Goal: Task Accomplishment & Management: Manage account settings

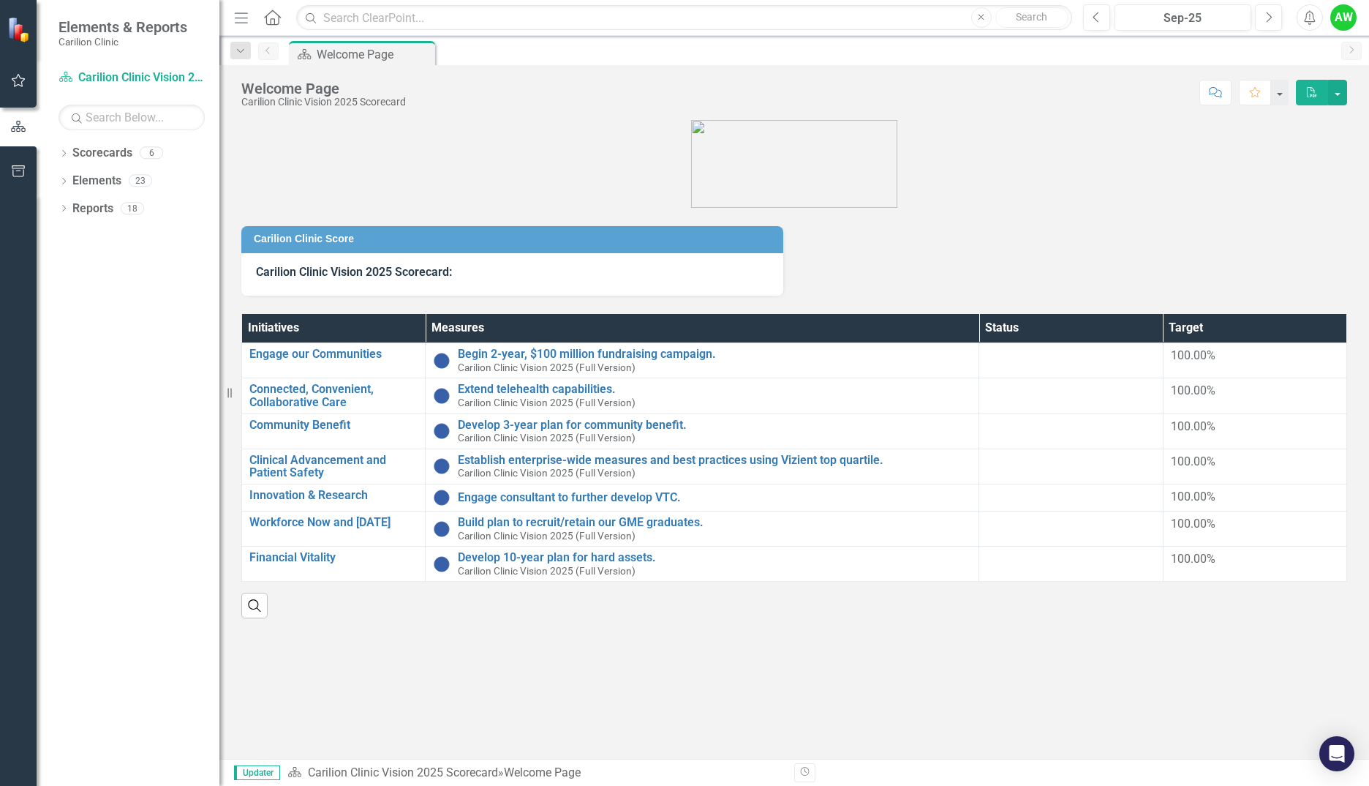
click at [55, 154] on div "Dropdown Scorecards 6 Dropdown Carilion Clinic Carilion Clinic Vision 2025 Scor…" at bounding box center [128, 463] width 183 height 644
click at [62, 153] on icon "Dropdown" at bounding box center [64, 155] width 10 height 8
click at [68, 184] on icon "Dropdown" at bounding box center [71, 180] width 11 height 9
click at [83, 233] on icon "Dropdown" at bounding box center [85, 235] width 11 height 9
click at [129, 266] on link "NRV General Cardiology" at bounding box center [165, 263] width 110 height 17
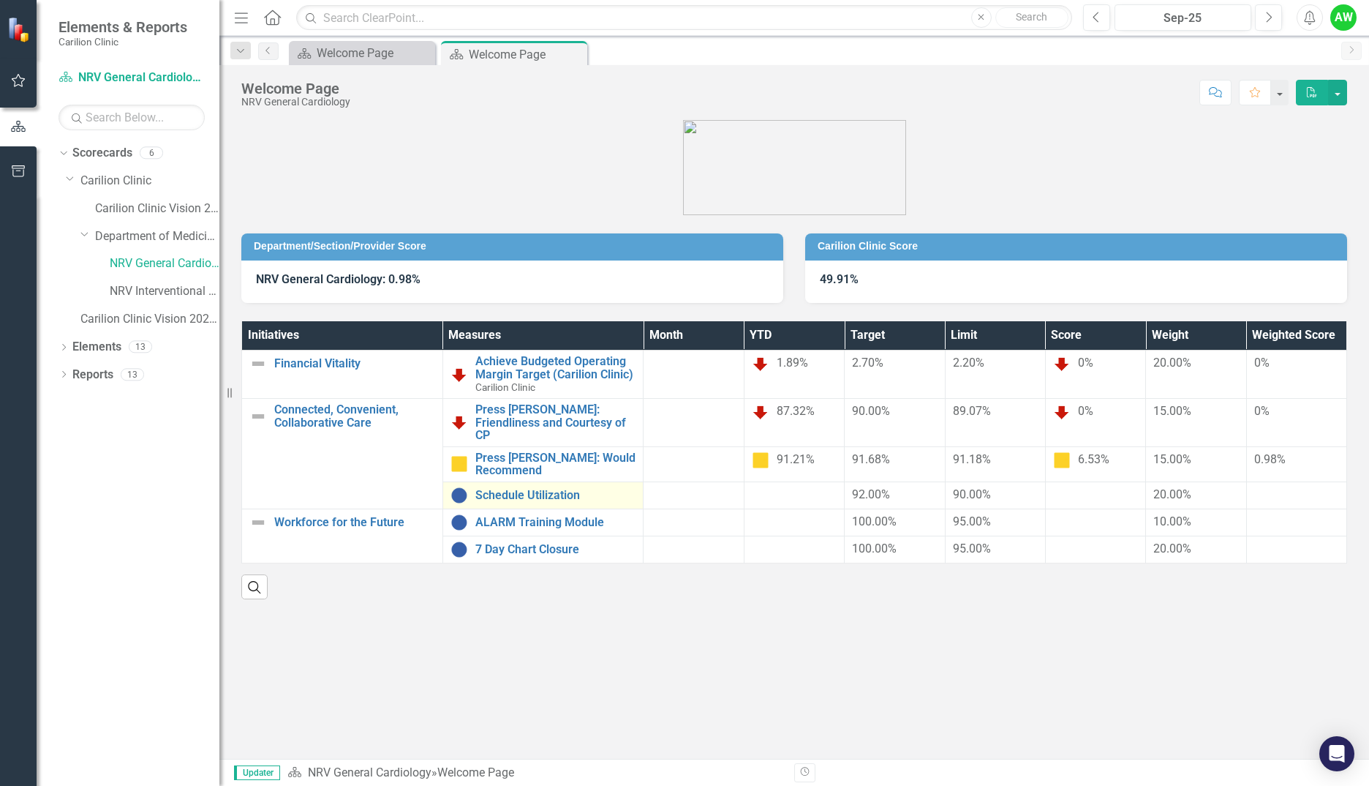
click at [533, 486] on div "Schedule Utilization" at bounding box center [544, 495] width 186 height 18
click at [549, 489] on link "Schedule Utilization" at bounding box center [555, 495] width 161 height 13
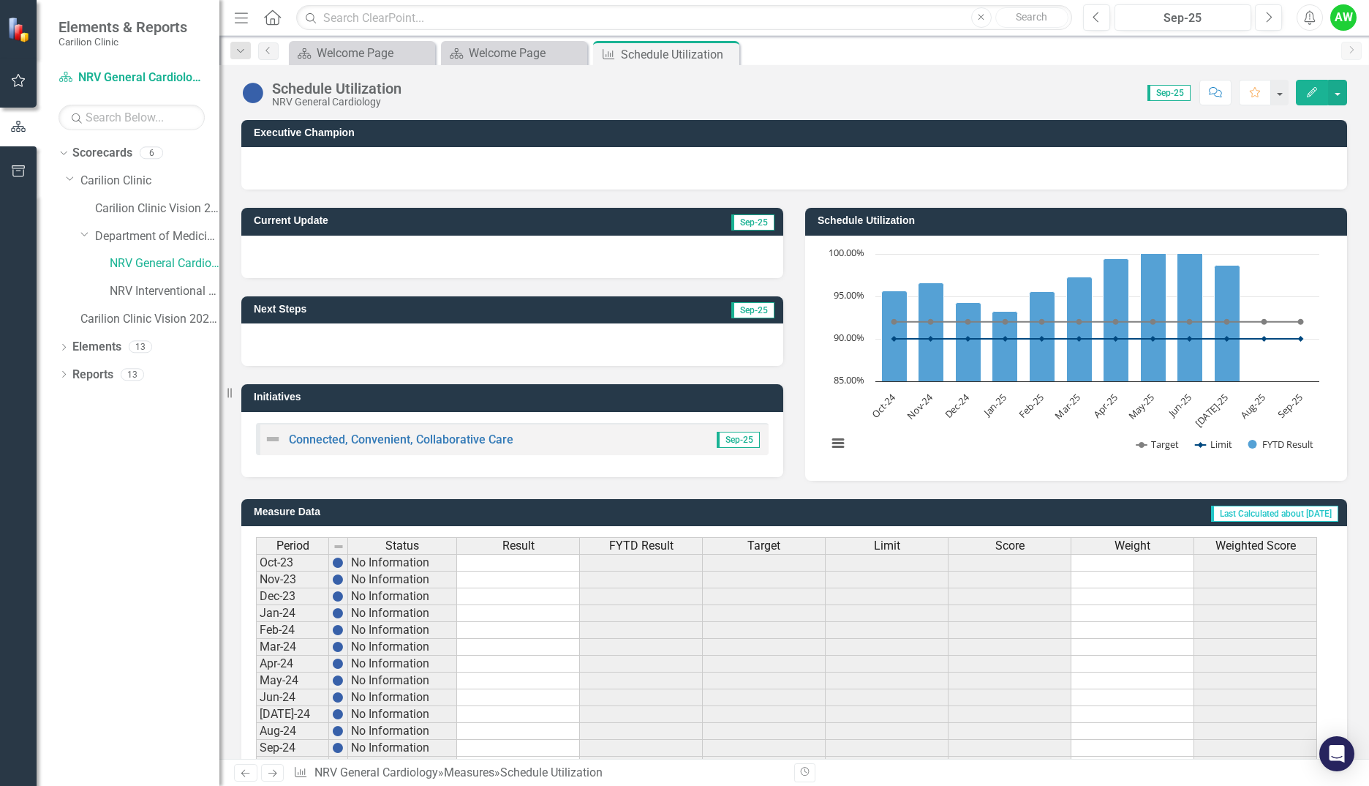
scroll to position [236, 0]
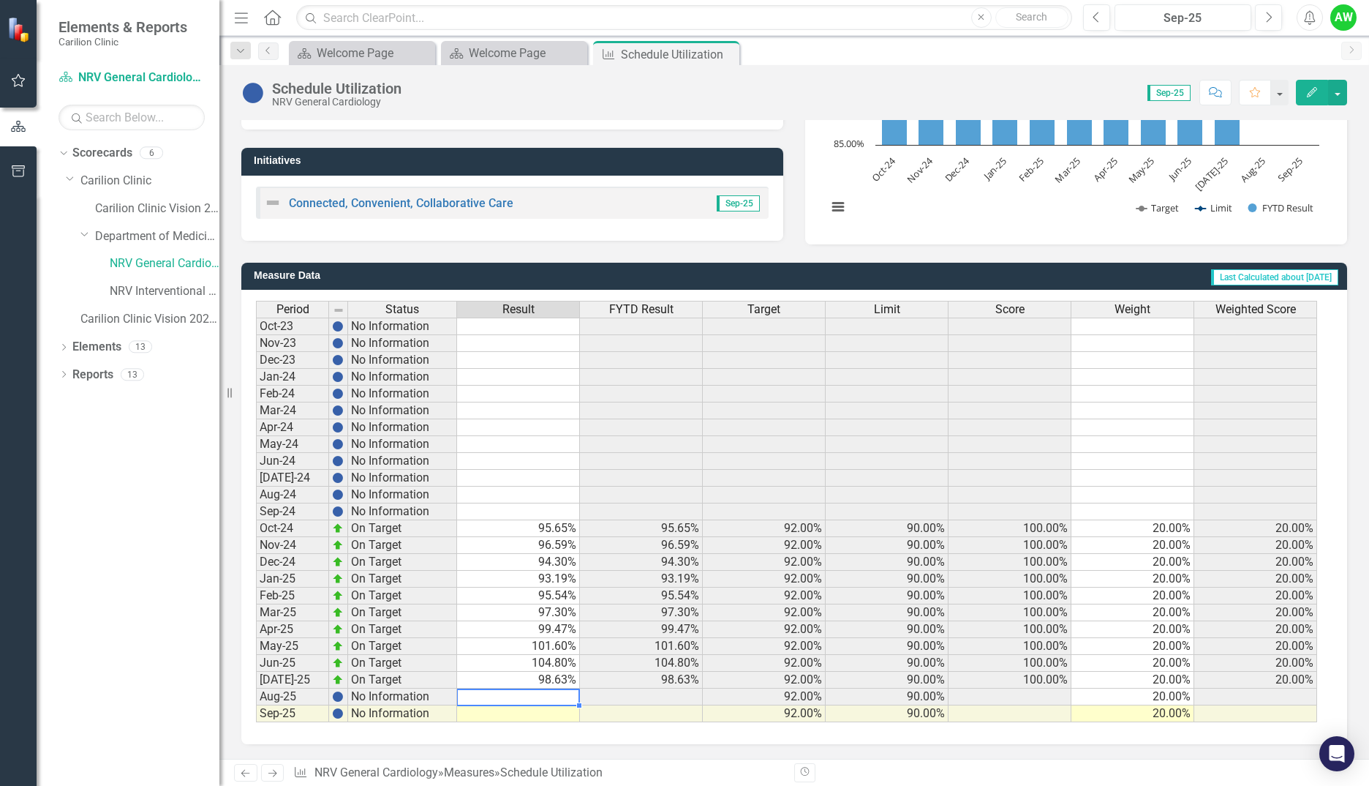
click at [525, 701] on td at bounding box center [518, 696] width 123 height 17
click at [525, 716] on td at bounding box center [518, 713] width 123 height 17
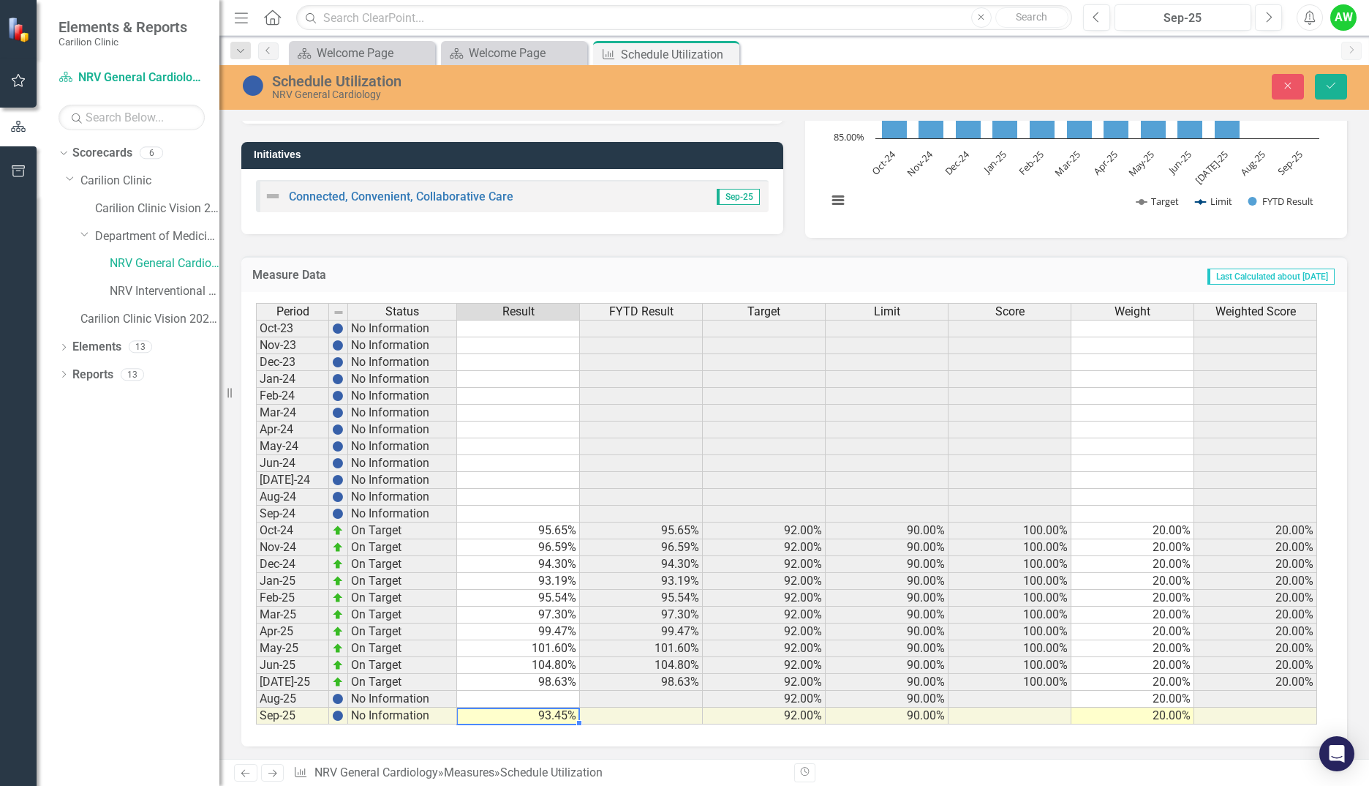
scroll to position [245, 0]
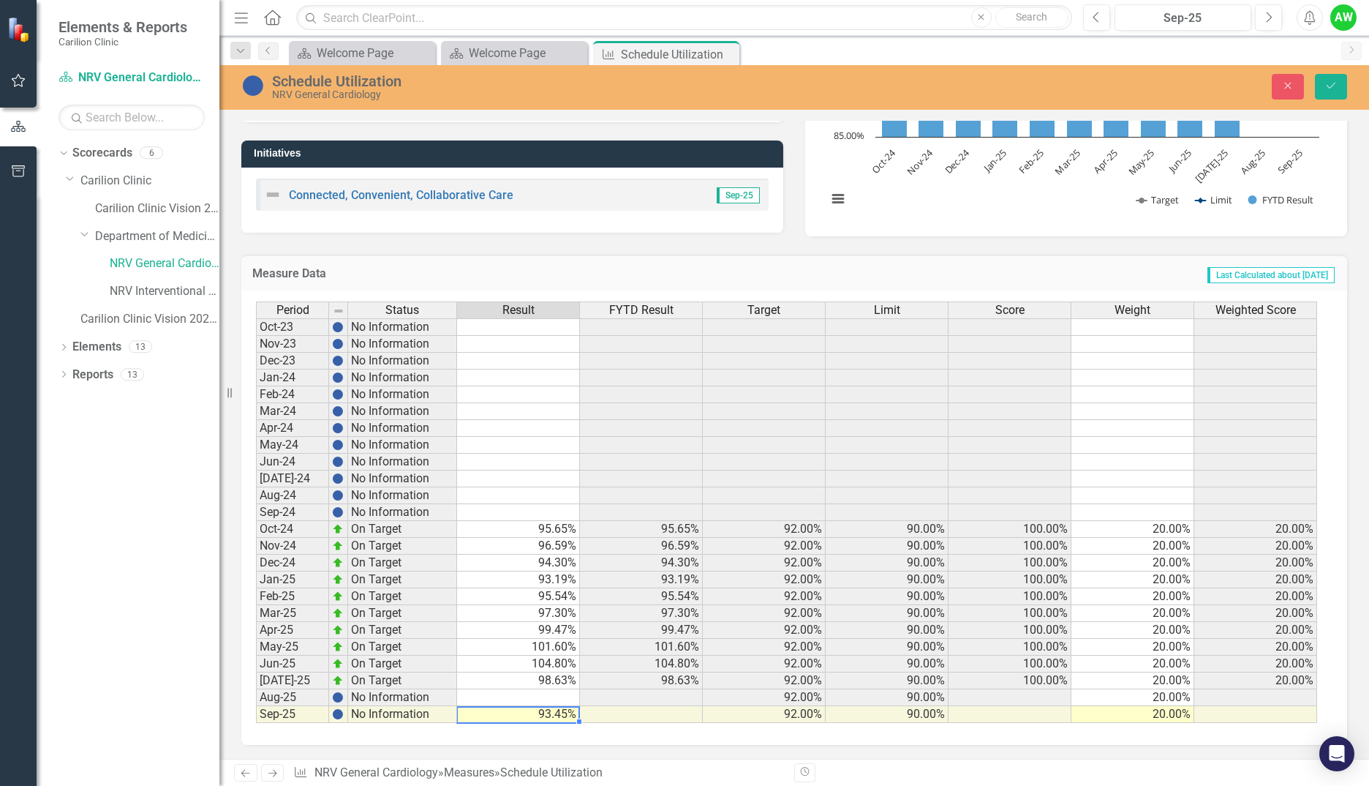
click at [532, 693] on td at bounding box center [518, 697] width 123 height 17
type textarea "93.45"
click at [1334, 89] on icon "Save" at bounding box center [1331, 85] width 13 height 10
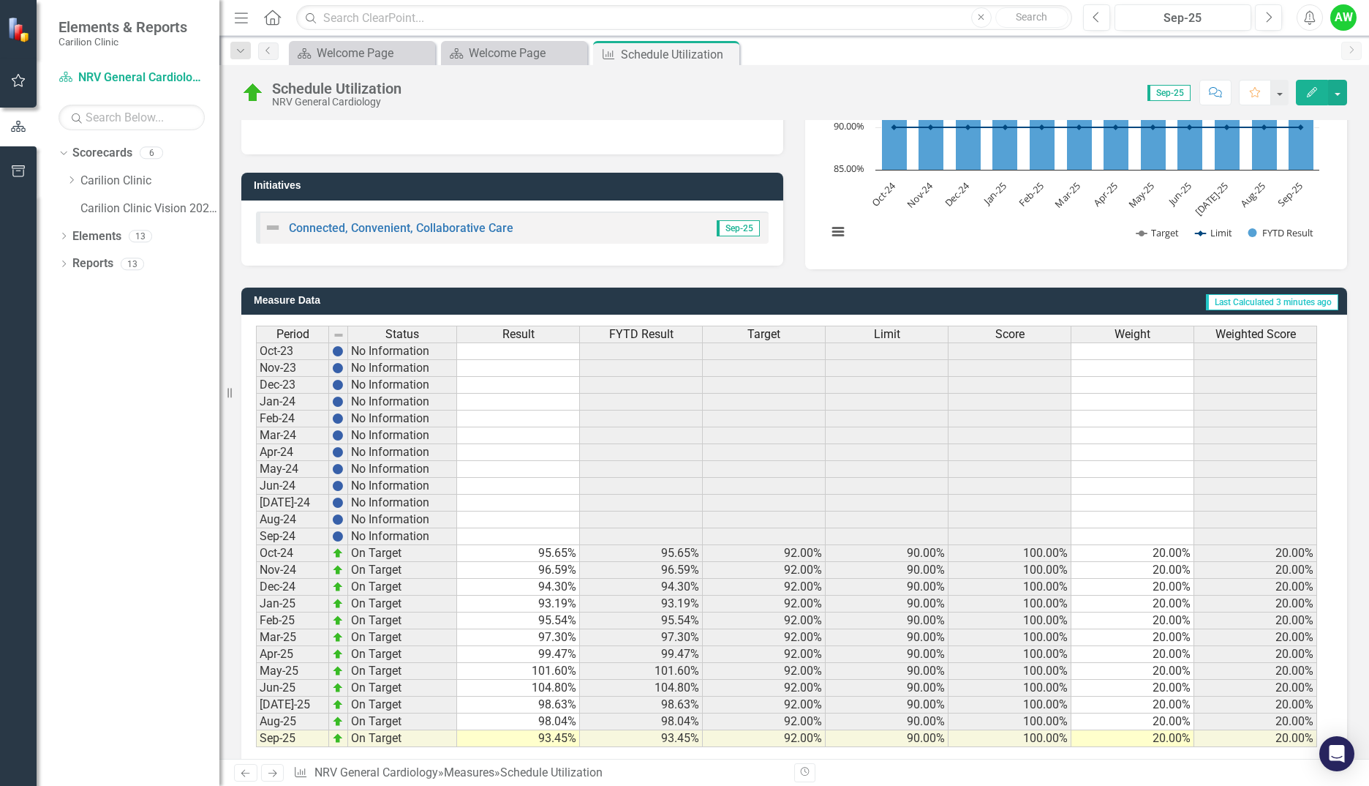
scroll to position [219, 0]
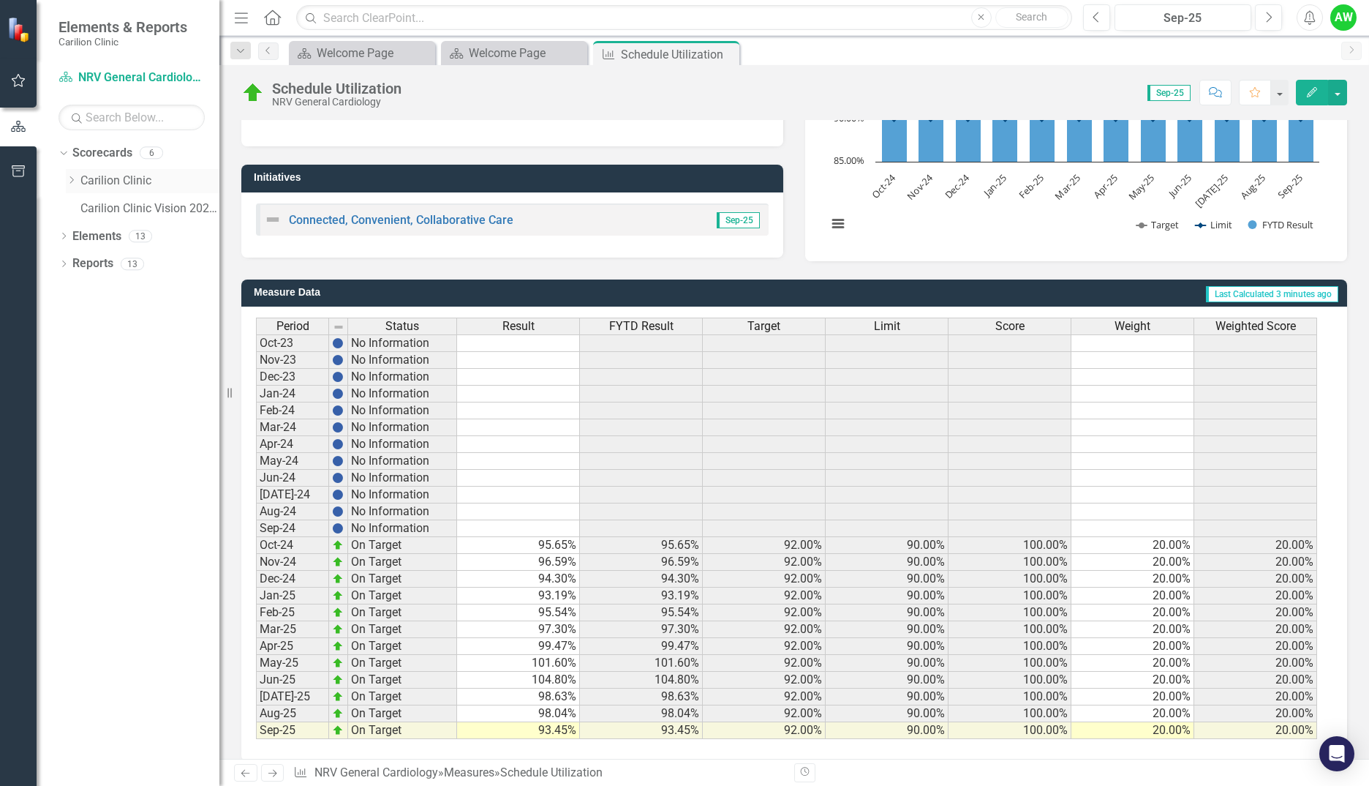
click at [77, 177] on icon "Dropdown" at bounding box center [71, 180] width 11 height 9
click at [97, 208] on link "Carilion Clinic Vision 2025 Scorecard" at bounding box center [157, 208] width 124 height 17
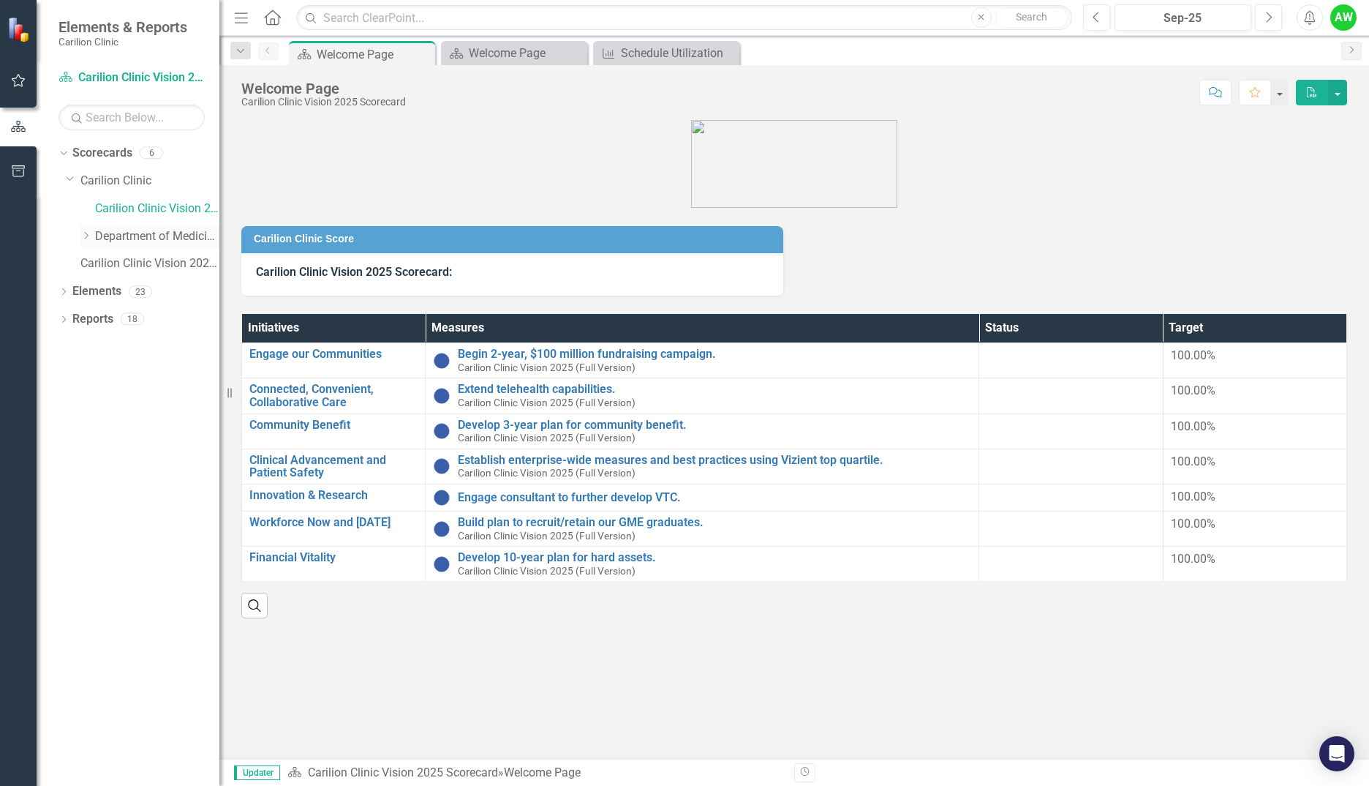
click at [94, 237] on div "Dropdown" at bounding box center [87, 236] width 15 height 12
click at [108, 260] on div "NRV General Cardiology" at bounding box center [149, 266] width 139 height 28
click at [145, 266] on link "NRV General Cardiology" at bounding box center [165, 263] width 110 height 17
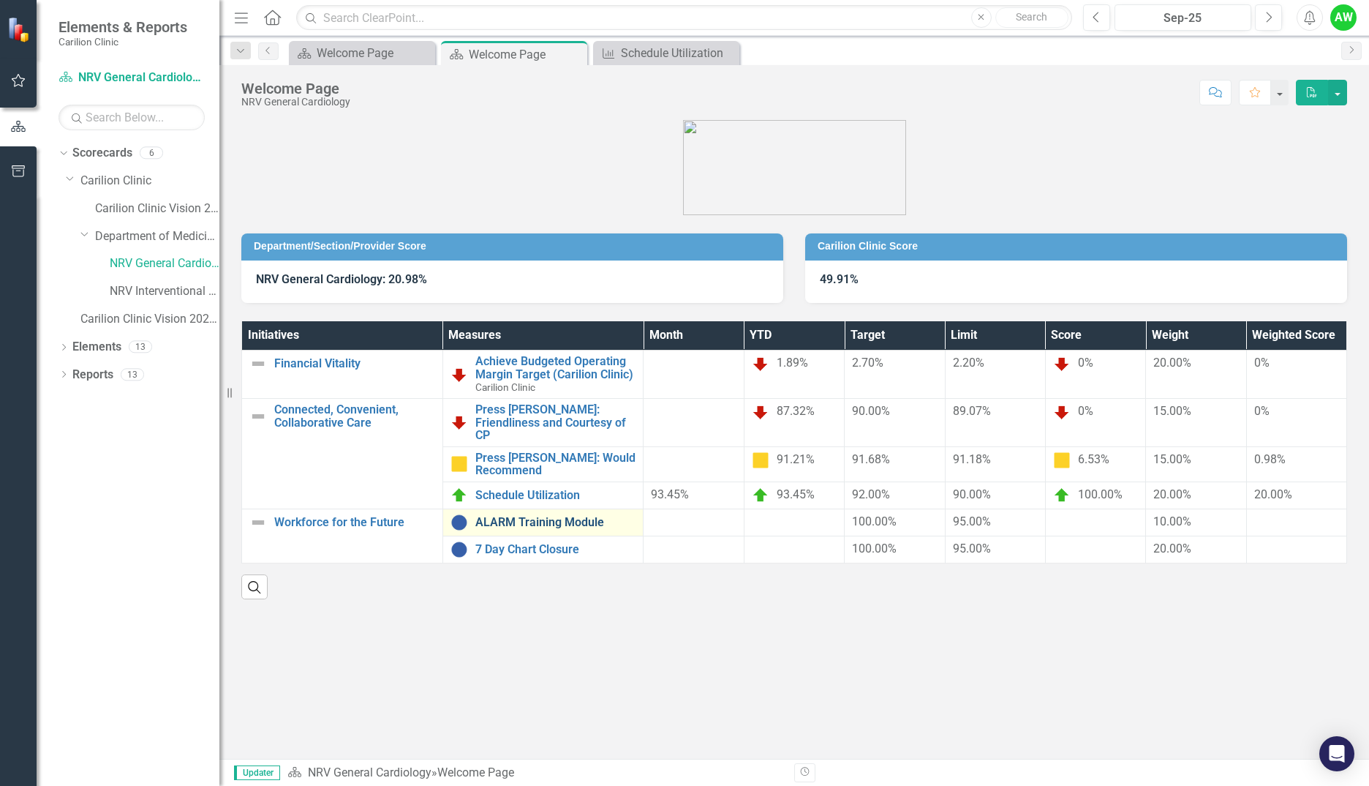
click at [538, 516] on link "ALARM Training Module" at bounding box center [555, 522] width 161 height 13
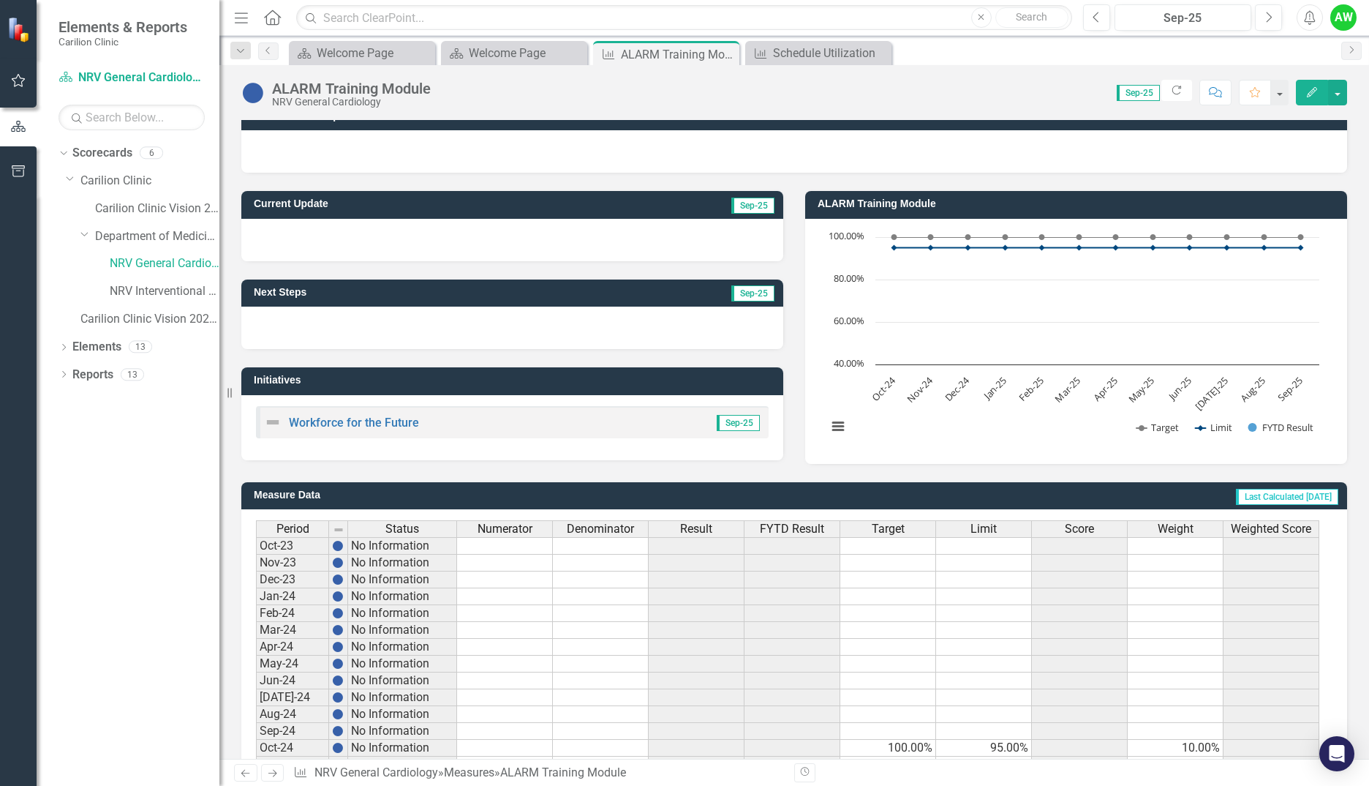
scroll to position [236, 0]
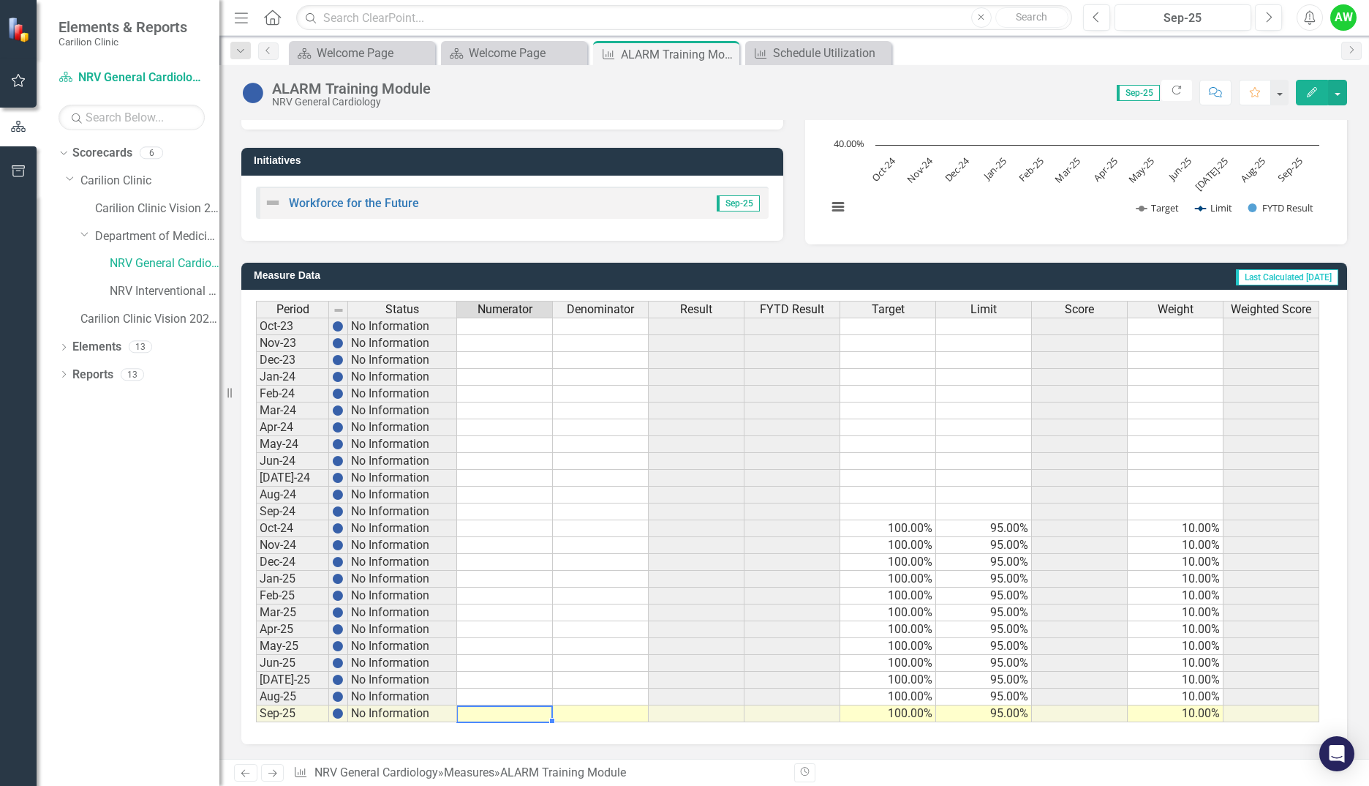
click at [513, 709] on td at bounding box center [505, 713] width 96 height 17
type textarea "1"
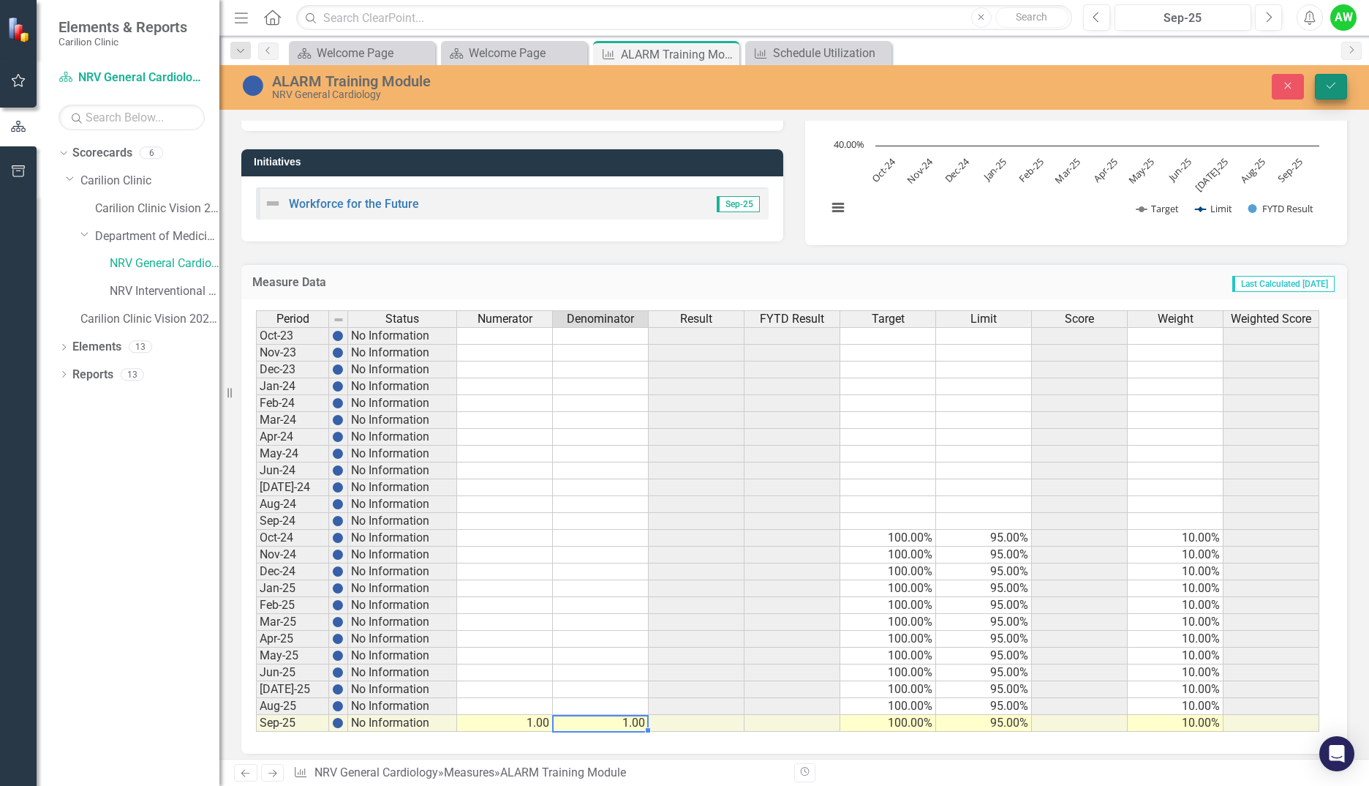
type textarea "1"
click at [1327, 84] on icon "Save" at bounding box center [1331, 85] width 13 height 10
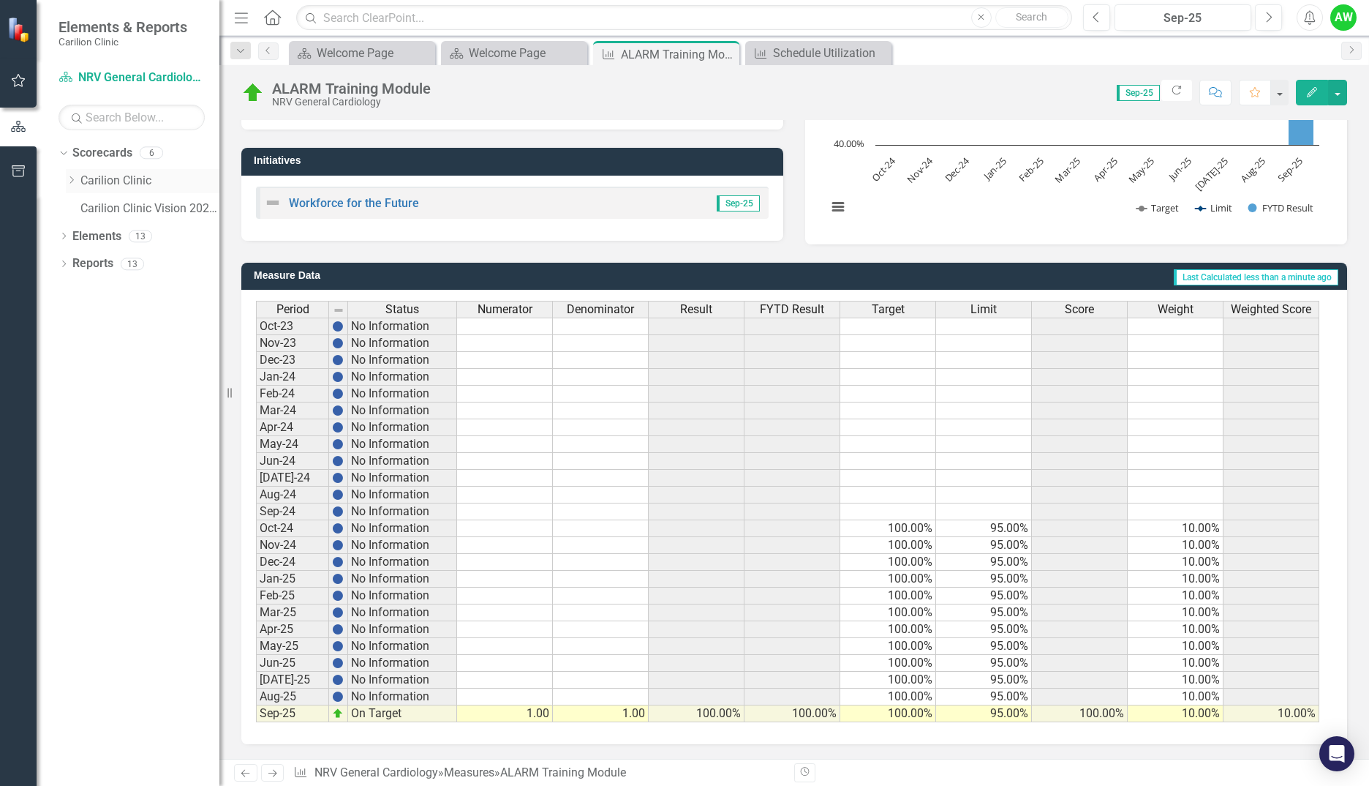
click at [74, 182] on icon "Dropdown" at bounding box center [71, 180] width 11 height 9
click at [91, 237] on icon "Dropdown" at bounding box center [85, 235] width 11 height 9
click at [121, 262] on link "NRV General Cardiology" at bounding box center [165, 263] width 110 height 17
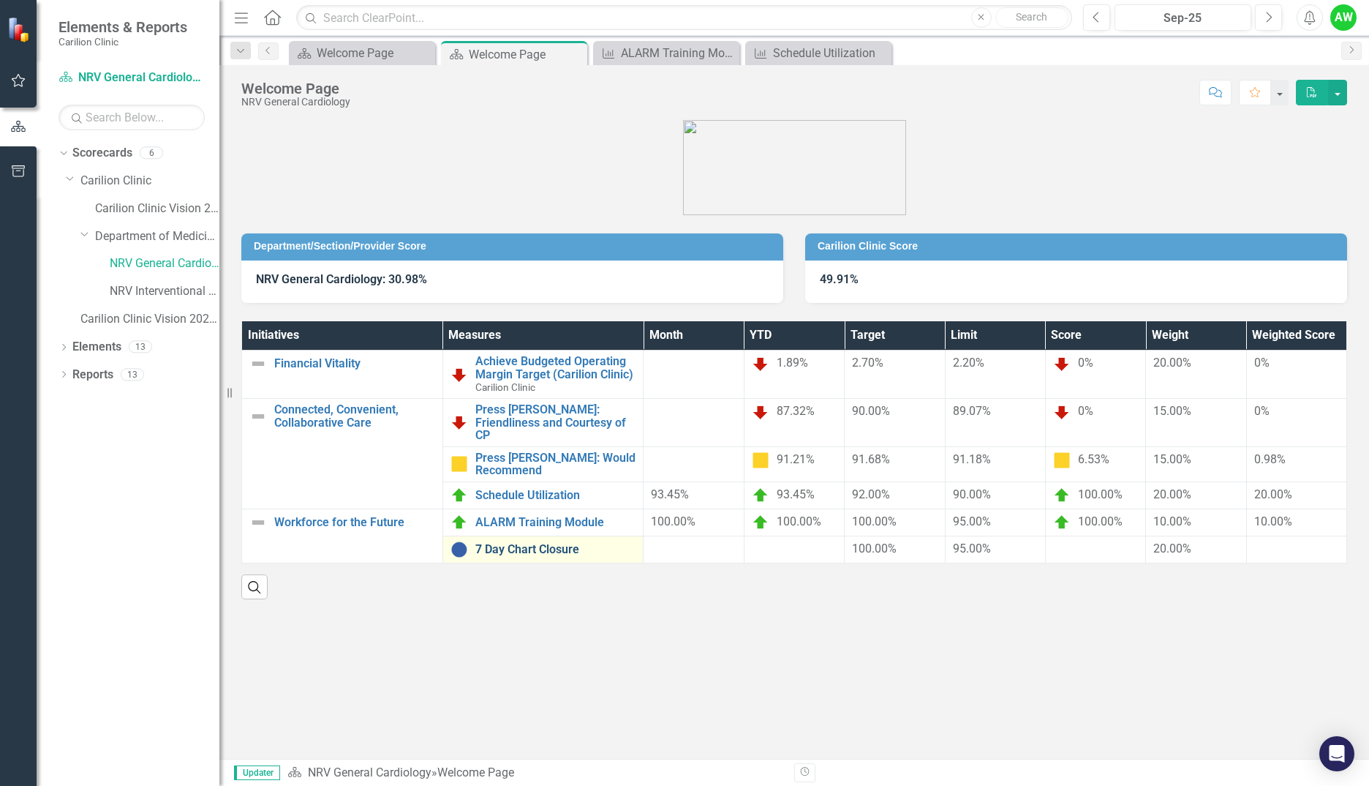
click at [530, 543] on link "7 Day Chart Closure" at bounding box center [555, 549] width 161 height 13
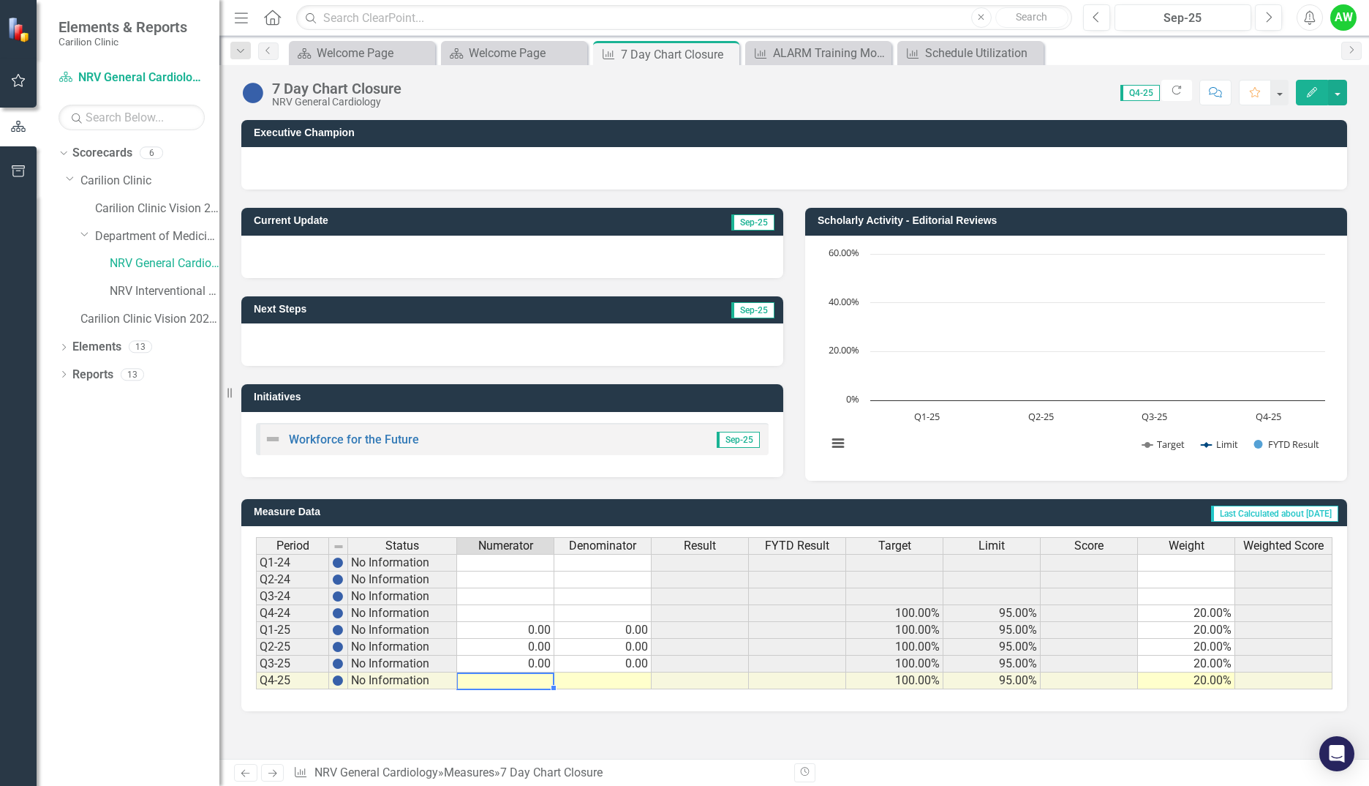
click at [536, 682] on td at bounding box center [505, 680] width 97 height 17
type textarea "0"
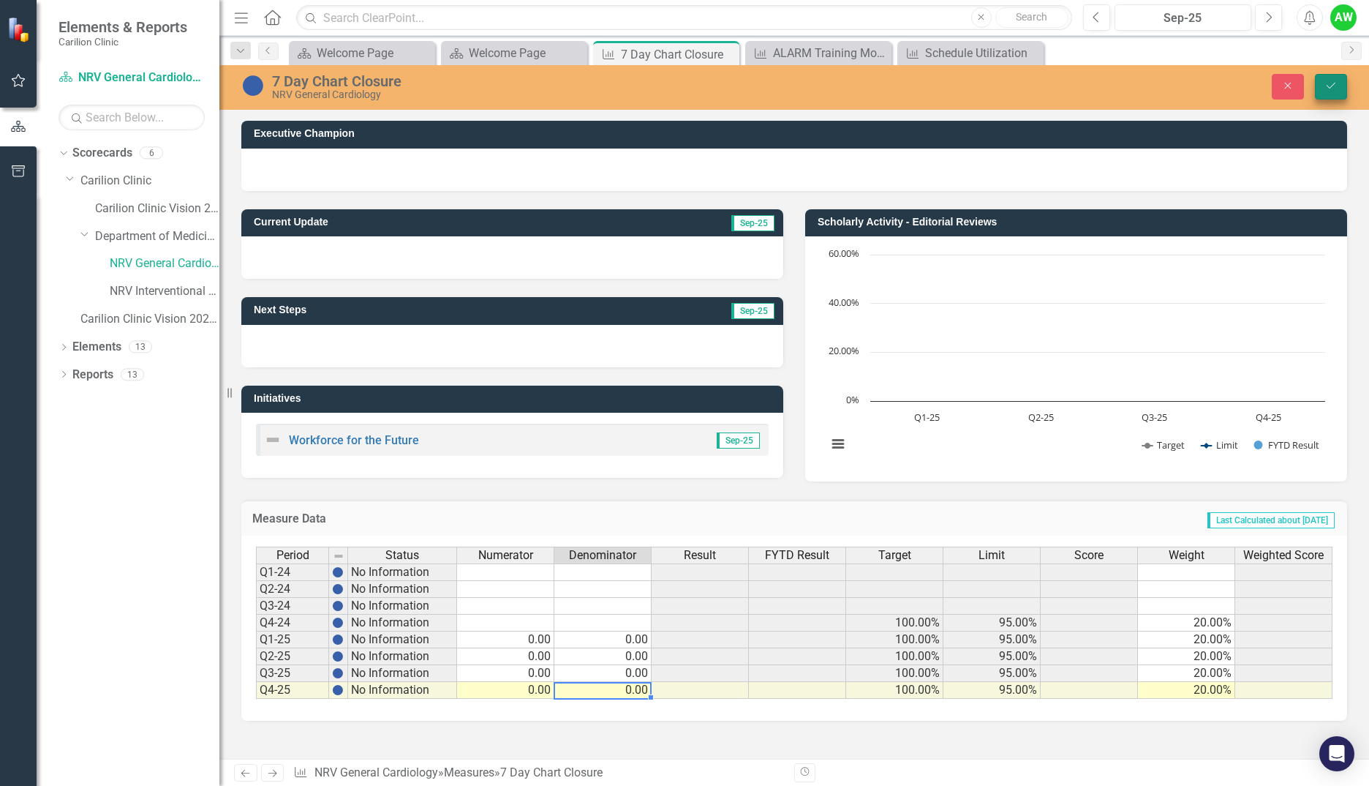
type textarea "0"
click at [1319, 83] on button "Save" at bounding box center [1331, 87] width 32 height 26
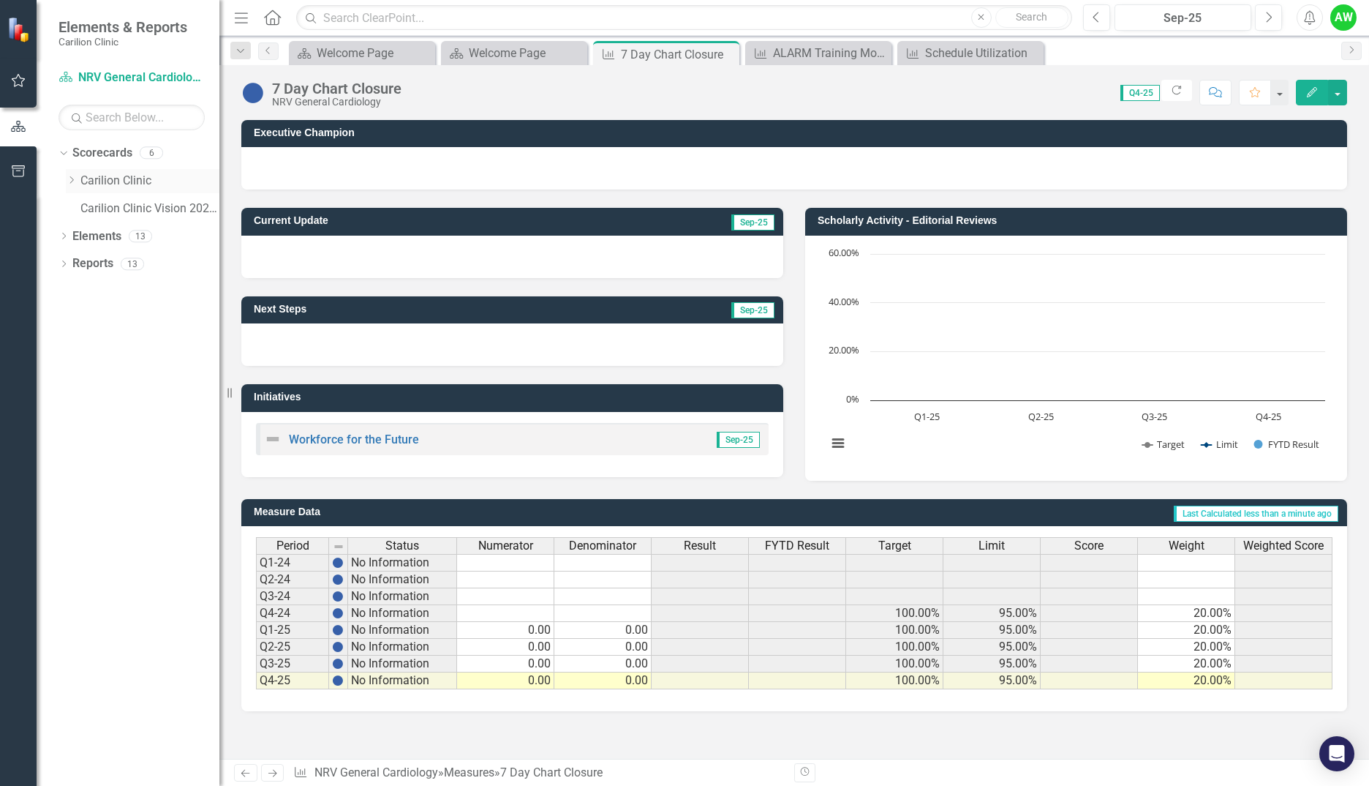
click at [74, 183] on icon "Dropdown" at bounding box center [71, 180] width 11 height 9
click at [88, 241] on div "Dropdown" at bounding box center [85, 236] width 11 height 12
click at [139, 257] on link "NRV General Cardiology" at bounding box center [165, 263] width 110 height 17
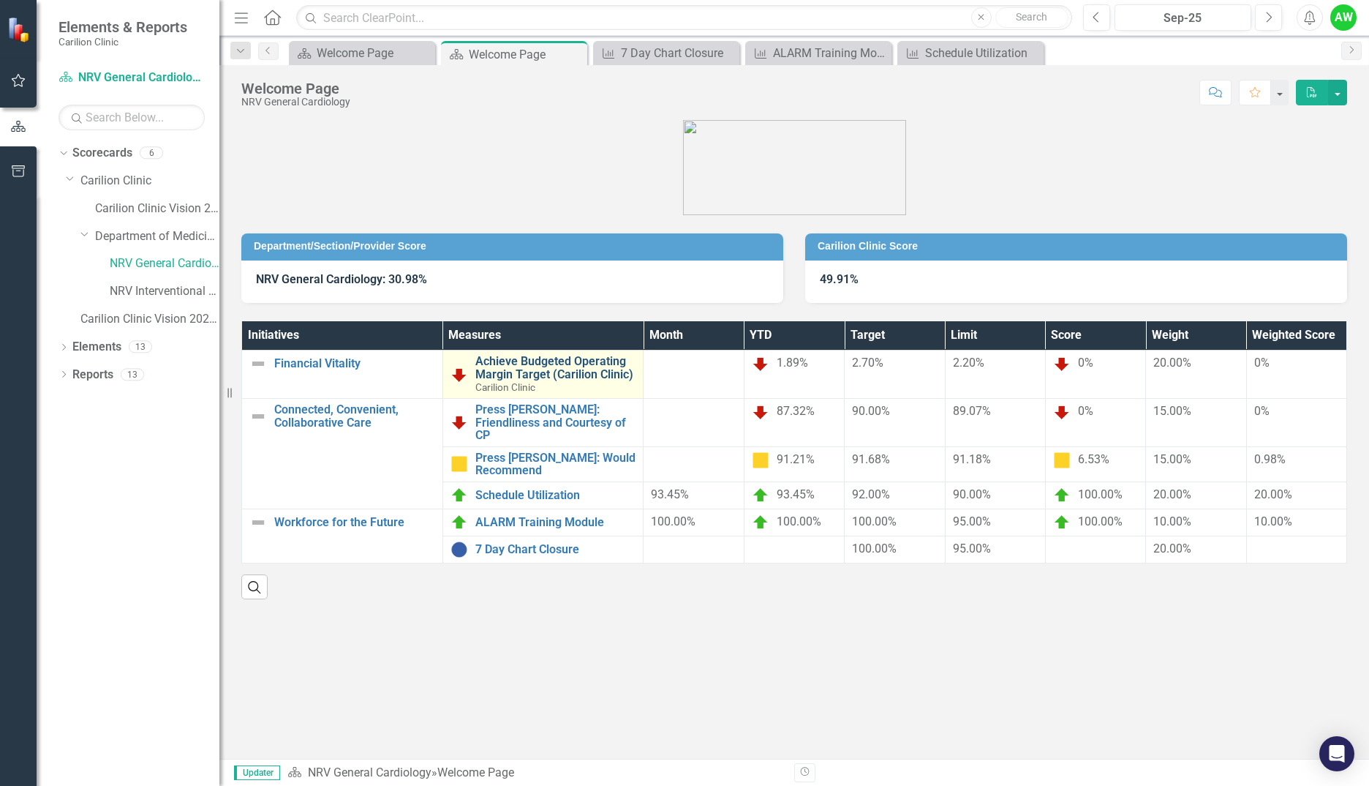
click at [529, 360] on link "Achieve Budgeted Operating Margin Target (Carilion Clinic)" at bounding box center [555, 368] width 161 height 26
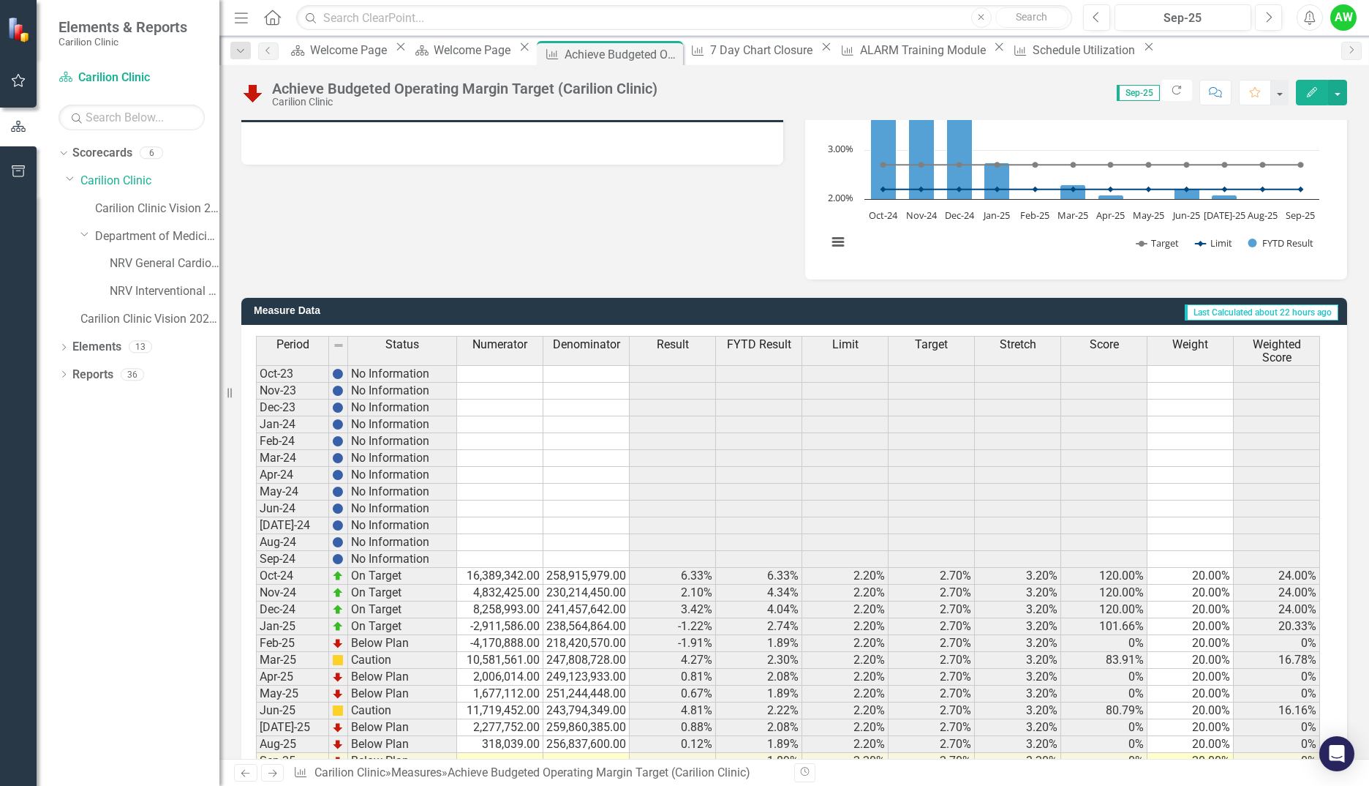
scroll to position [175, 0]
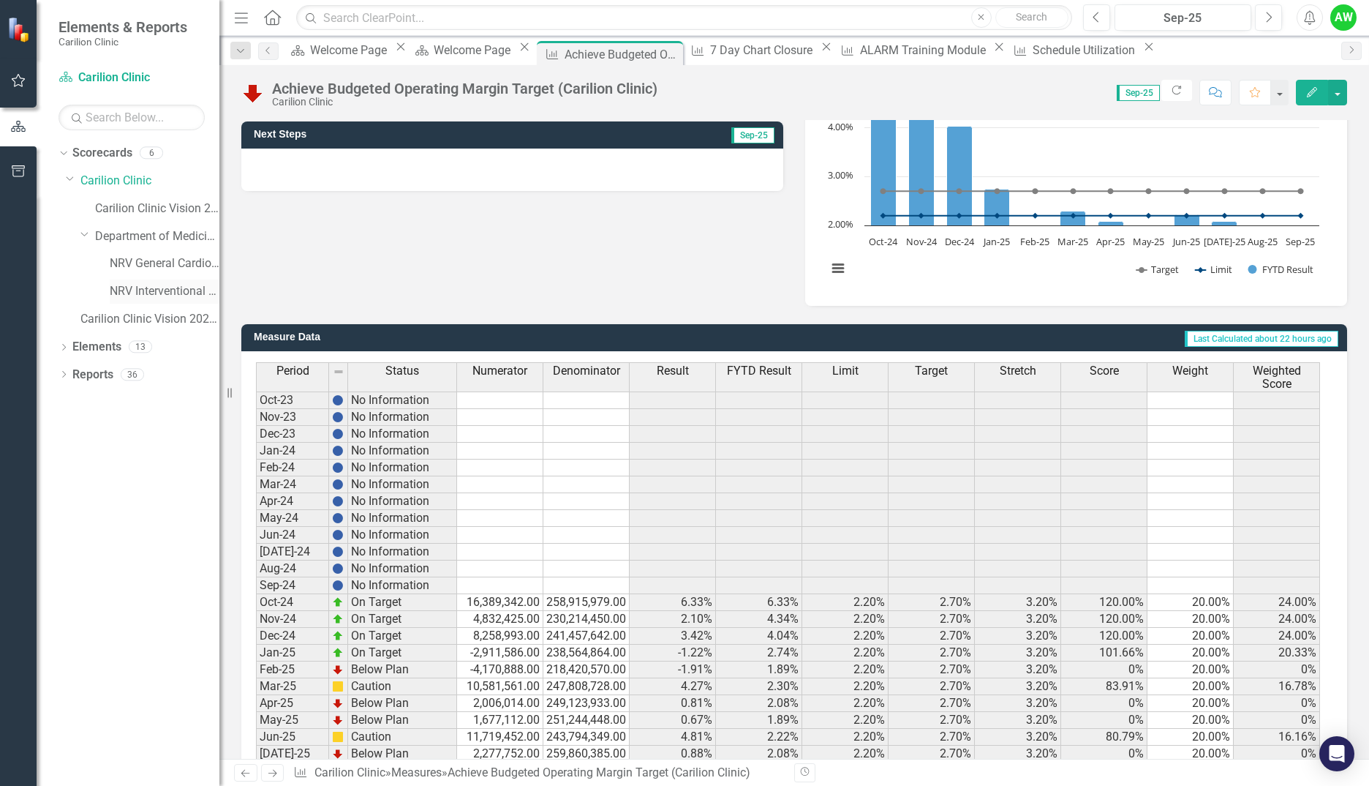
click at [123, 289] on link "NRV Interventional Cardiology" at bounding box center [165, 291] width 110 height 17
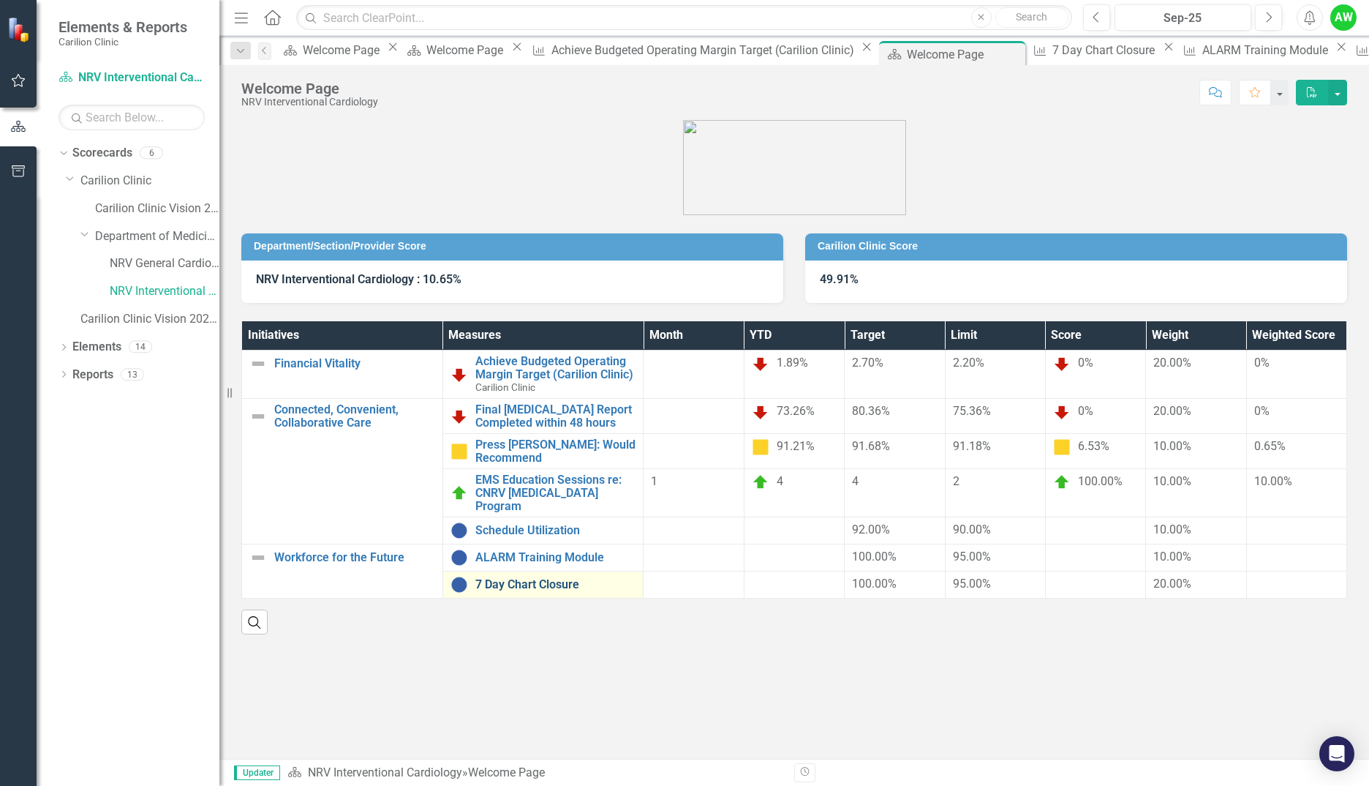
click at [544, 578] on link "7 Day Chart Closure" at bounding box center [555, 584] width 161 height 13
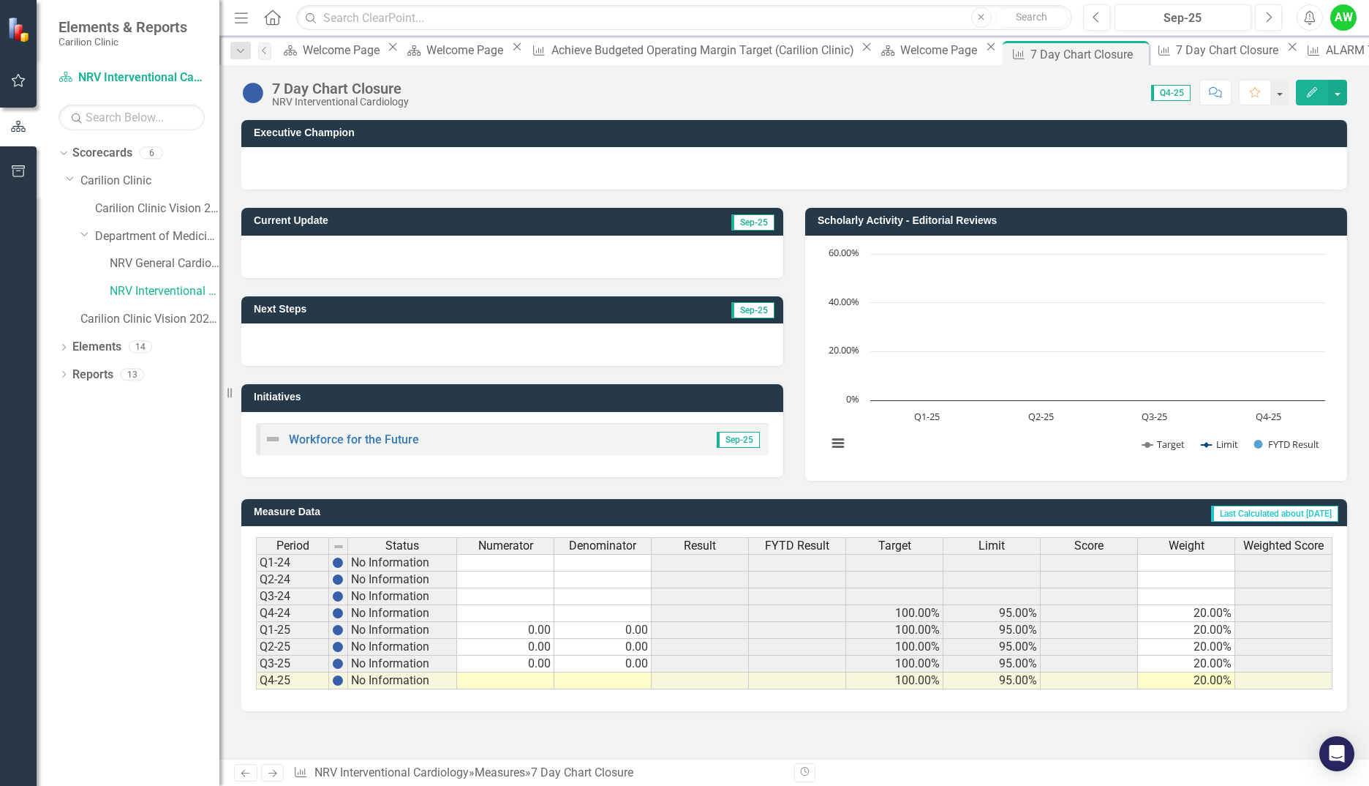
click at [513, 684] on td at bounding box center [505, 680] width 97 height 17
type textarea "0"
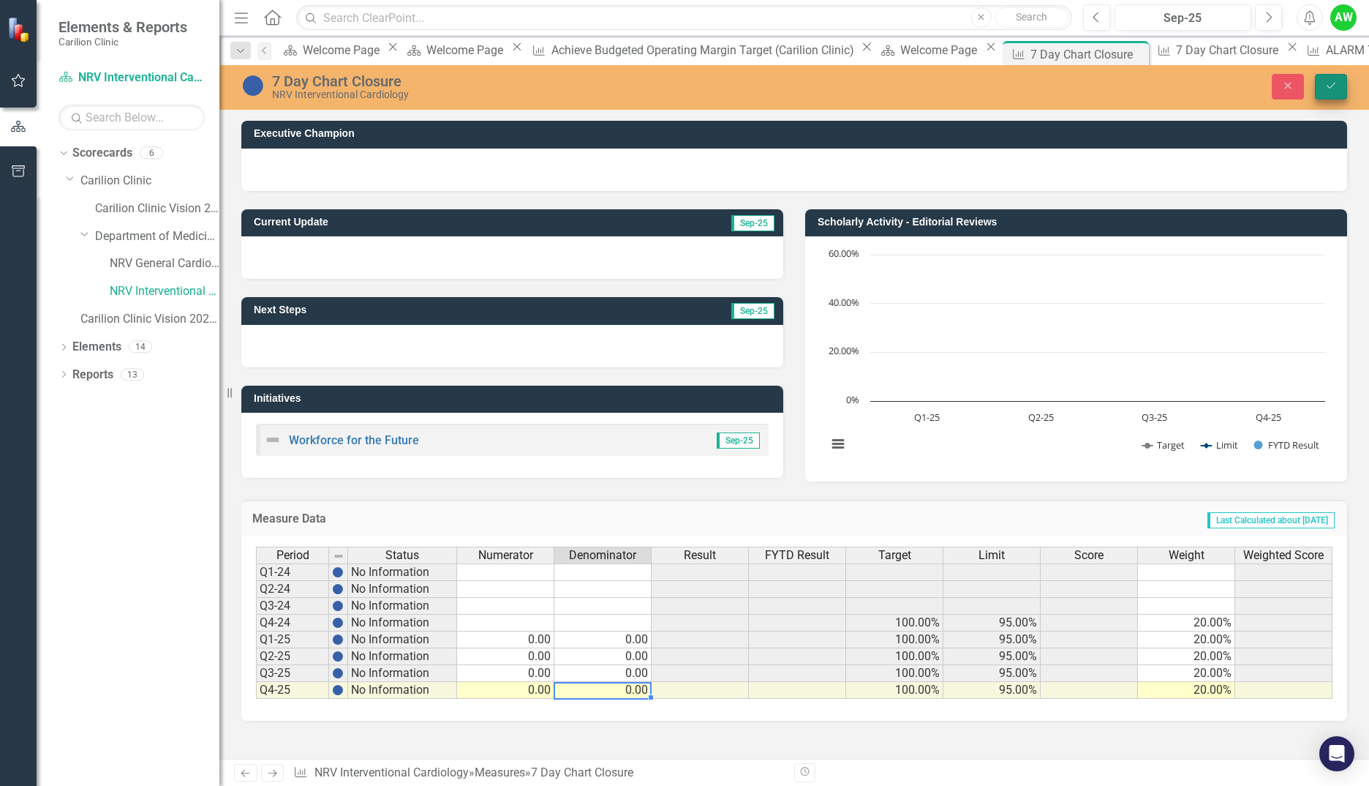
type textarea "0"
click at [1336, 89] on icon "Save" at bounding box center [1331, 85] width 13 height 10
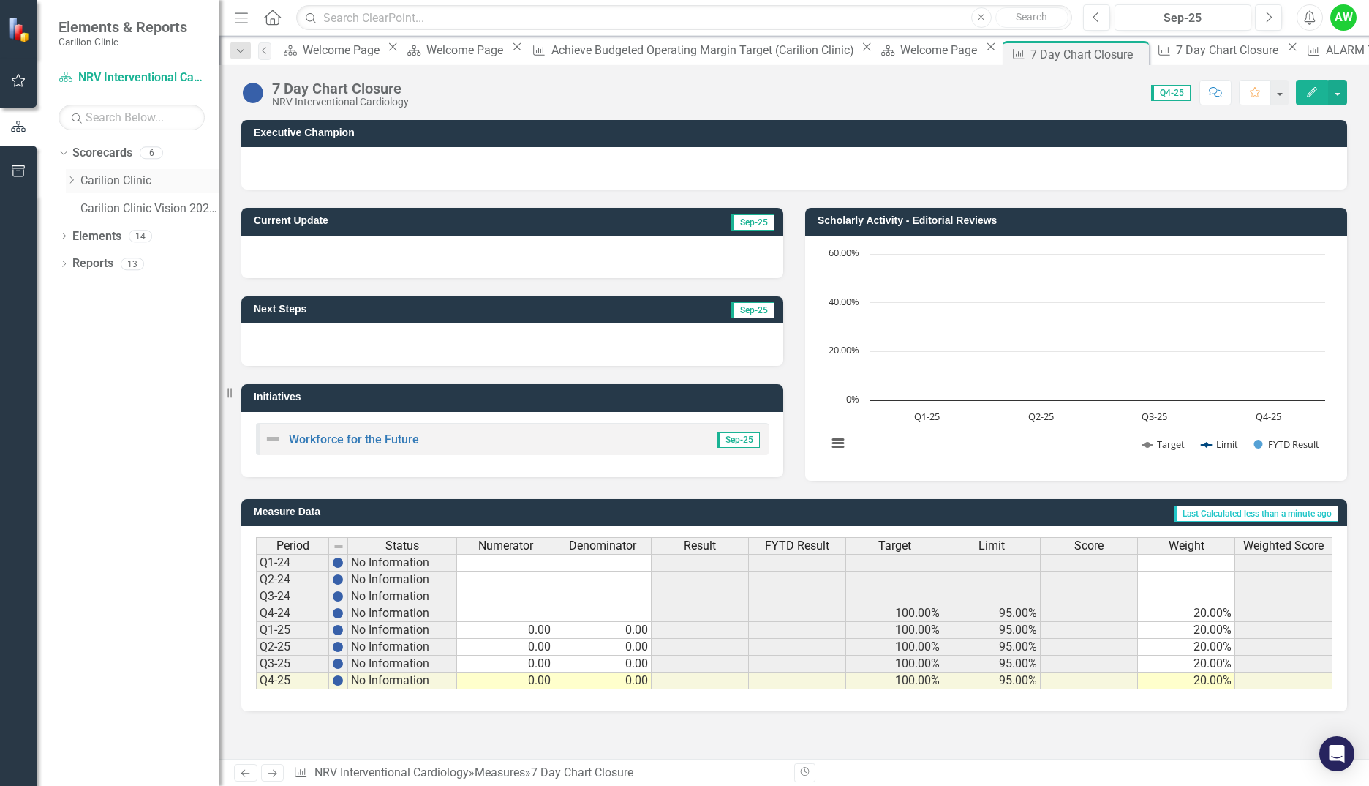
click at [67, 182] on icon "Dropdown" at bounding box center [71, 180] width 11 height 9
click at [85, 237] on icon "Dropdown" at bounding box center [85, 235] width 11 height 9
click at [139, 288] on link "NRV Interventional Cardiology" at bounding box center [165, 291] width 110 height 17
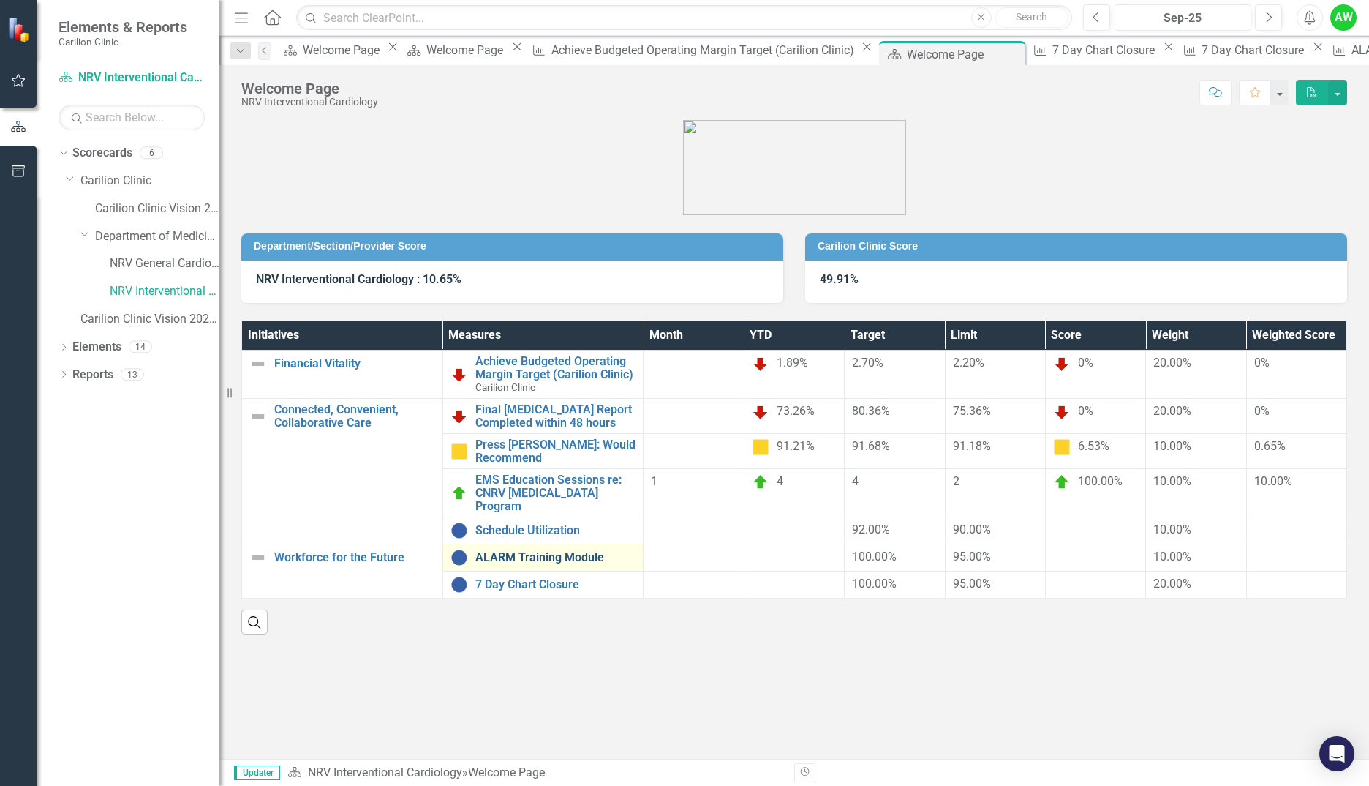
click at [538, 551] on link "ALARM Training Module" at bounding box center [555, 557] width 161 height 13
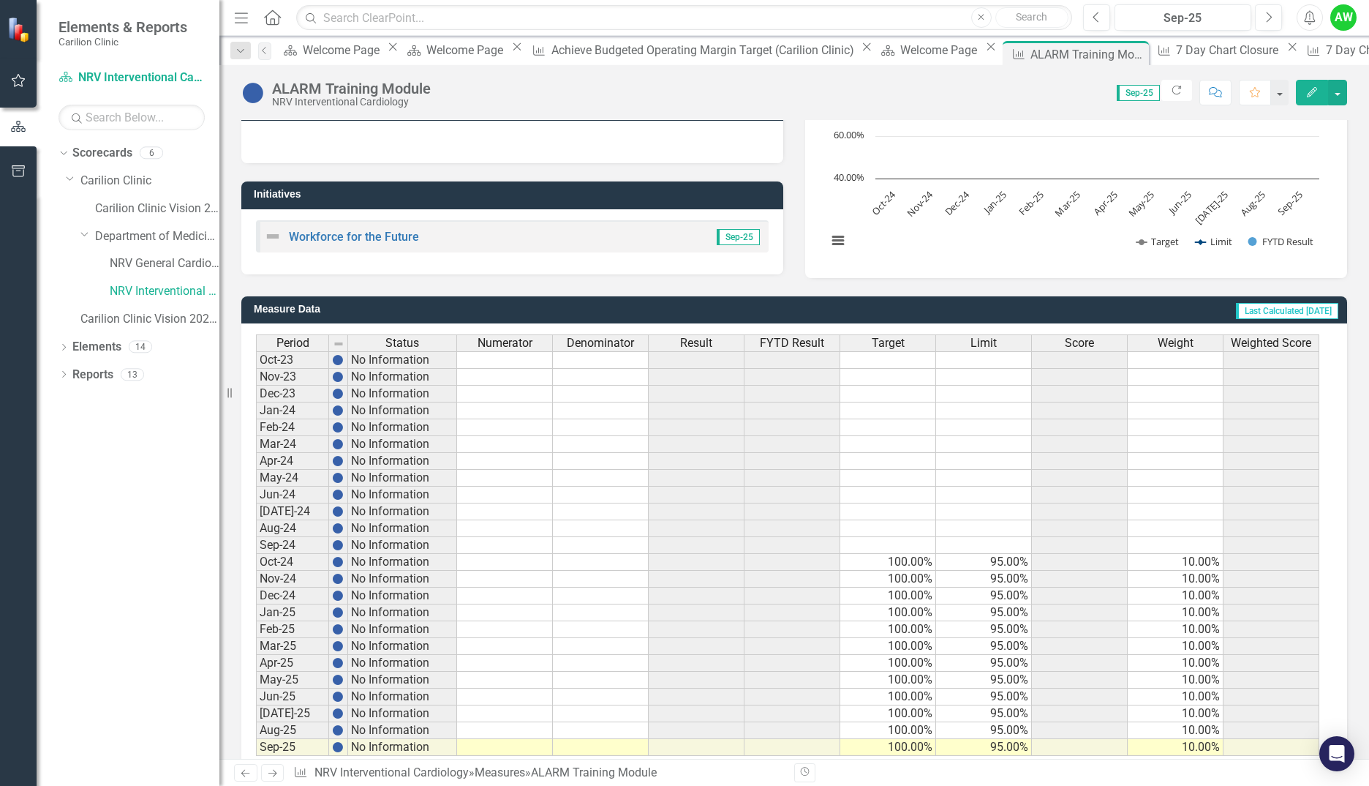
scroll to position [236, 0]
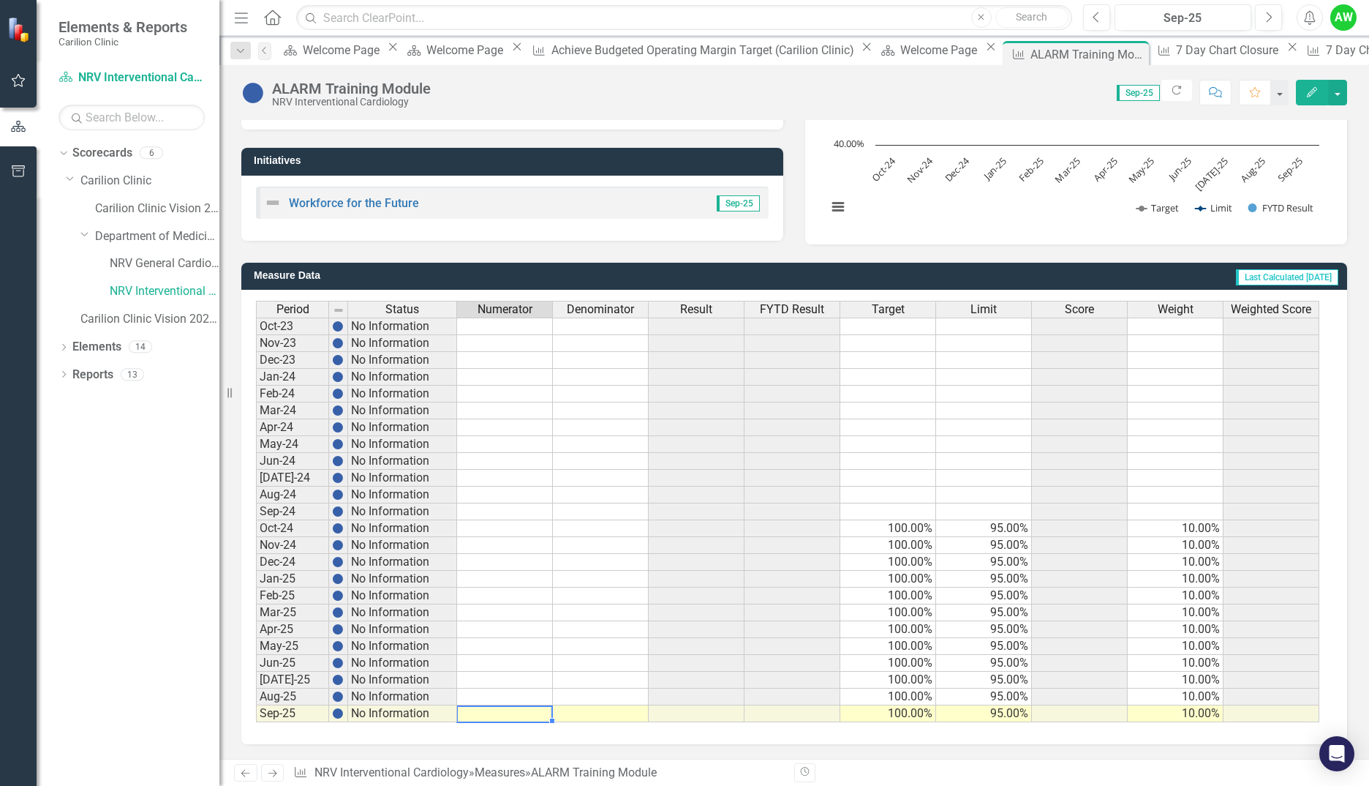
click at [501, 717] on td at bounding box center [505, 713] width 96 height 17
type textarea "1"
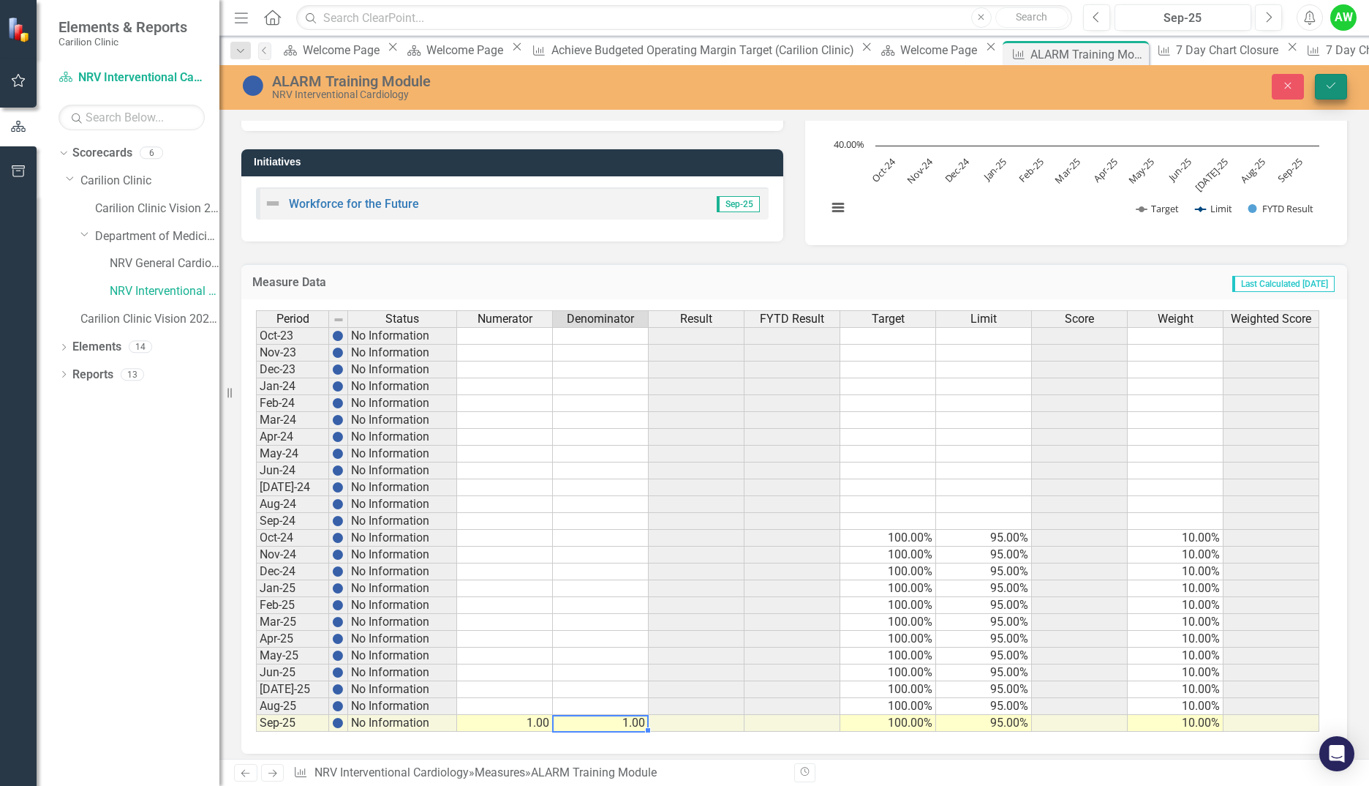
type textarea "1"
click at [1330, 89] on icon "submit" at bounding box center [1331, 86] width 9 height 6
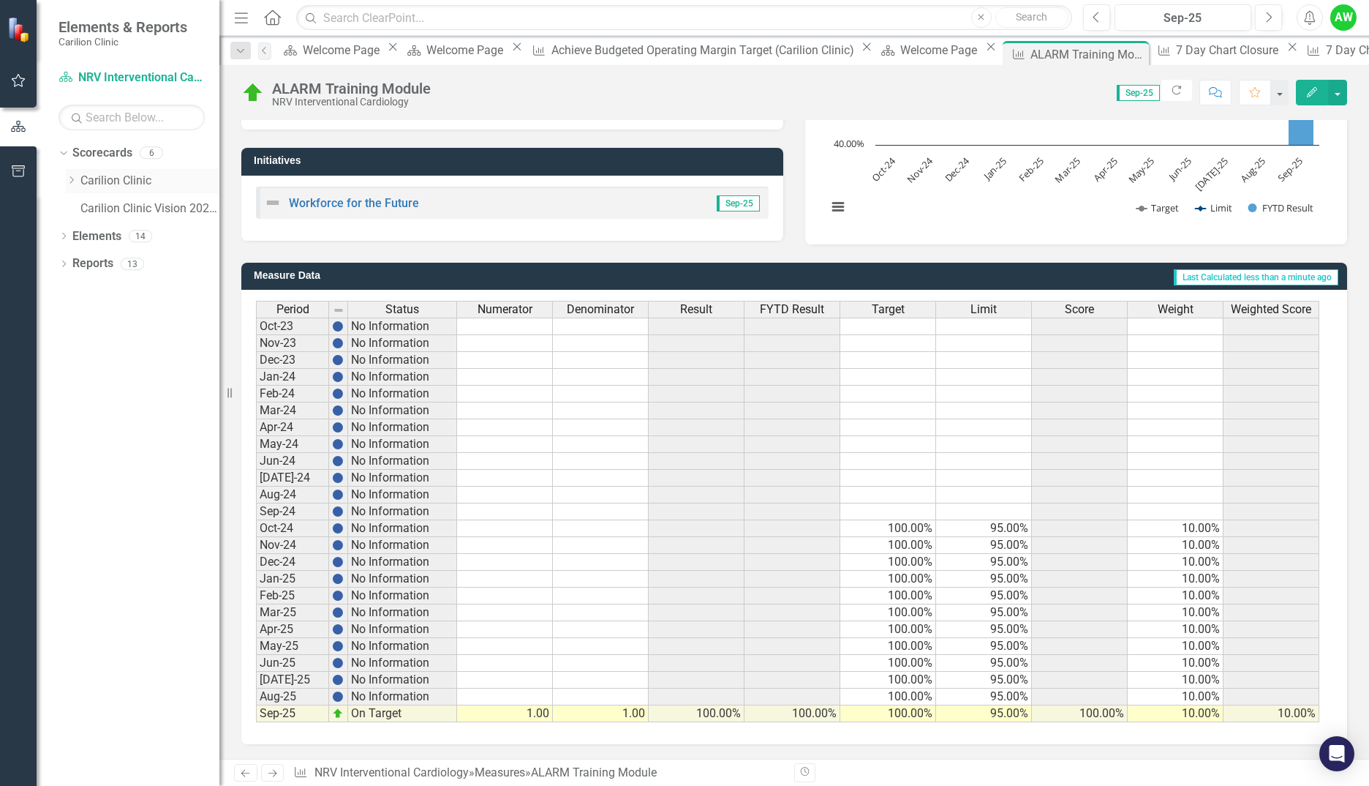
click at [68, 180] on icon "Dropdown" at bounding box center [71, 180] width 11 height 9
click at [86, 236] on icon "Dropdown" at bounding box center [85, 235] width 11 height 9
click at [123, 288] on link "NRV Interventional Cardiology" at bounding box center [165, 291] width 110 height 17
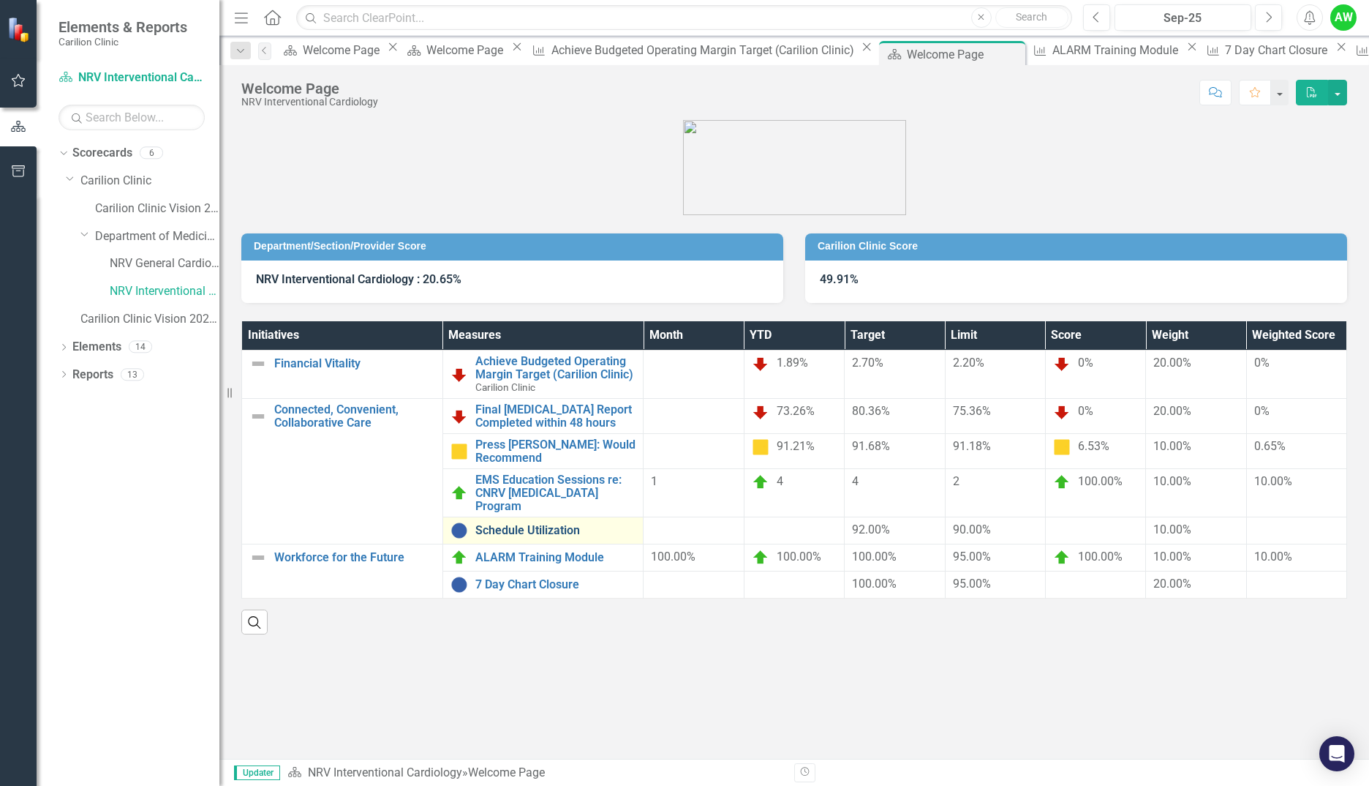
click at [564, 524] on link "Schedule Utilization" at bounding box center [555, 530] width 161 height 13
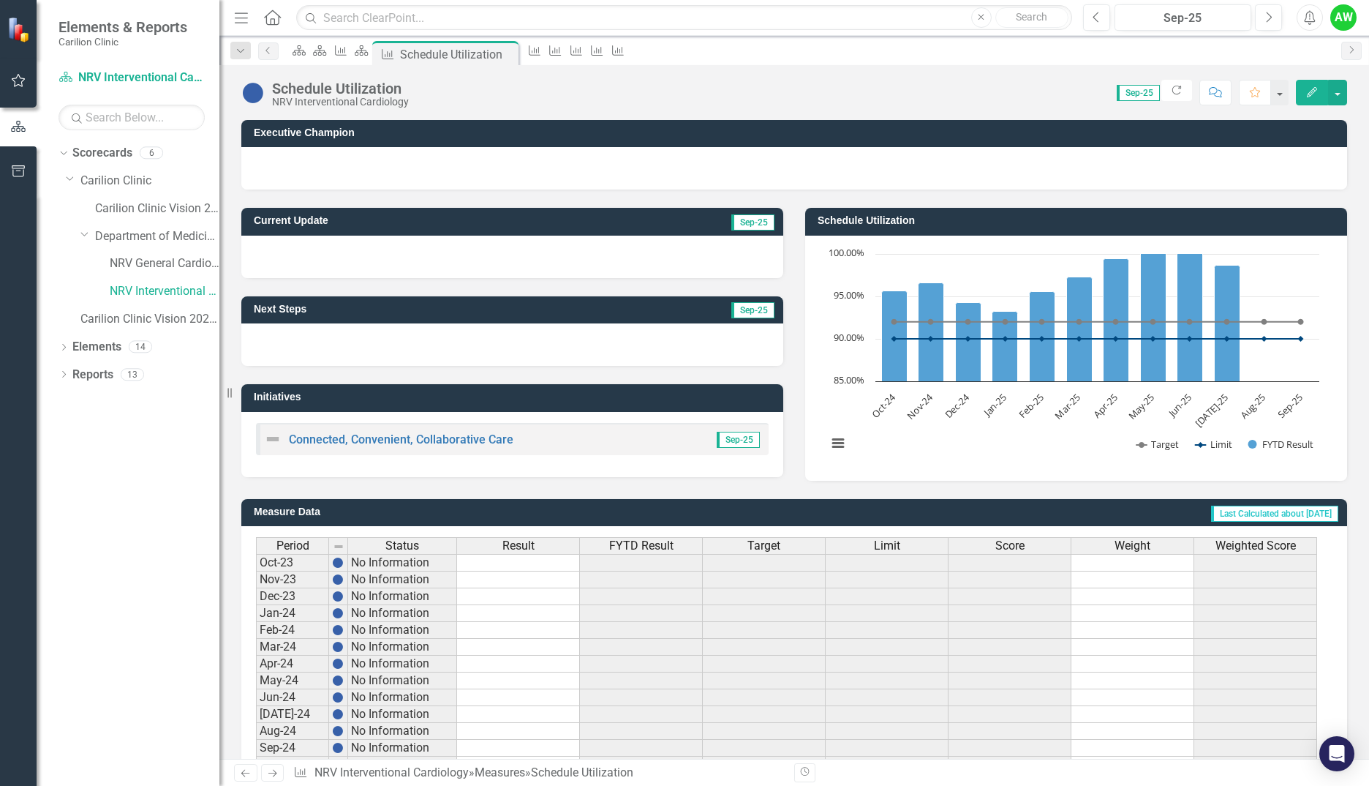
scroll to position [236, 0]
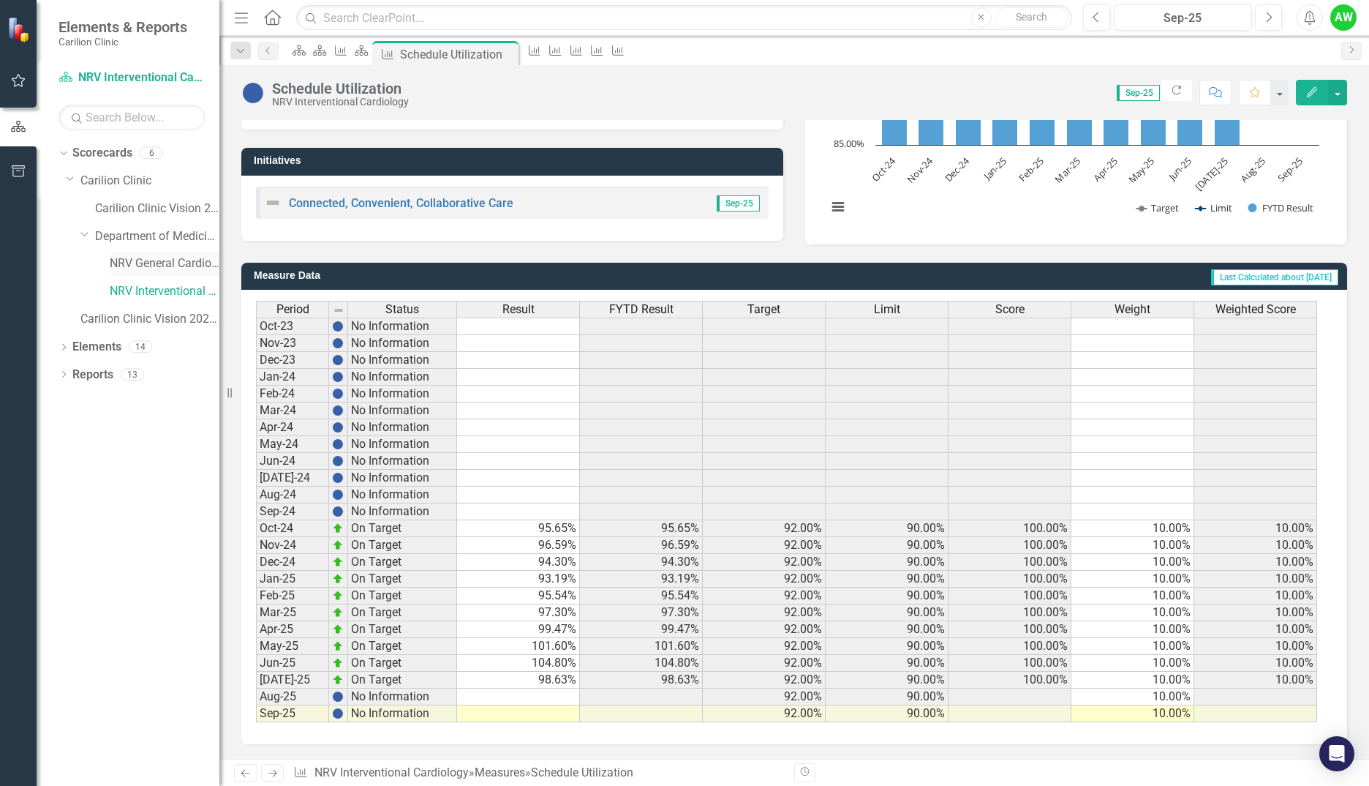
click at [138, 275] on div "NRV General Cardiology" at bounding box center [165, 264] width 110 height 24
click at [148, 268] on link "NRV General Cardiology" at bounding box center [165, 263] width 110 height 17
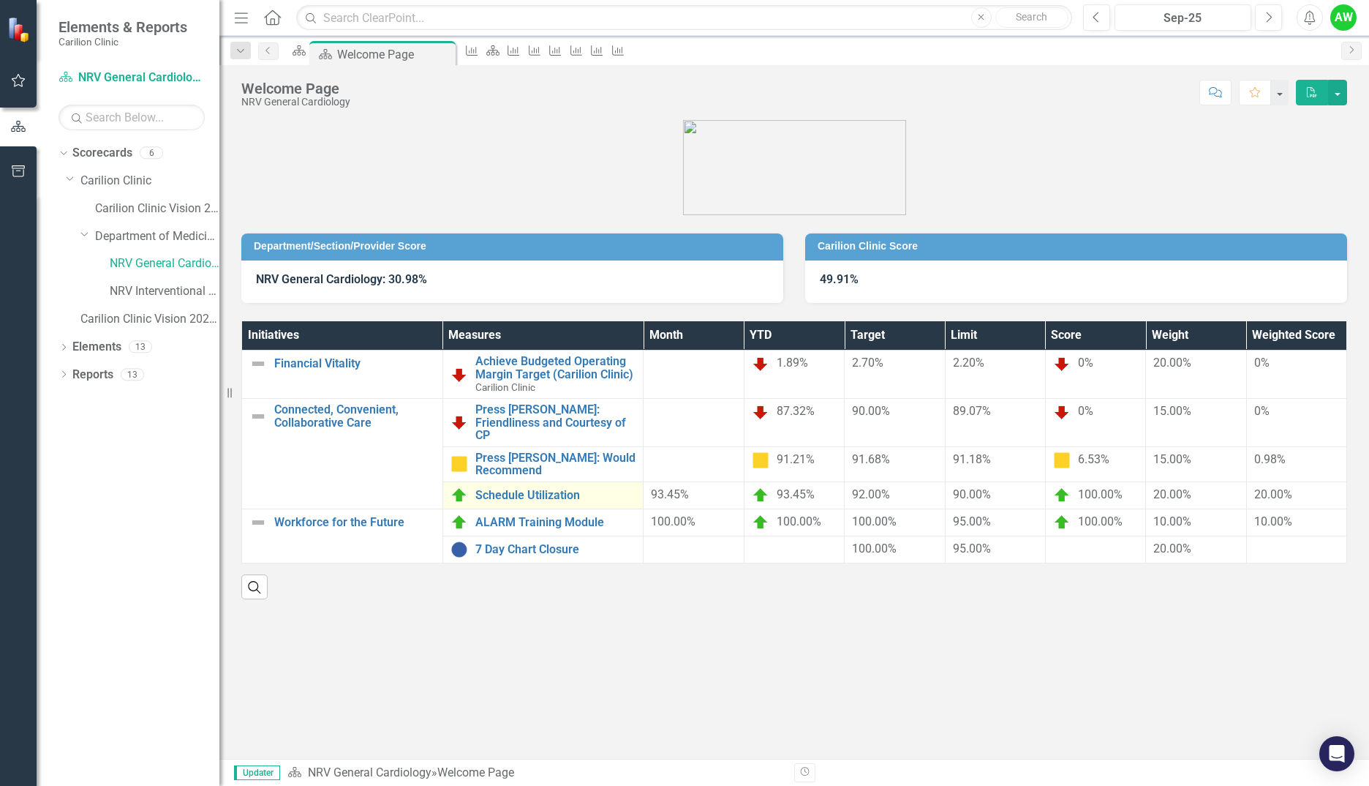
click at [492, 494] on td "Schedule Utilization Link Open Element" at bounding box center [543, 494] width 201 height 27
click at [497, 489] on link "Schedule Utilization" at bounding box center [555, 495] width 161 height 13
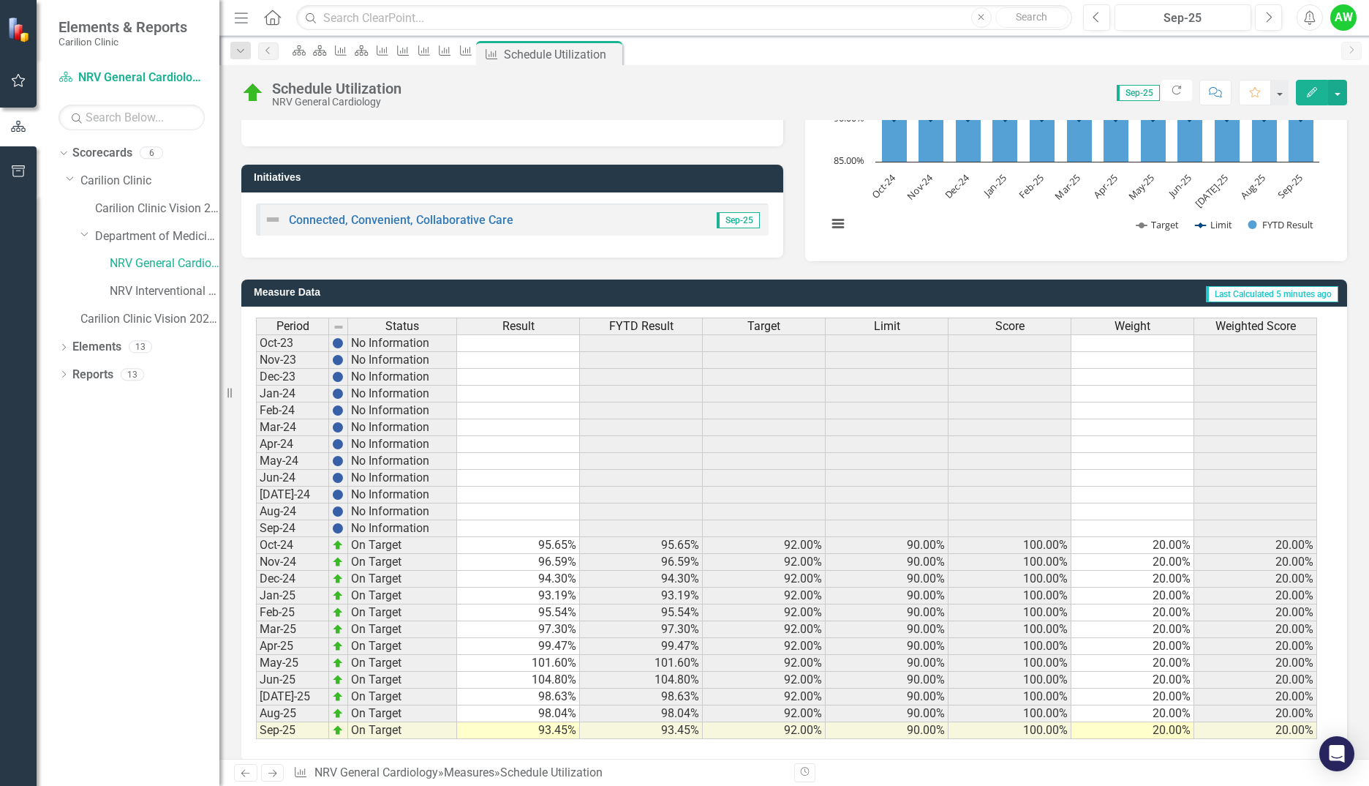
scroll to position [236, 0]
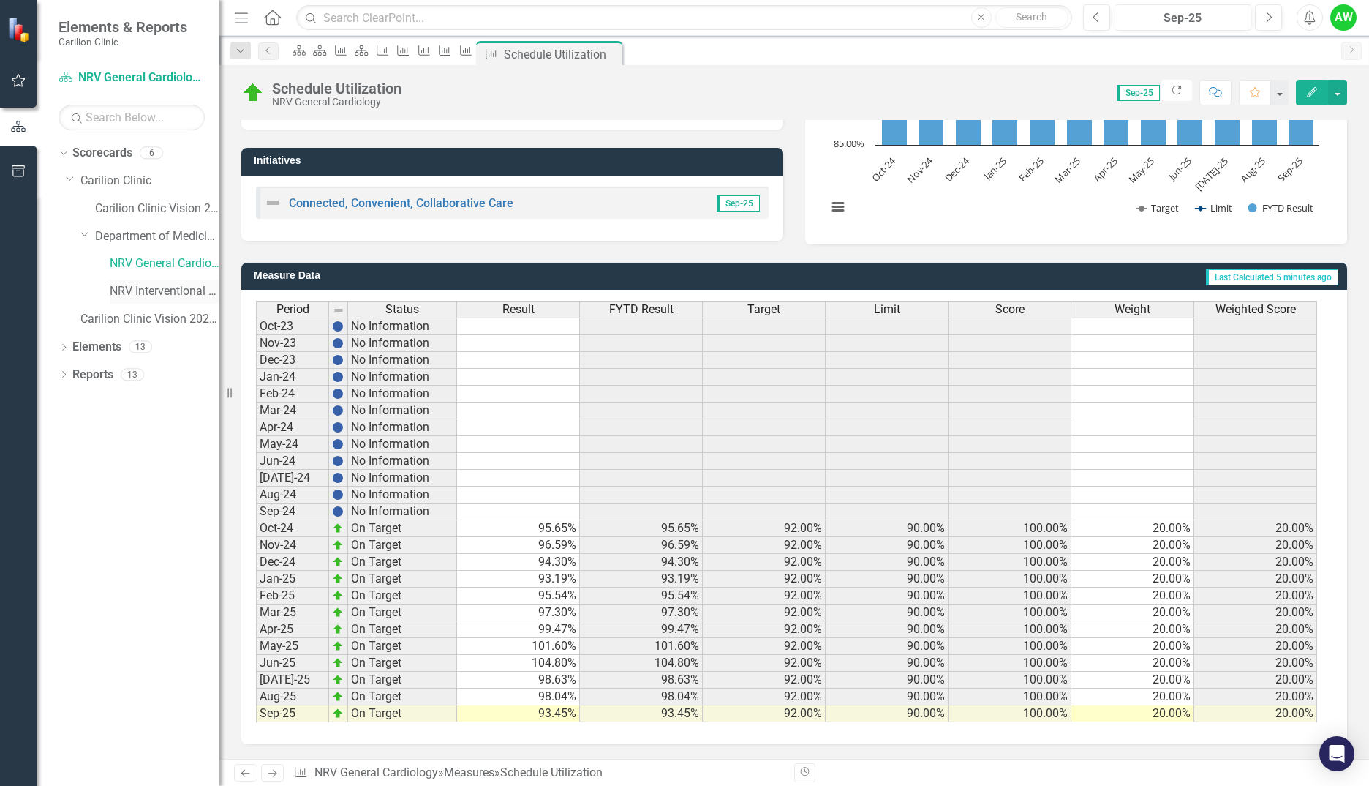
click at [183, 293] on link "NRV Interventional Cardiology" at bounding box center [165, 291] width 110 height 17
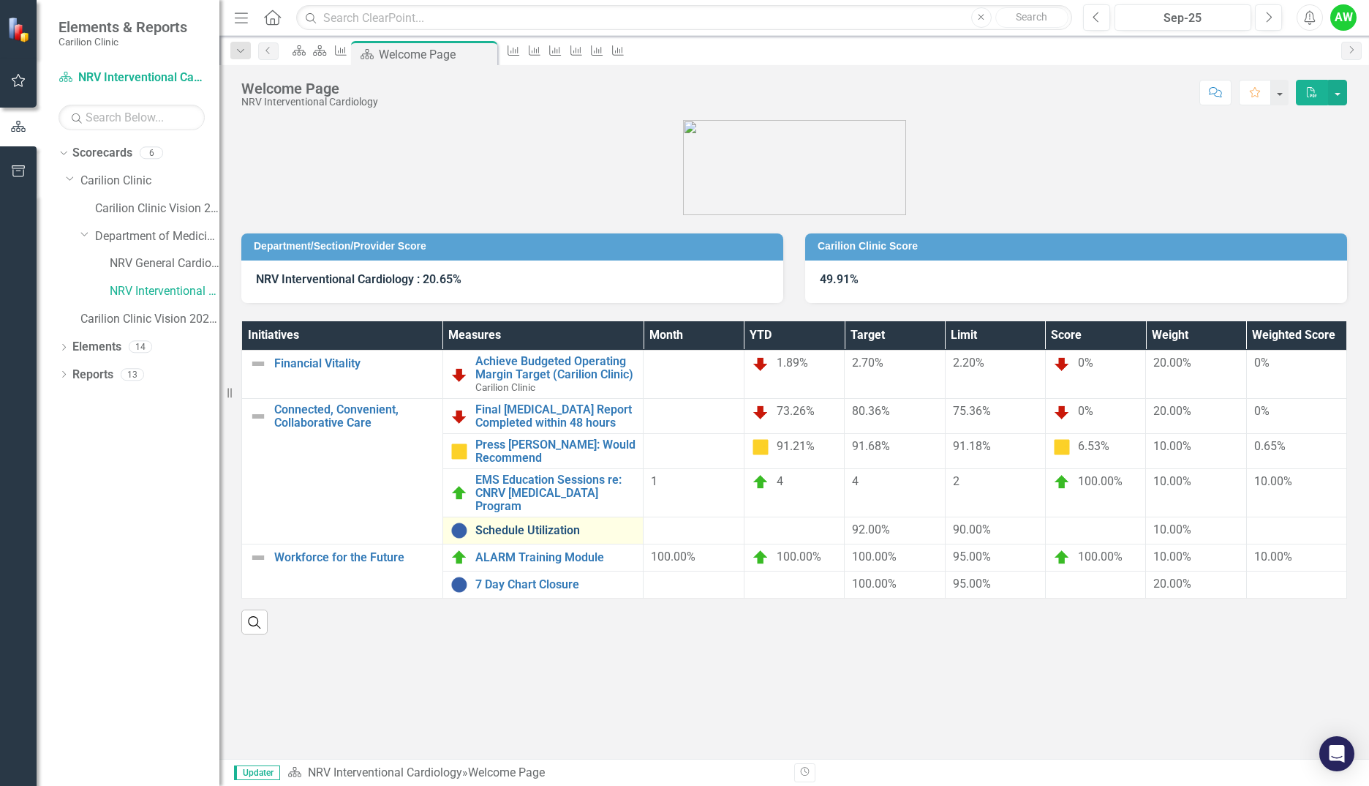
click at [540, 524] on link "Schedule Utilization" at bounding box center [555, 530] width 161 height 13
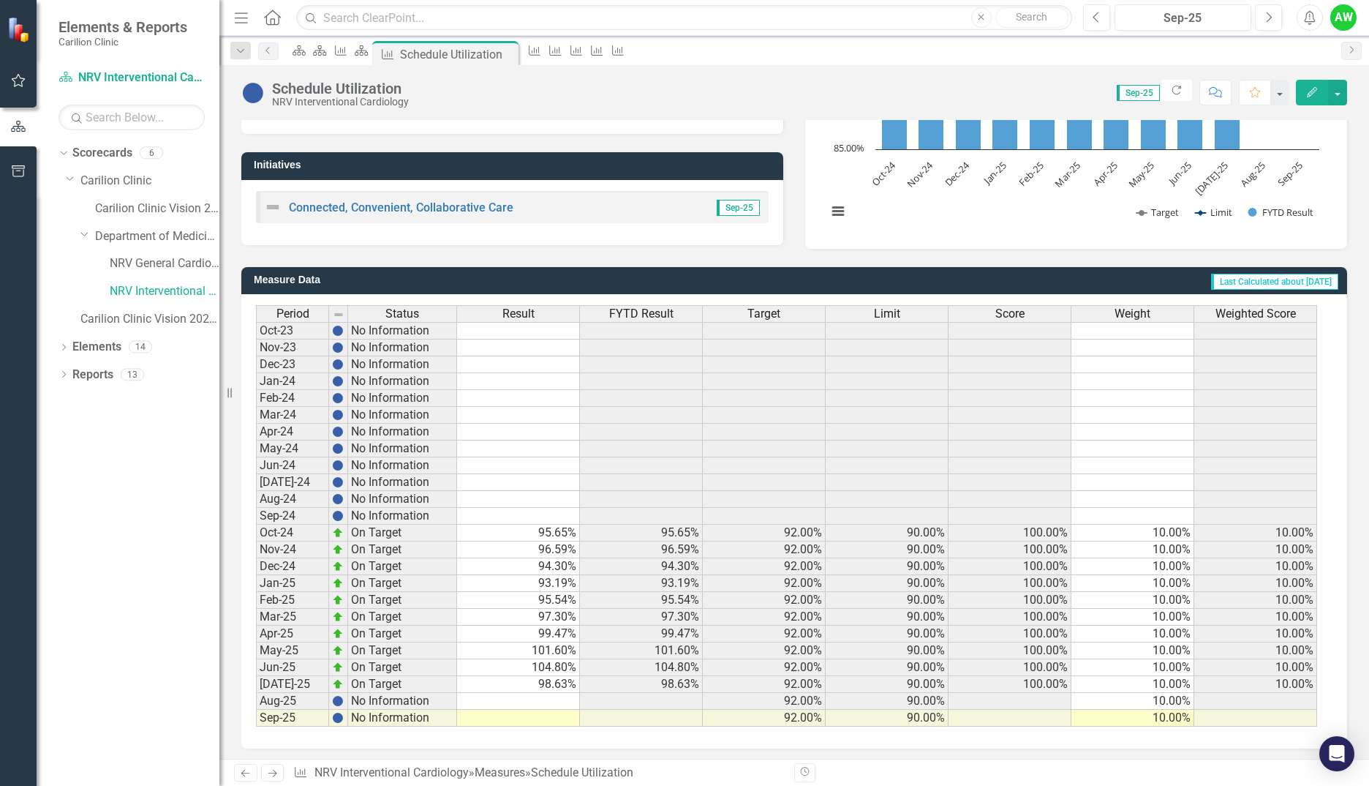
scroll to position [236, 0]
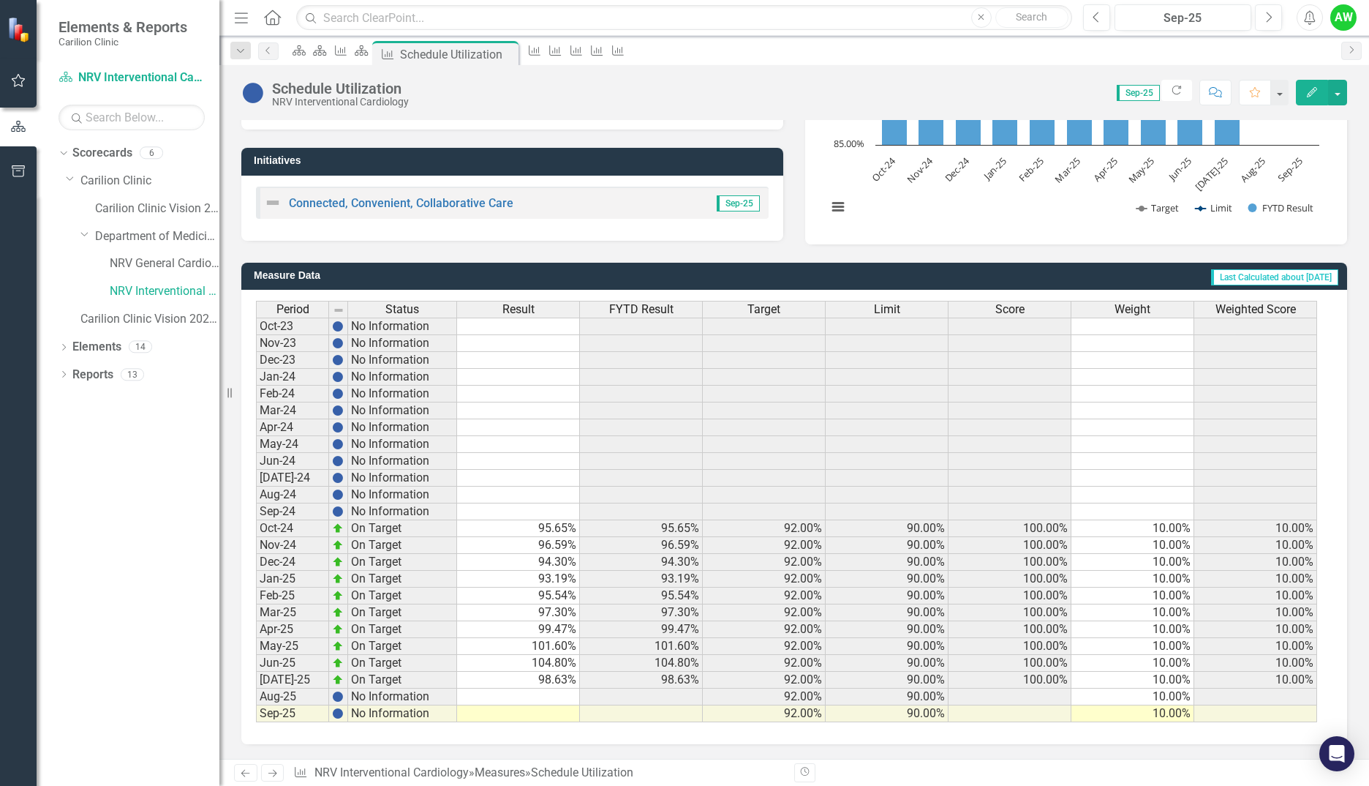
click at [256, 705] on div "Period Status Result FYTD Result Target Limit Score Weight Weighted Score Oct-2…" at bounding box center [256, 511] width 0 height 421
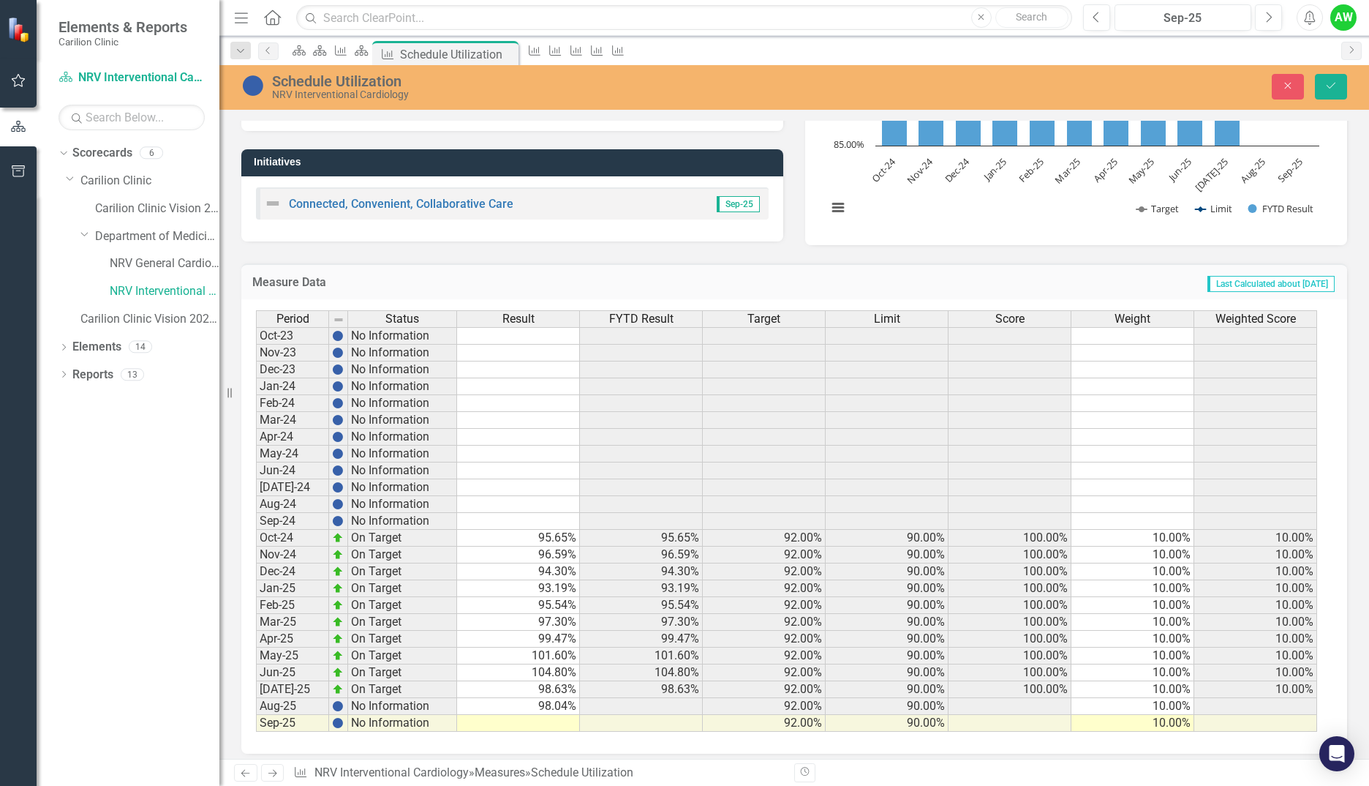
click at [526, 753] on div "Executive Champion Current Update Sep-25 Next Steps Sep-25 Initiatives Connecte…" at bounding box center [794, 316] width 1150 height 901
click at [535, 723] on td at bounding box center [518, 723] width 123 height 17
type textarea "93.45"
click at [1337, 81] on icon "Save" at bounding box center [1331, 85] width 13 height 10
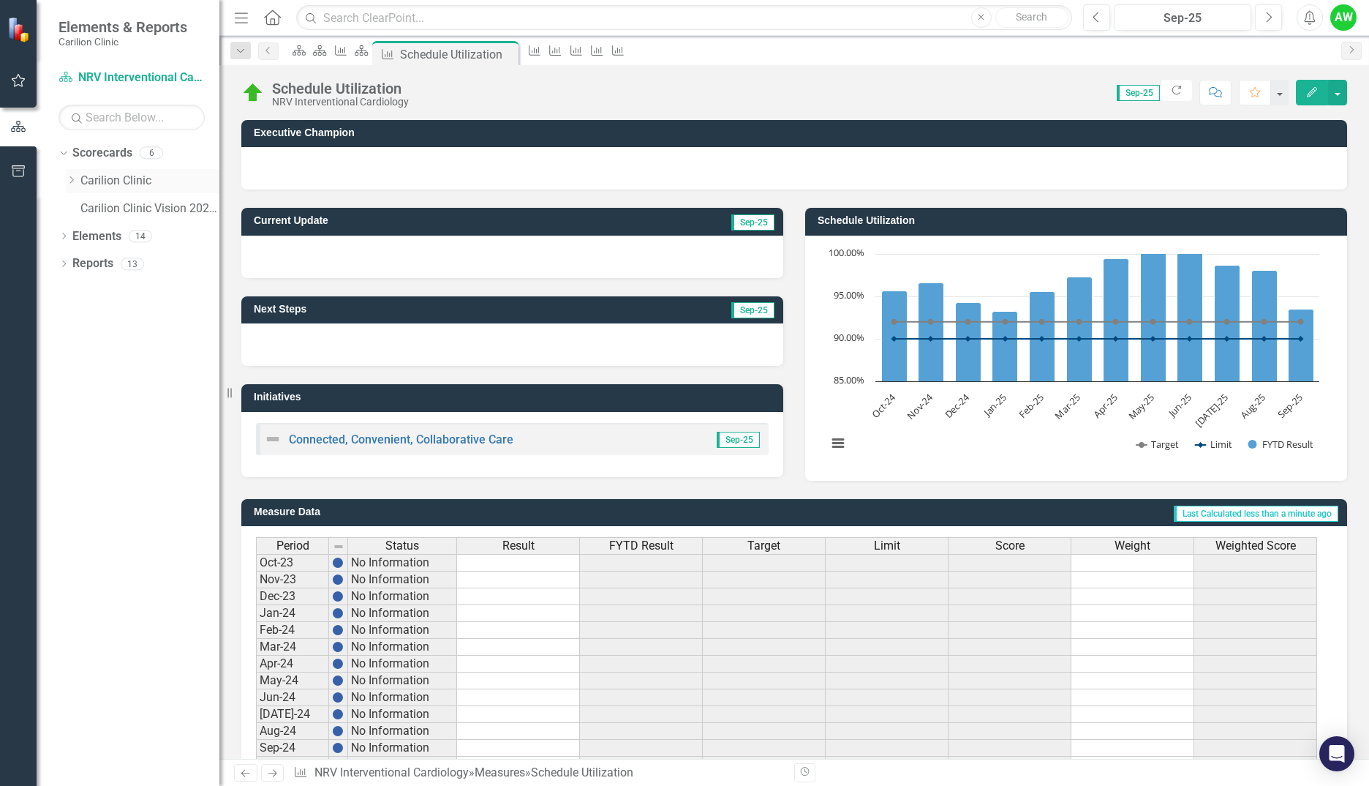
click at [66, 178] on icon "Dropdown" at bounding box center [71, 180] width 11 height 9
click at [86, 242] on div "Dropdown" at bounding box center [85, 236] width 11 height 12
click at [114, 289] on link "NRV Interventional Cardiology" at bounding box center [165, 291] width 110 height 17
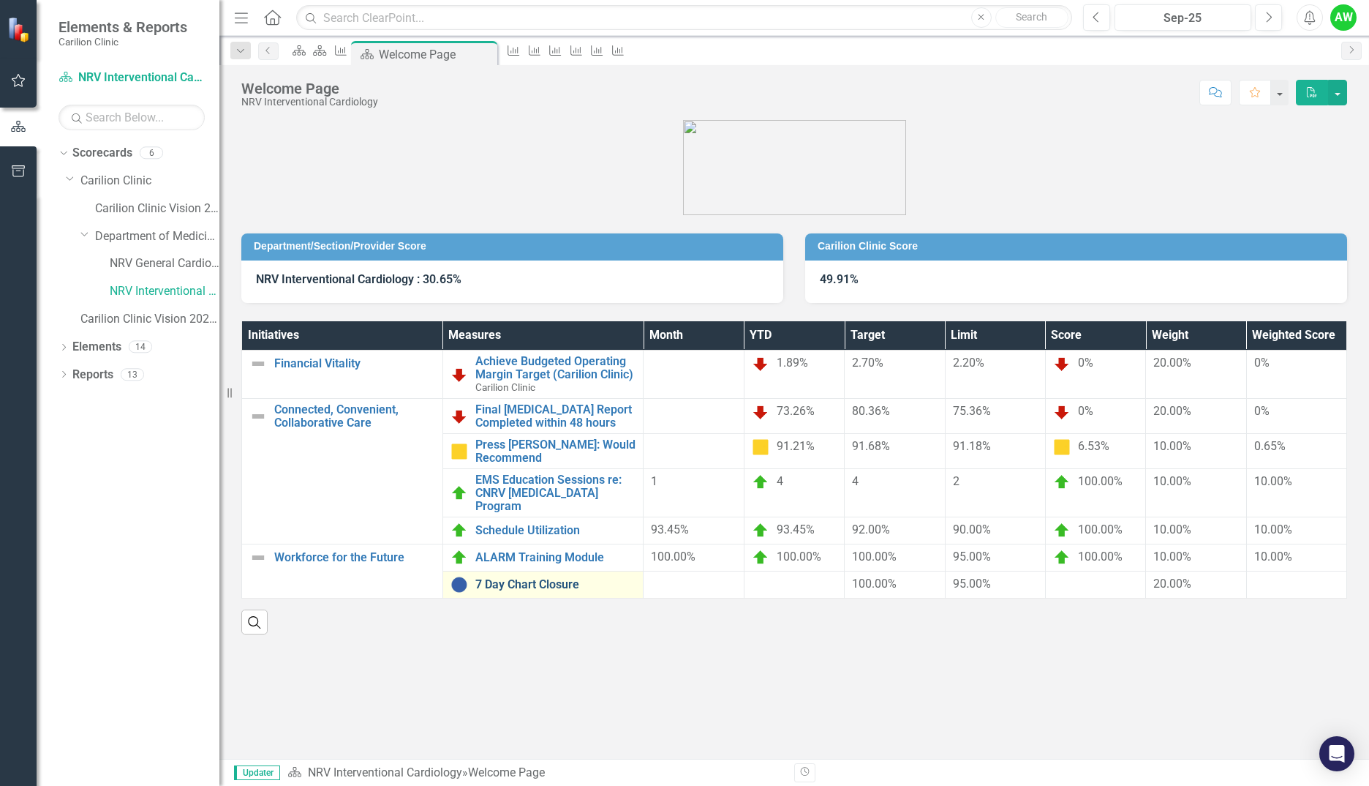
click at [517, 578] on link "7 Day Chart Closure" at bounding box center [555, 584] width 161 height 13
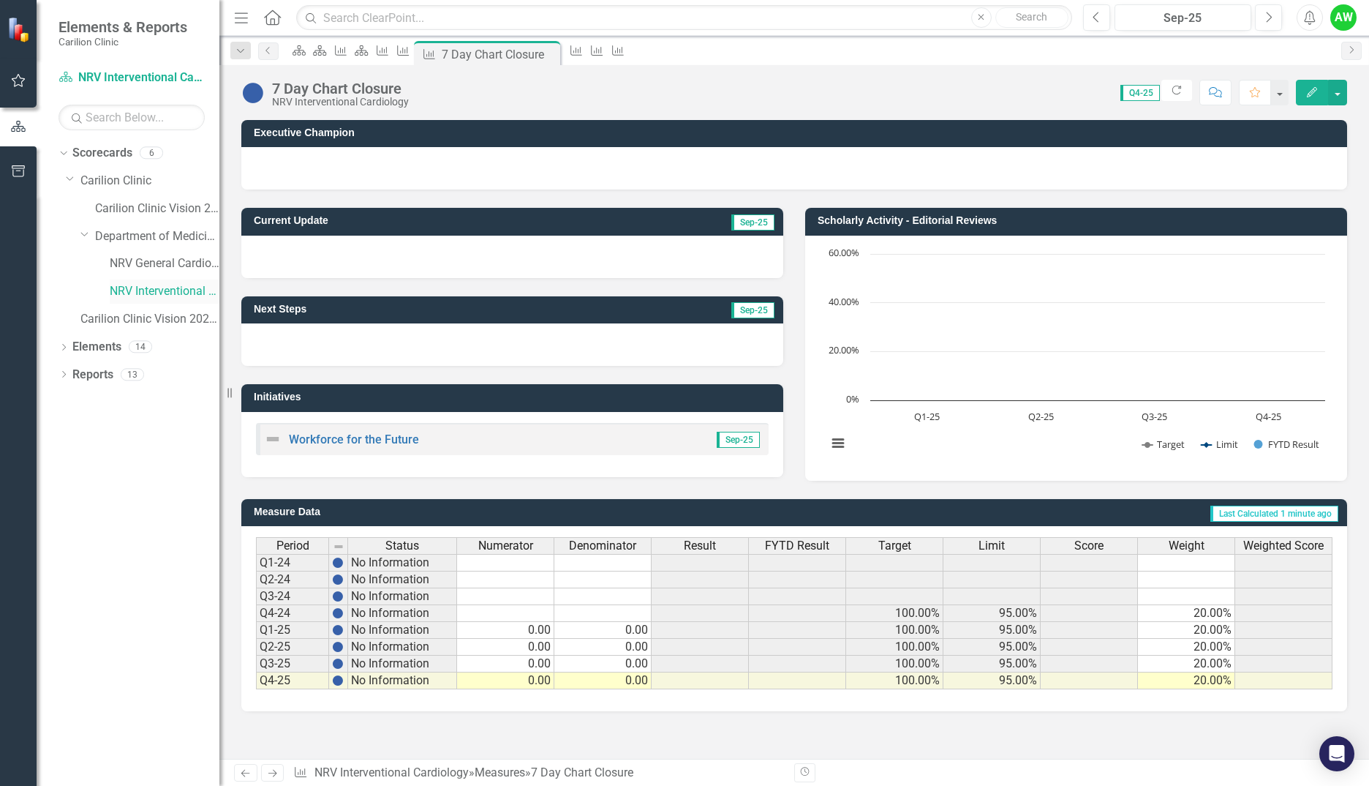
click at [130, 289] on link "NRV Interventional Cardiology" at bounding box center [165, 291] width 110 height 17
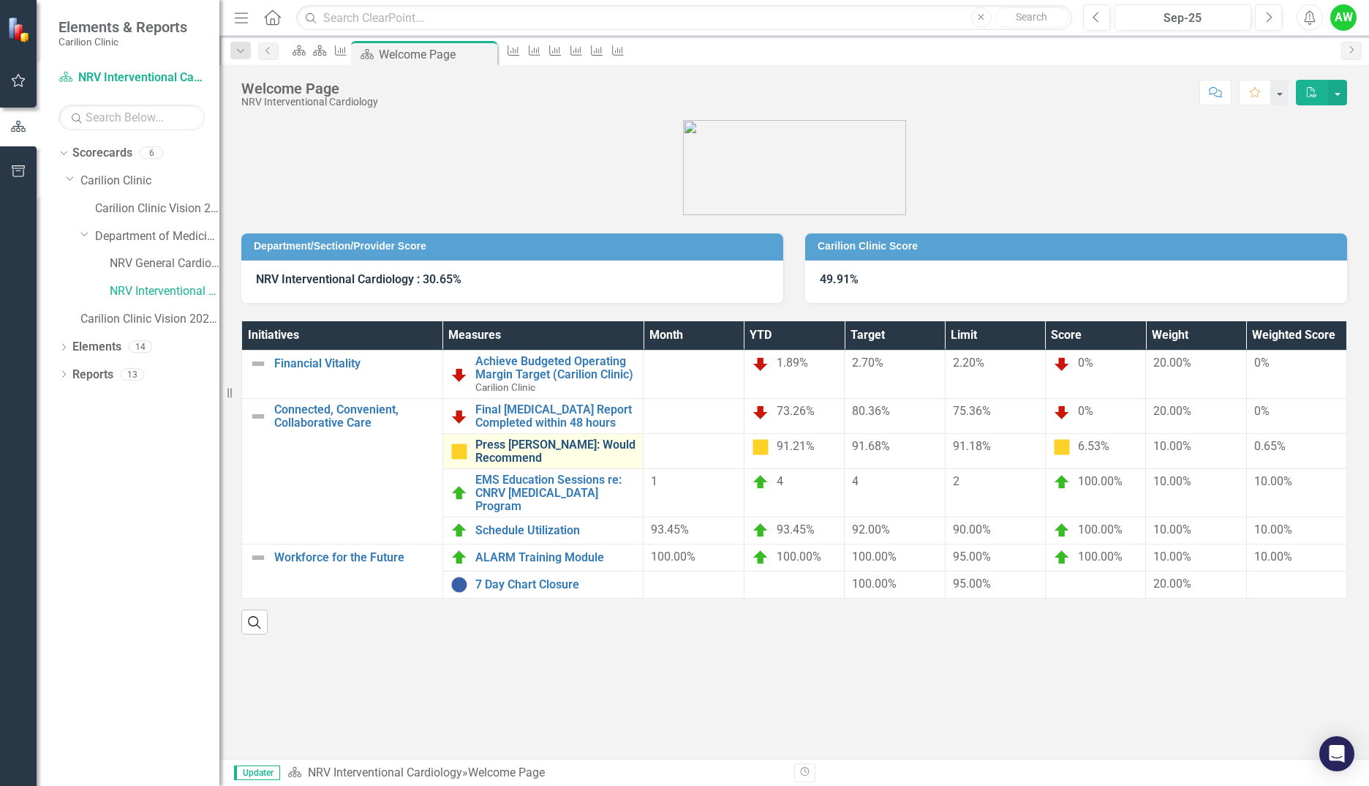
click at [526, 454] on link "Press [PERSON_NAME]: Would Recommend" at bounding box center [555, 451] width 161 height 26
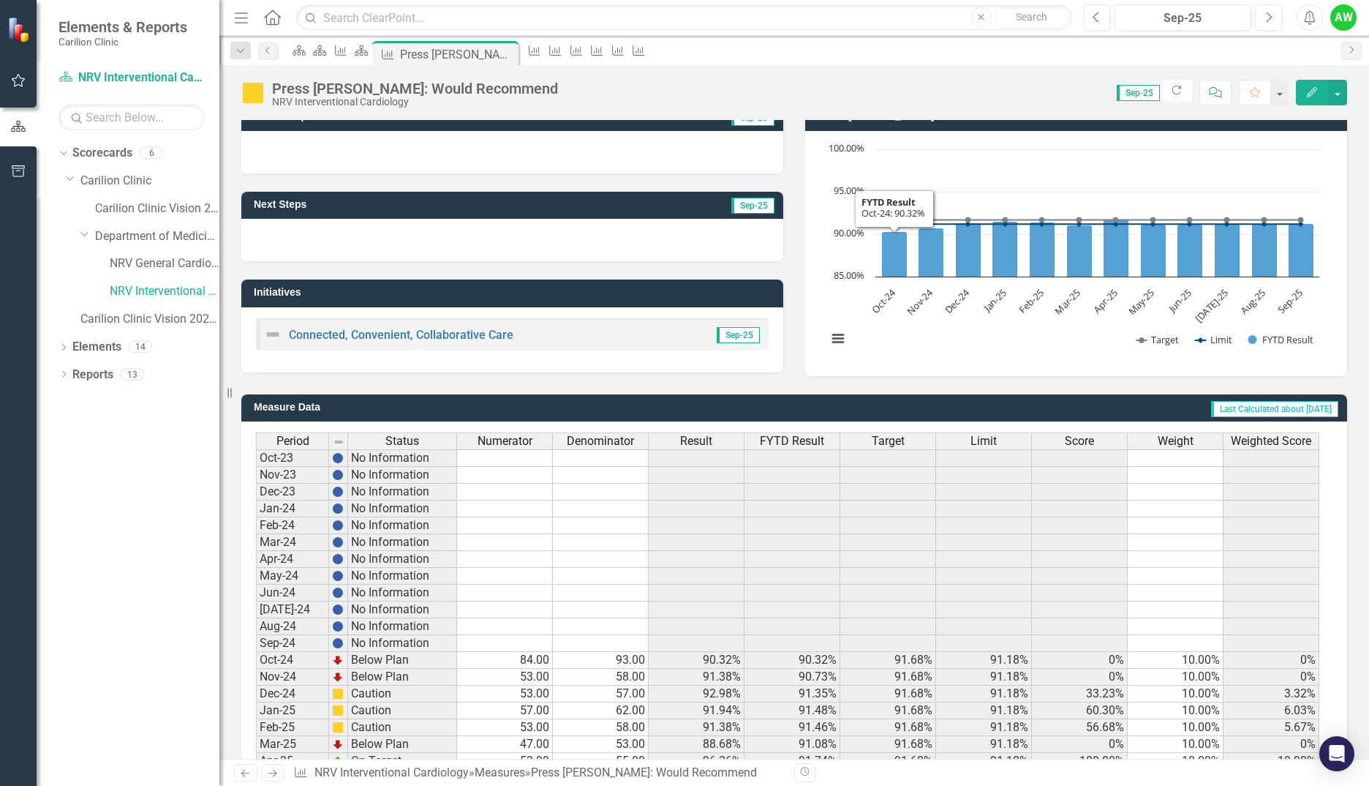
scroll to position [236, 0]
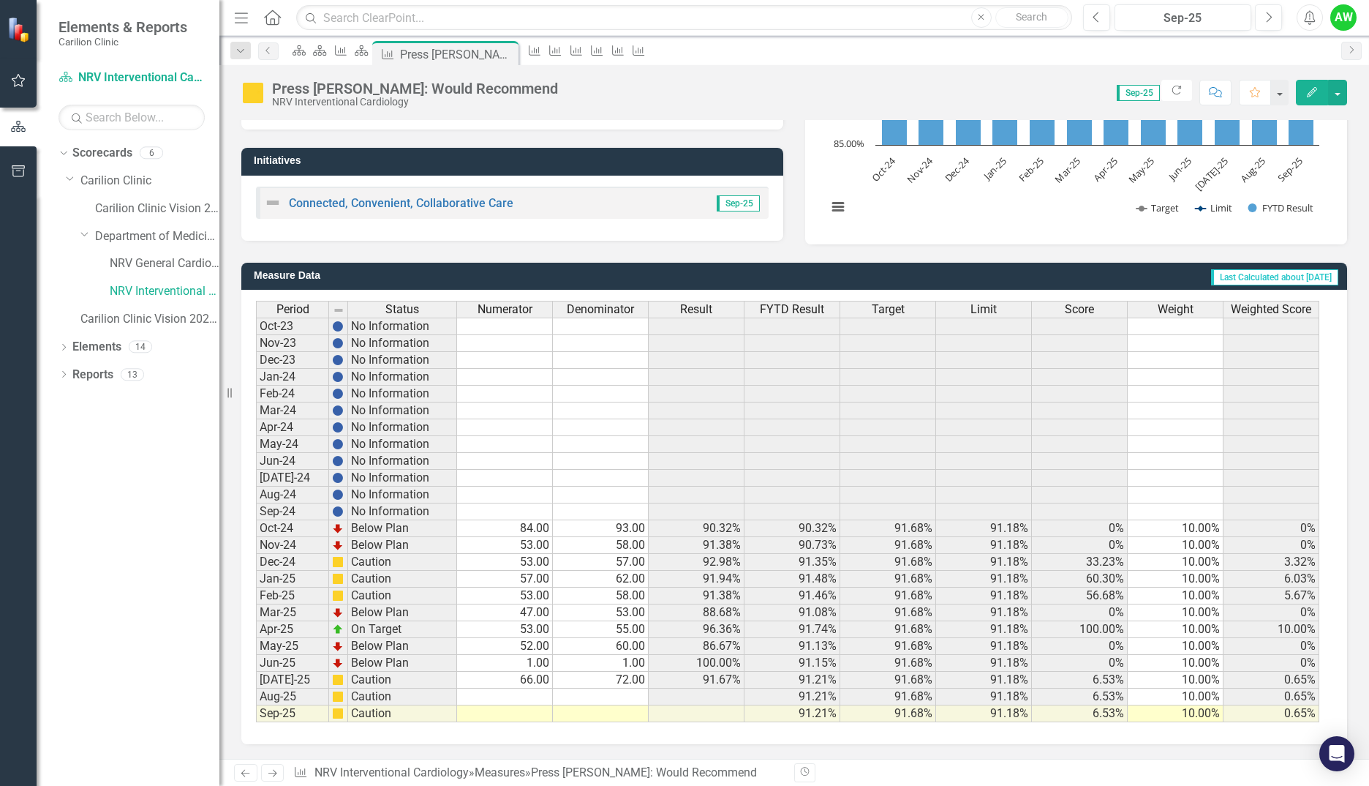
click at [525, 700] on td at bounding box center [505, 696] width 96 height 17
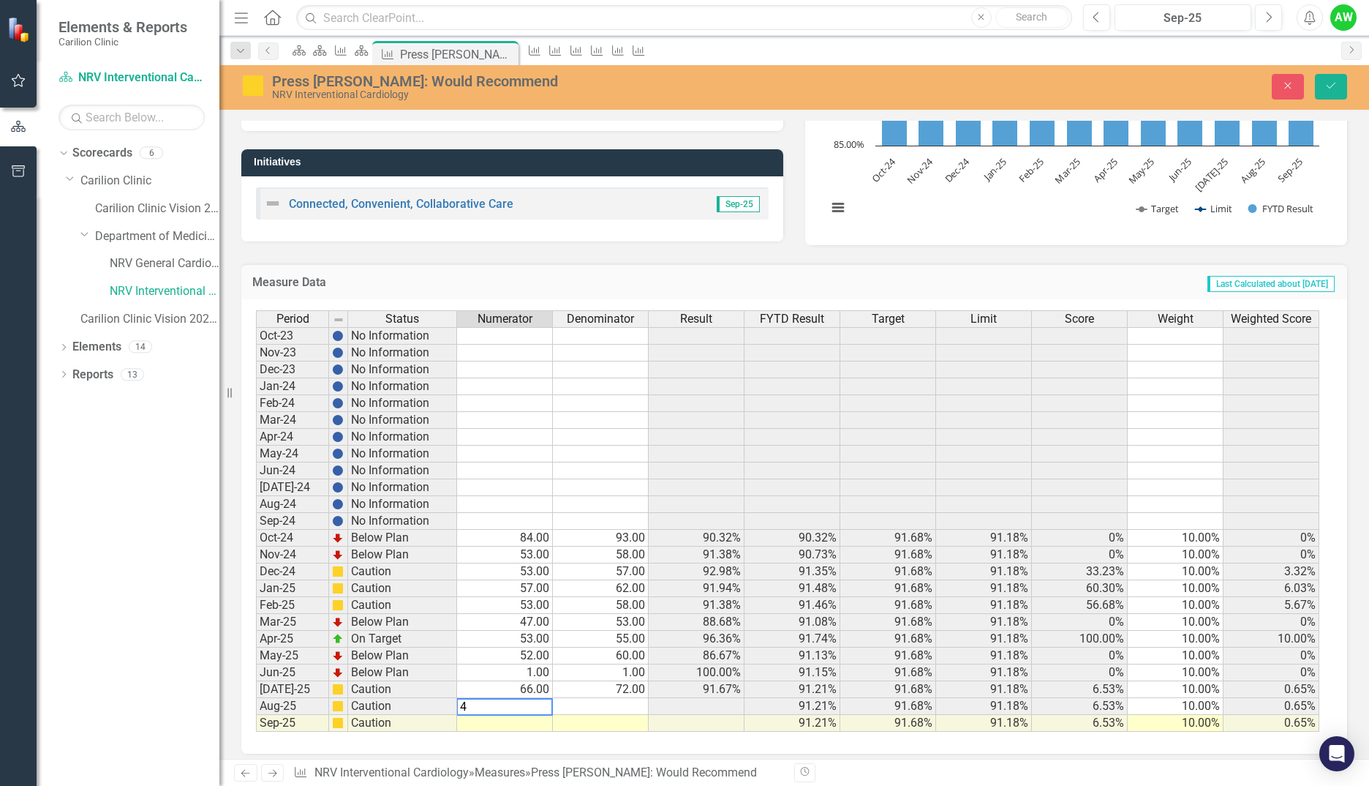
type textarea "40"
type textarea "52"
click at [1336, 80] on button "Save" at bounding box center [1331, 87] width 32 height 26
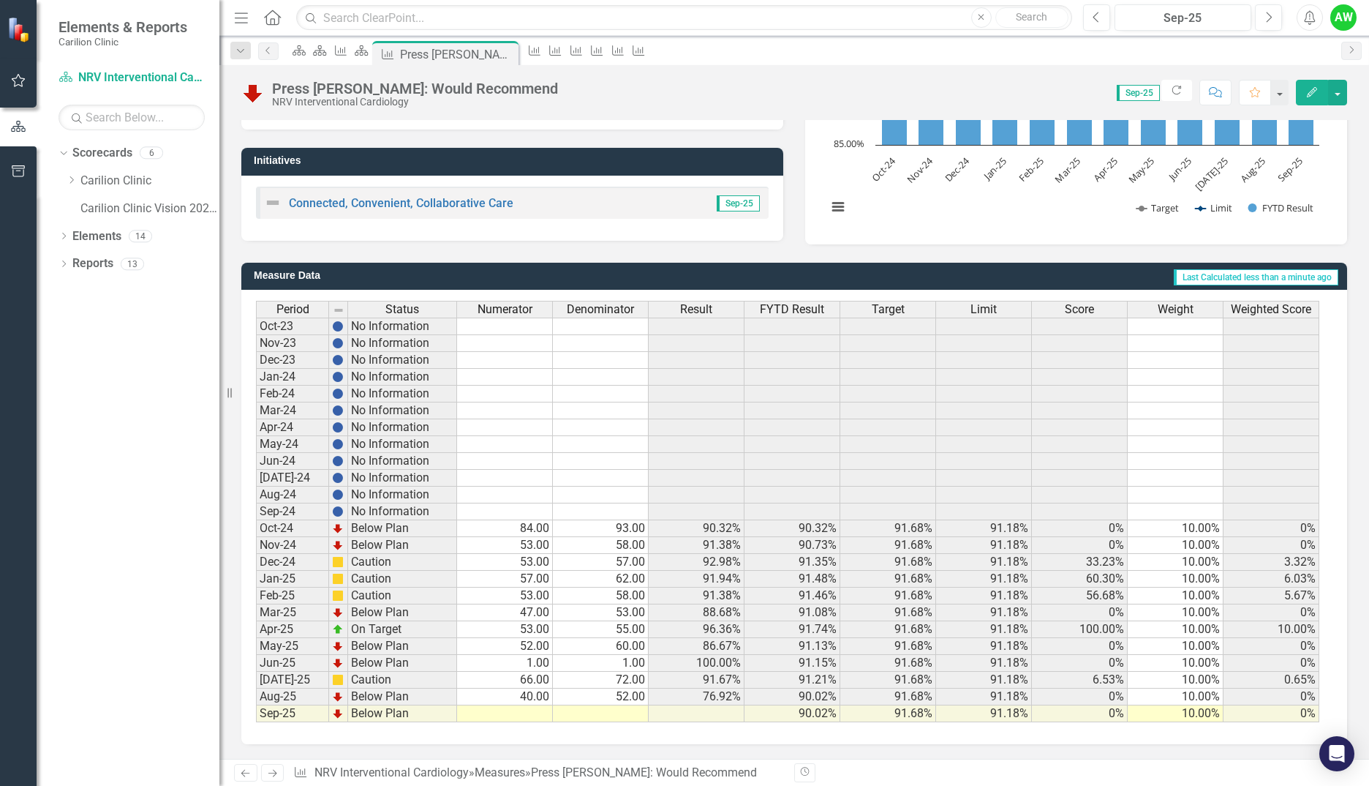
click at [530, 693] on td "40.00" at bounding box center [505, 696] width 96 height 17
type textarea "45"
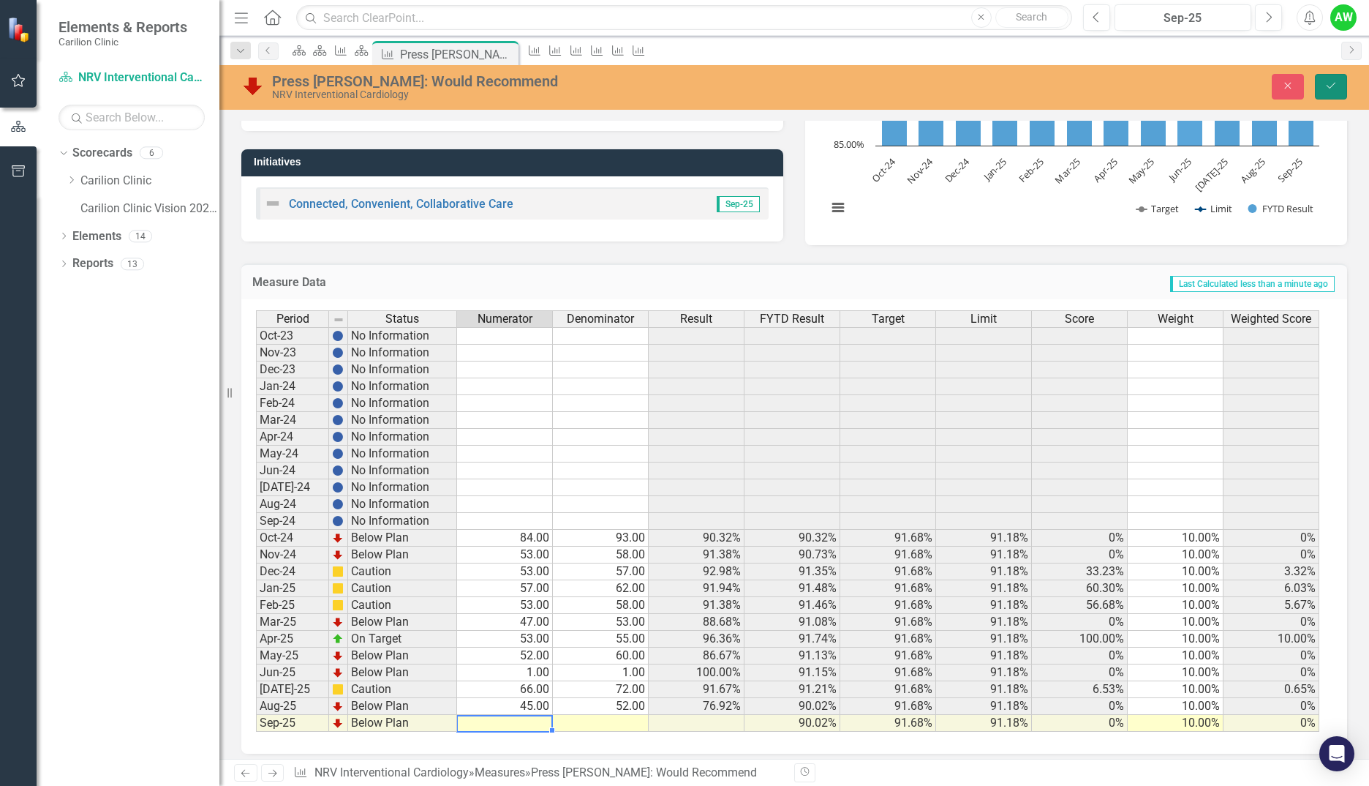
click at [1317, 87] on button "Save" at bounding box center [1331, 87] width 32 height 26
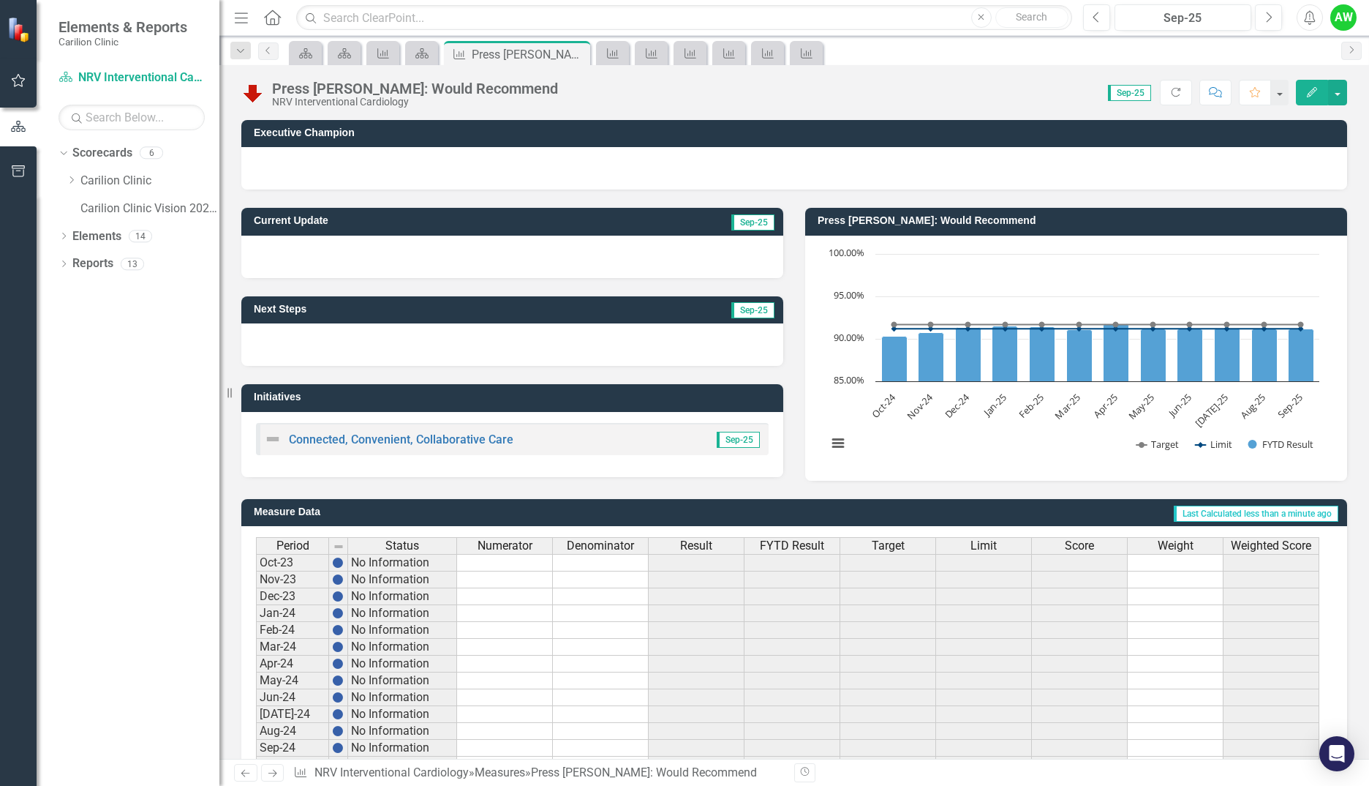
scroll to position [236, 0]
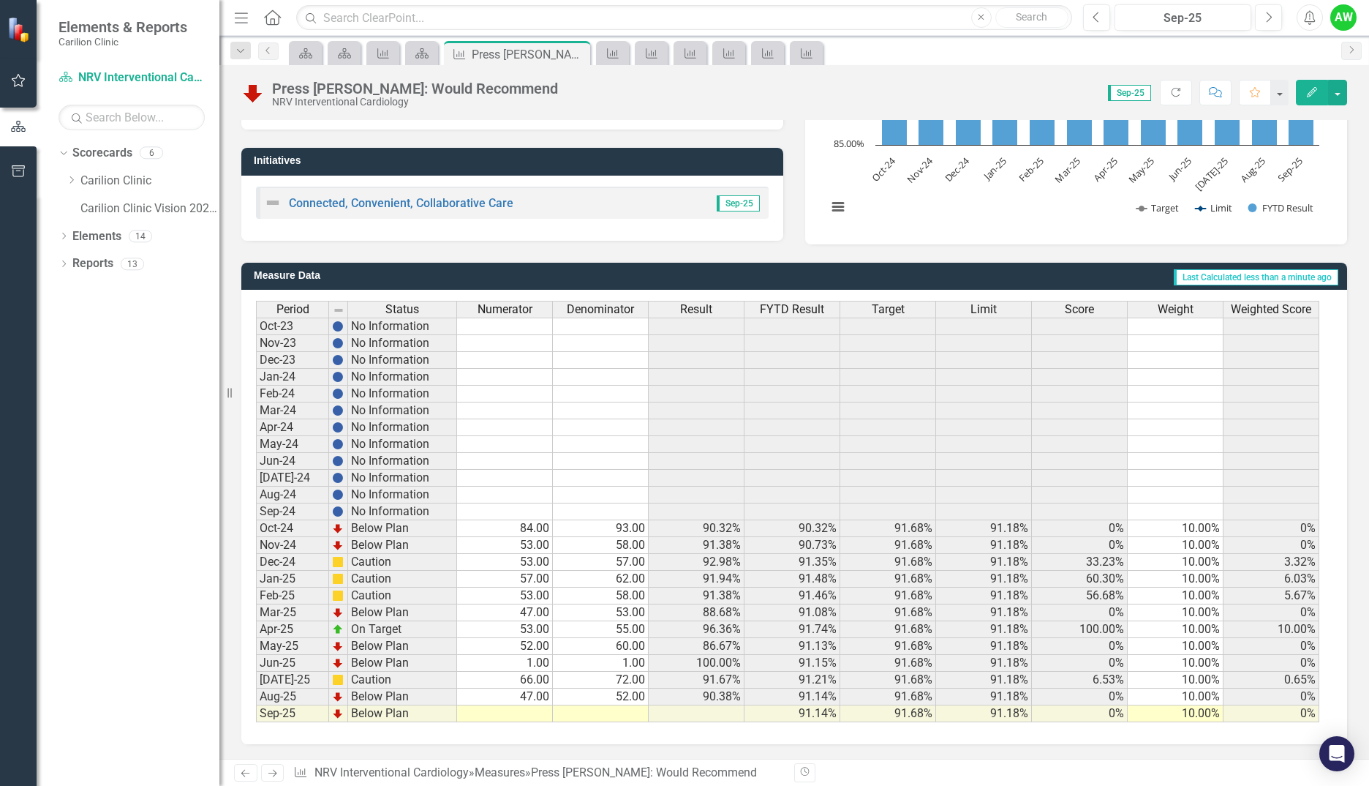
click at [502, 713] on td at bounding box center [505, 713] width 96 height 17
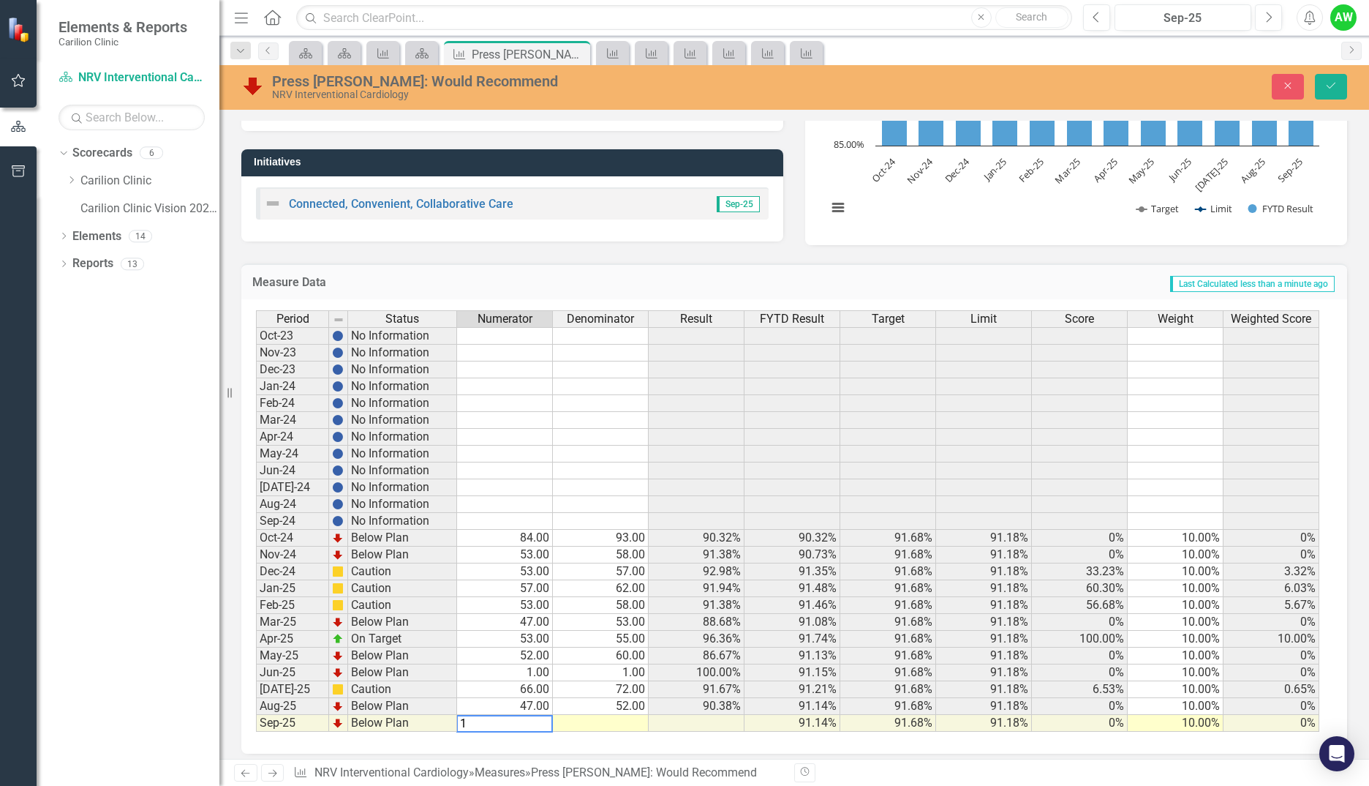
type textarea "15"
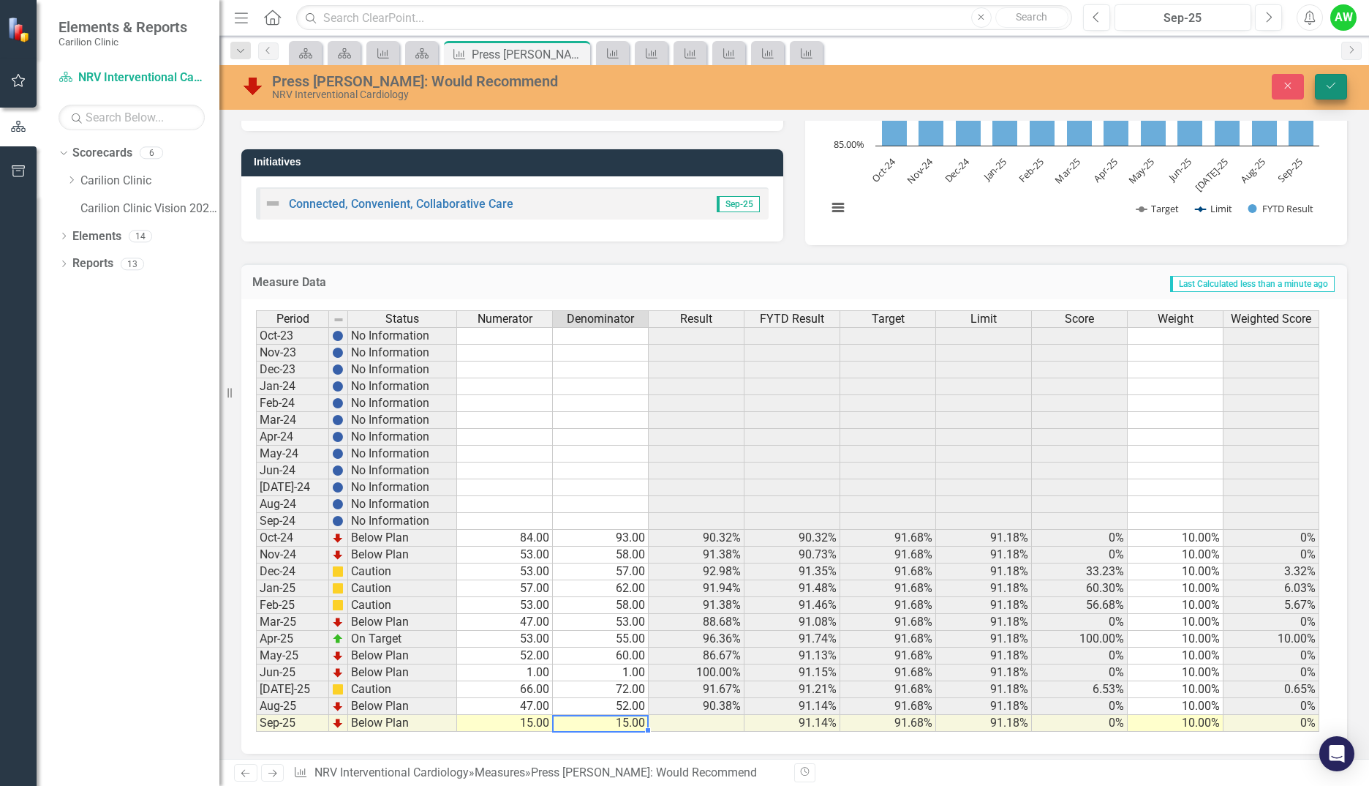
type textarea "15"
click at [1329, 95] on button "Save" at bounding box center [1331, 87] width 32 height 26
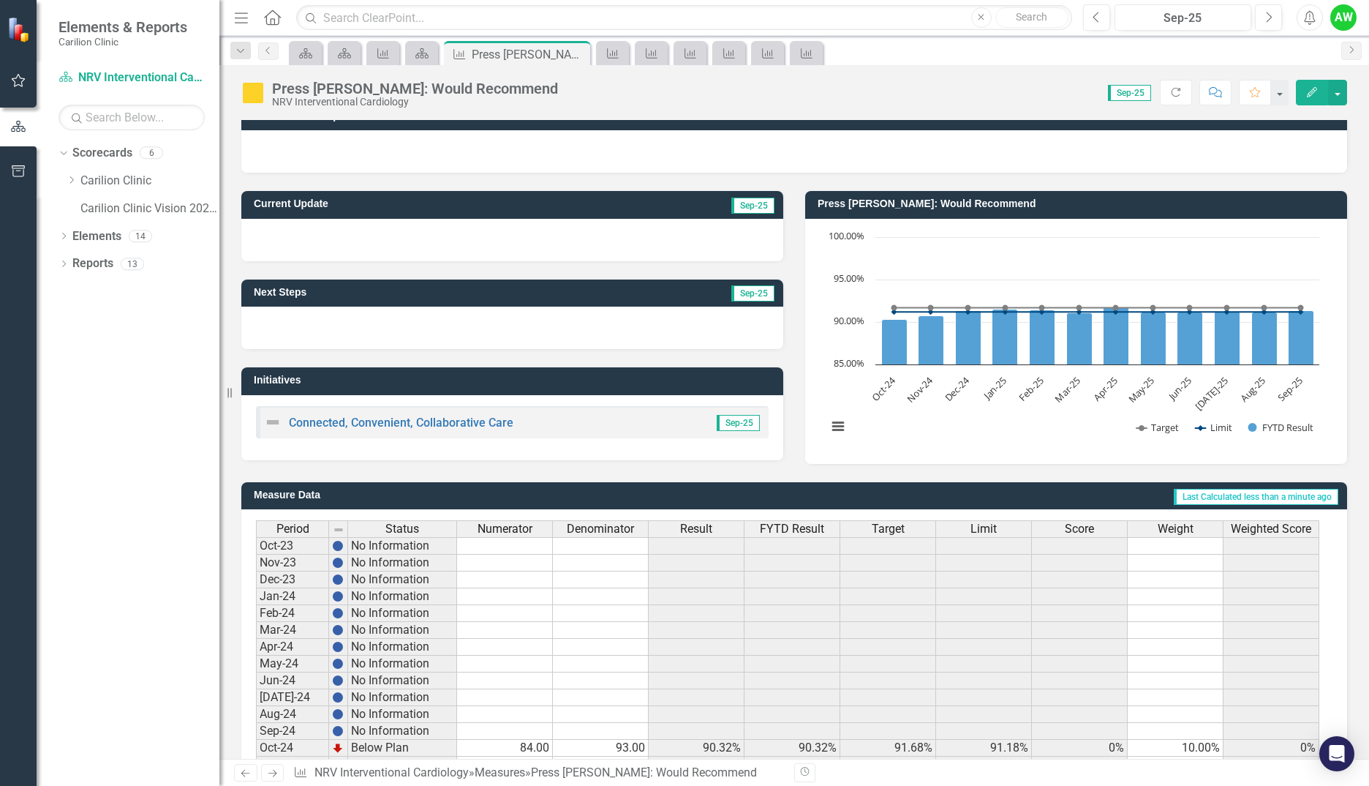
scroll to position [0, 0]
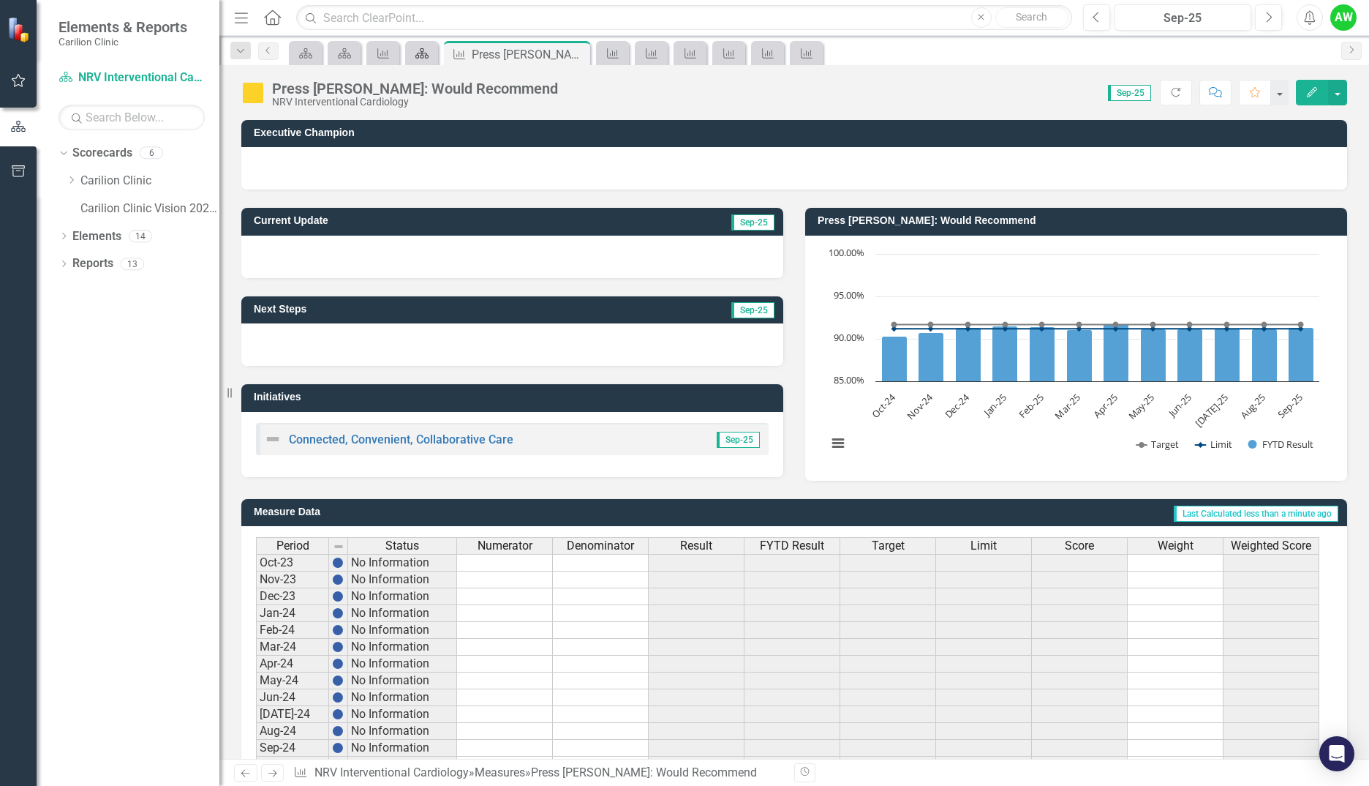
click at [422, 56] on icon "Scorecard" at bounding box center [422, 54] width 15 height 12
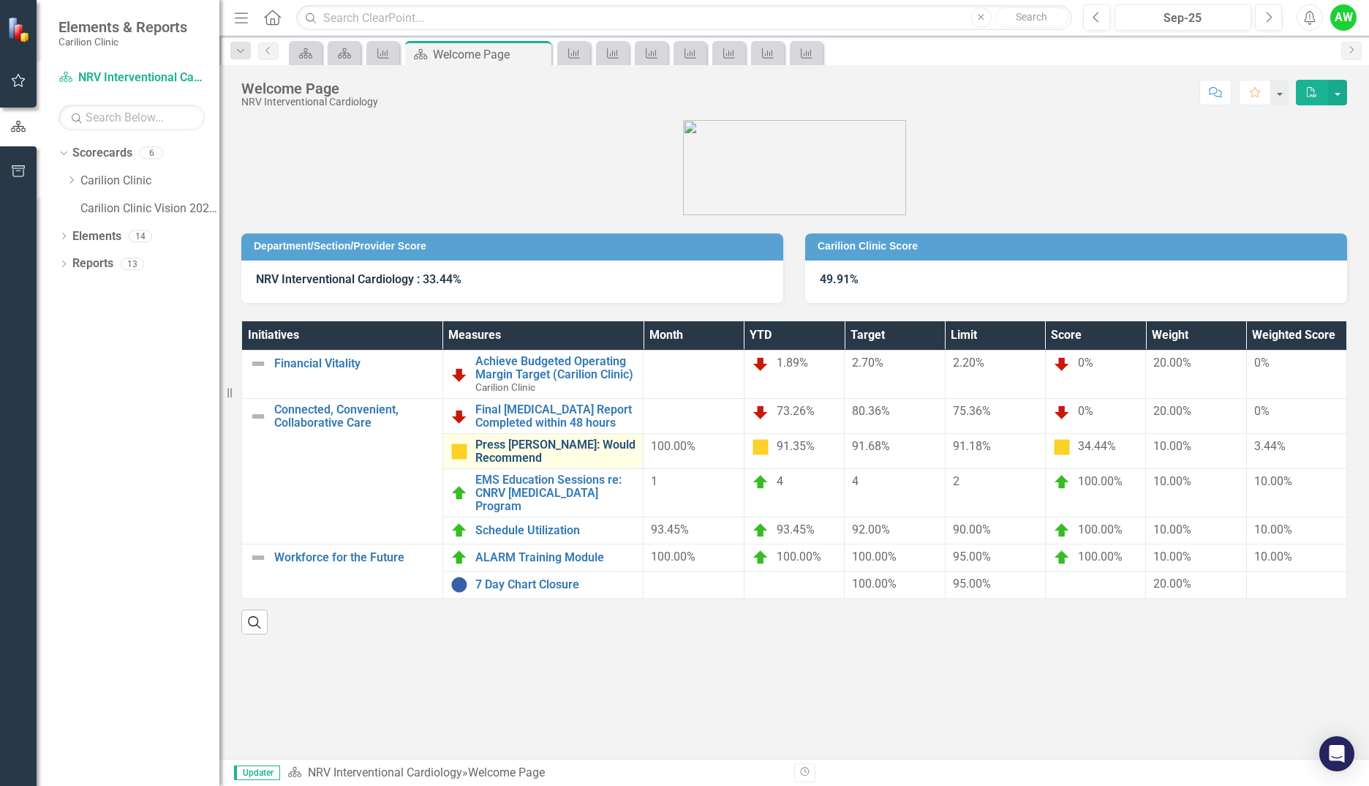
click at [557, 448] on link "Press [PERSON_NAME]: Would Recommend" at bounding box center [555, 451] width 161 height 26
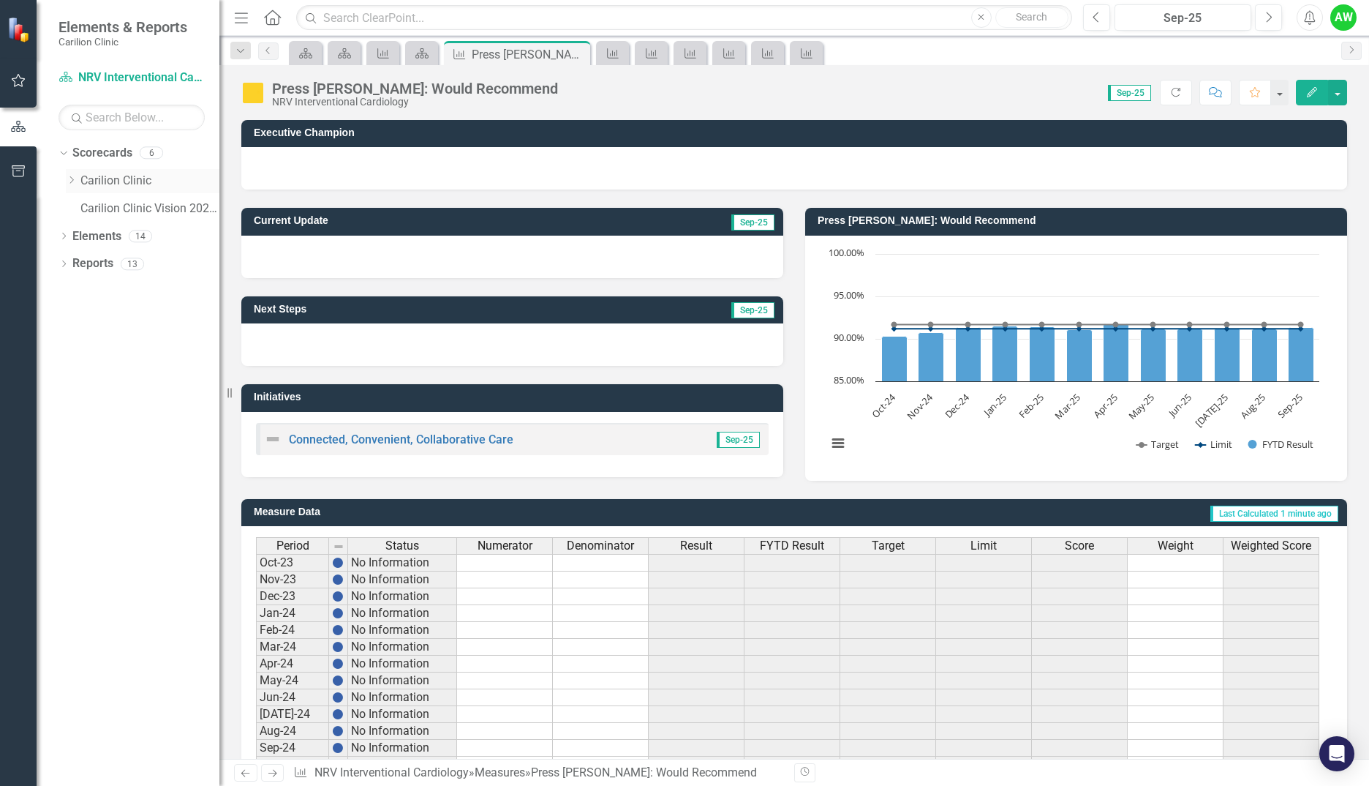
click at [75, 180] on icon "Dropdown" at bounding box center [71, 180] width 11 height 9
click at [87, 239] on icon "Dropdown" at bounding box center [85, 235] width 11 height 9
click at [129, 285] on link "NRV Interventional Cardiology" at bounding box center [165, 291] width 110 height 17
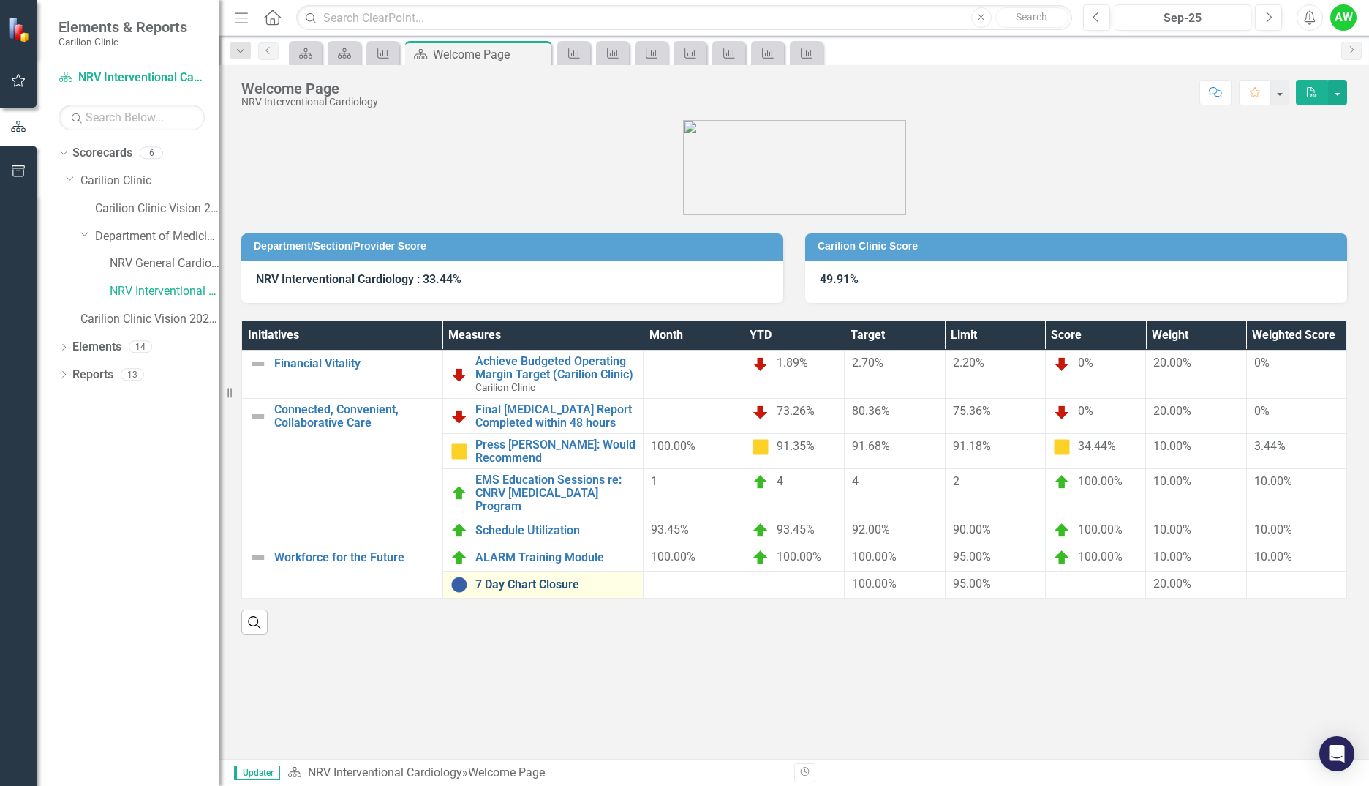
click at [541, 578] on link "7 Day Chart Closure" at bounding box center [555, 584] width 161 height 13
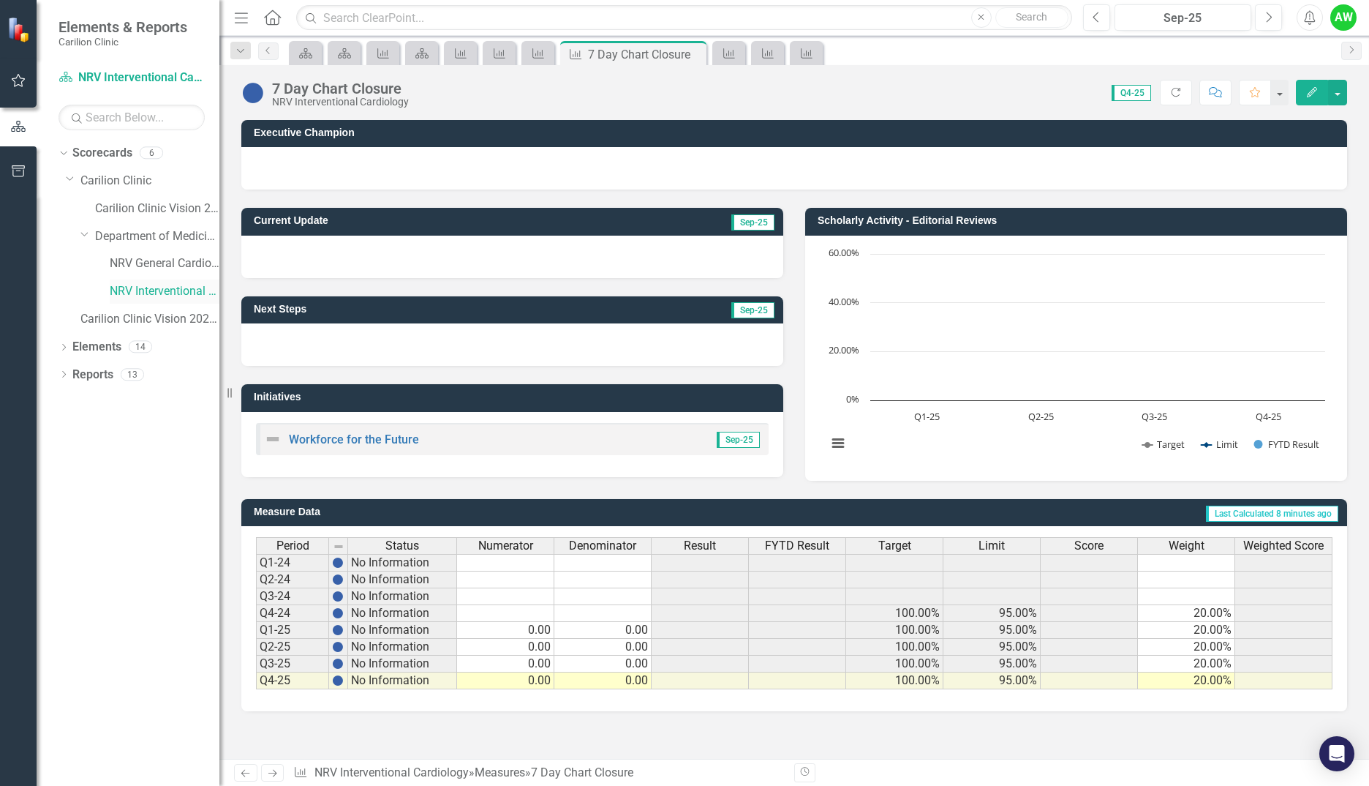
click at [161, 293] on link "NRV Interventional Cardiology" at bounding box center [165, 291] width 110 height 17
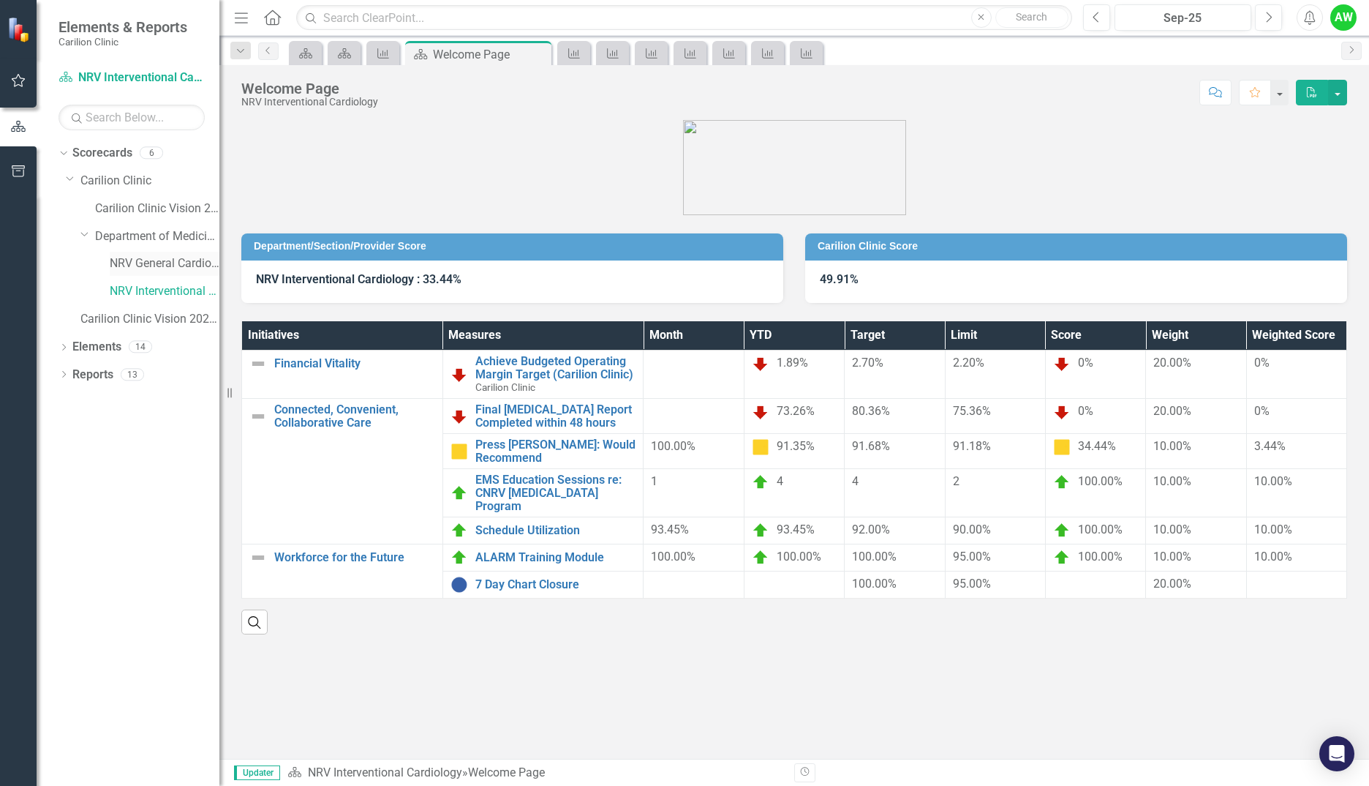
click at [129, 261] on link "NRV General Cardiology" at bounding box center [165, 263] width 110 height 17
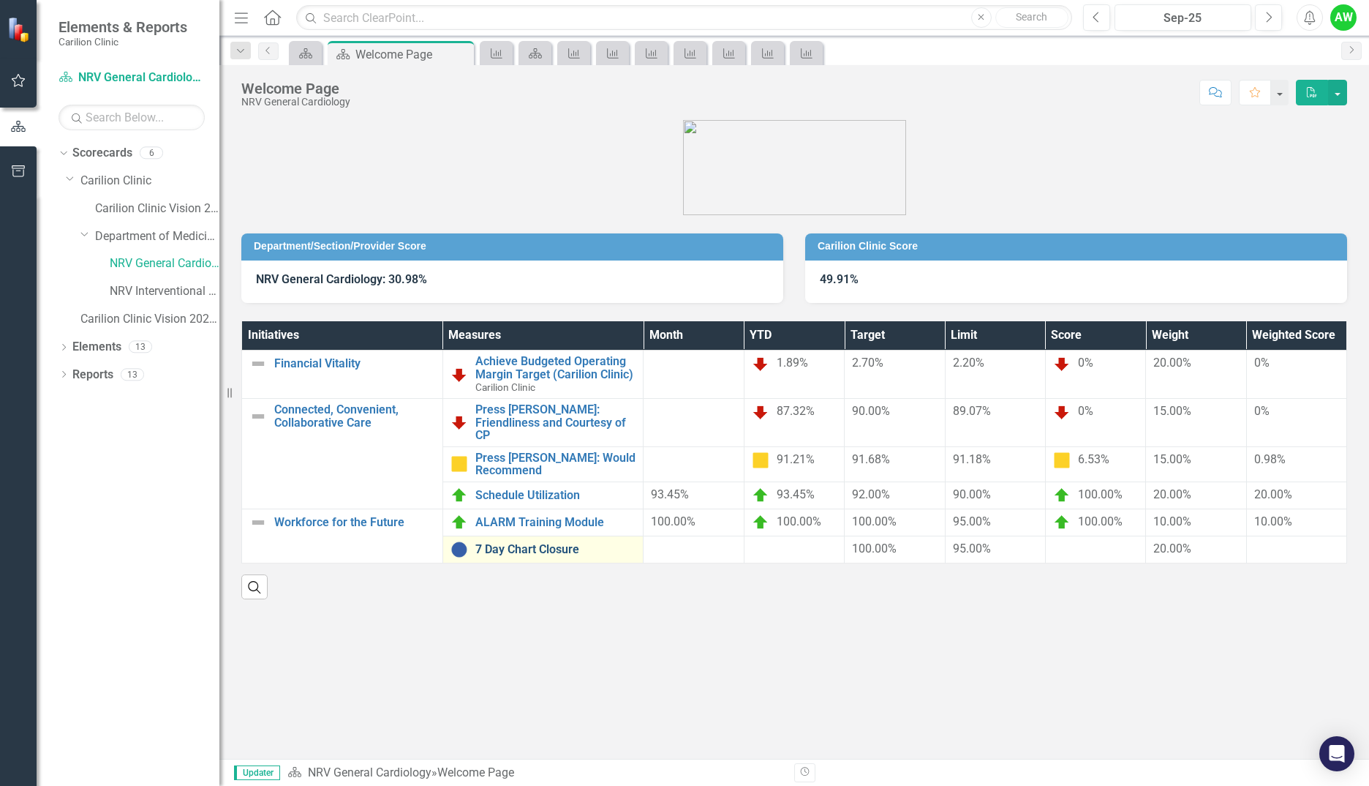
click at [547, 543] on link "7 Day Chart Closure" at bounding box center [555, 549] width 161 height 13
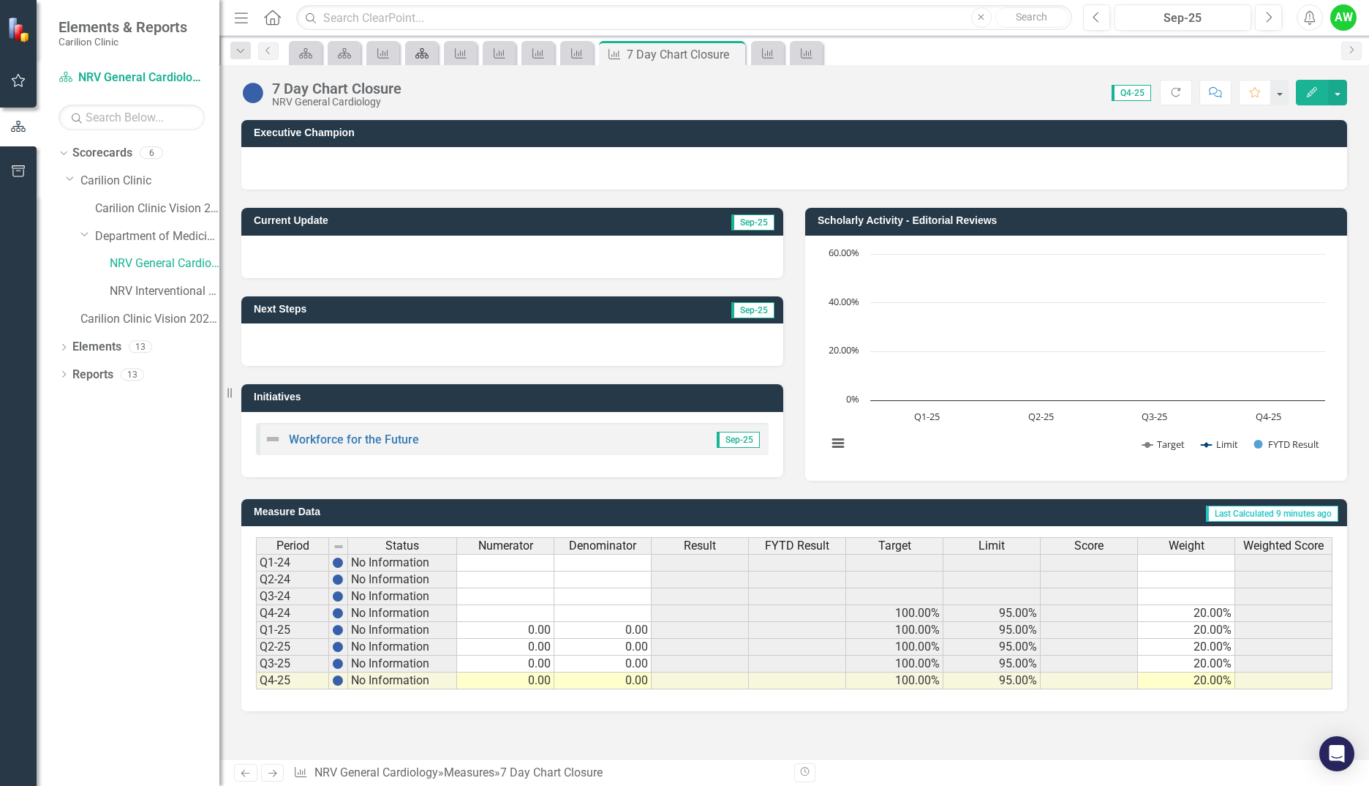
click at [418, 54] on icon at bounding box center [421, 53] width 13 height 10
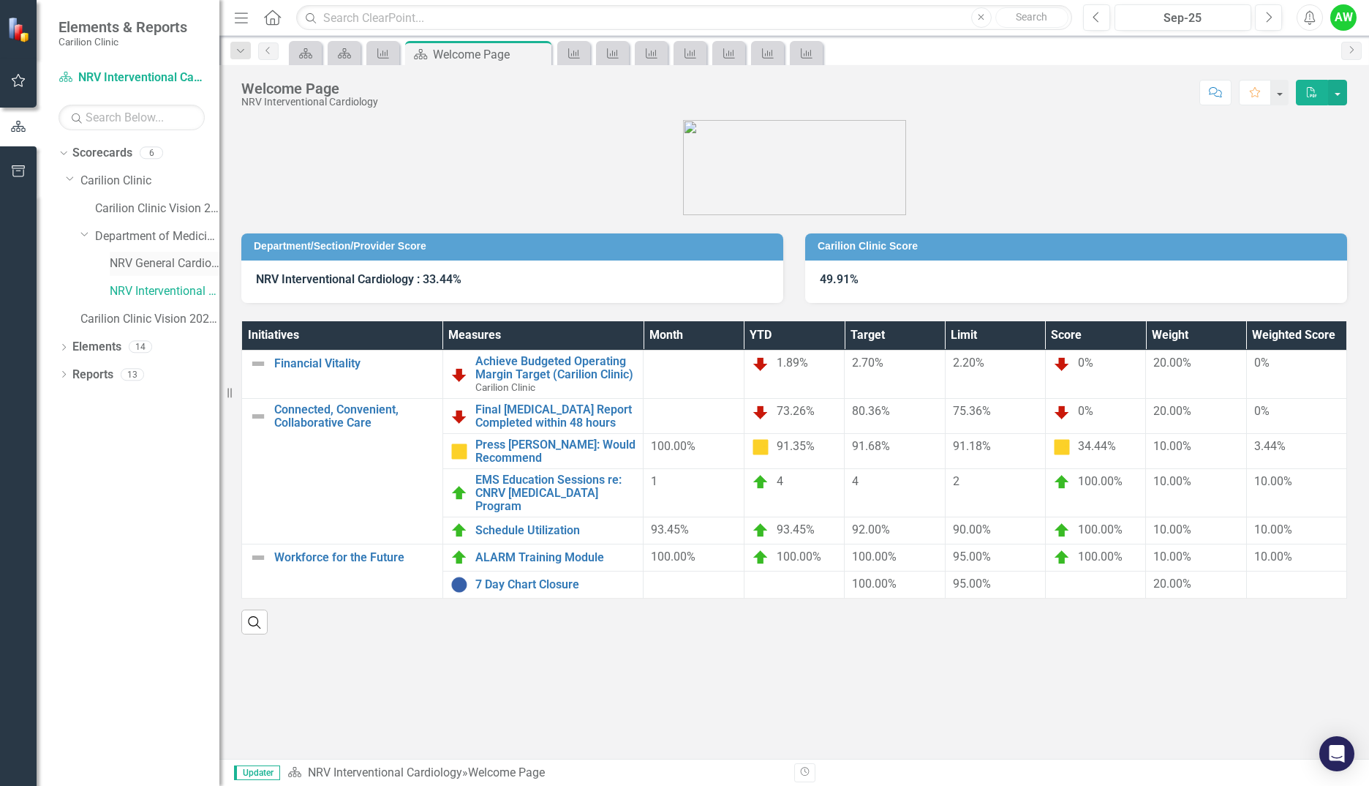
click at [179, 257] on link "NRV General Cardiology" at bounding box center [165, 263] width 110 height 17
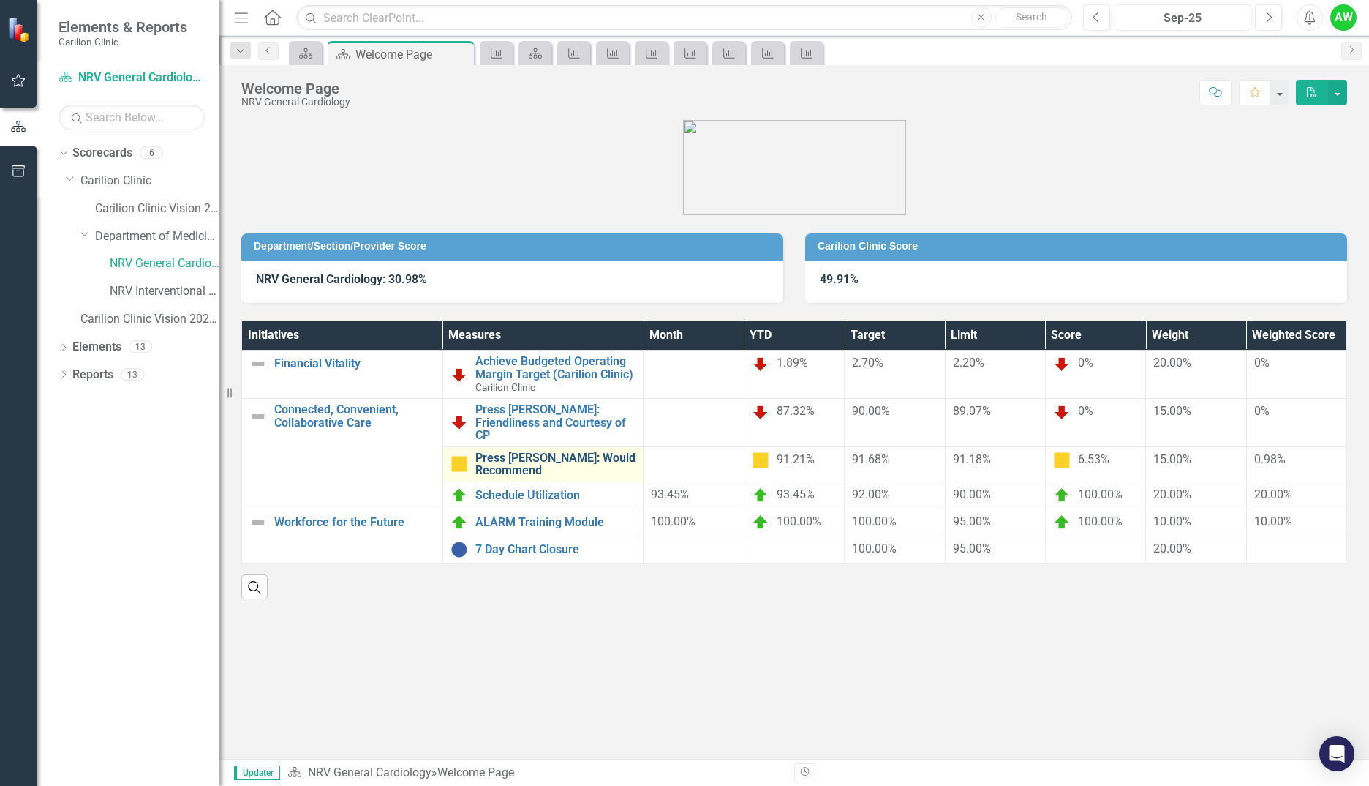
click at [537, 451] on link "Press [PERSON_NAME]: Would Recommend" at bounding box center [555, 464] width 161 height 26
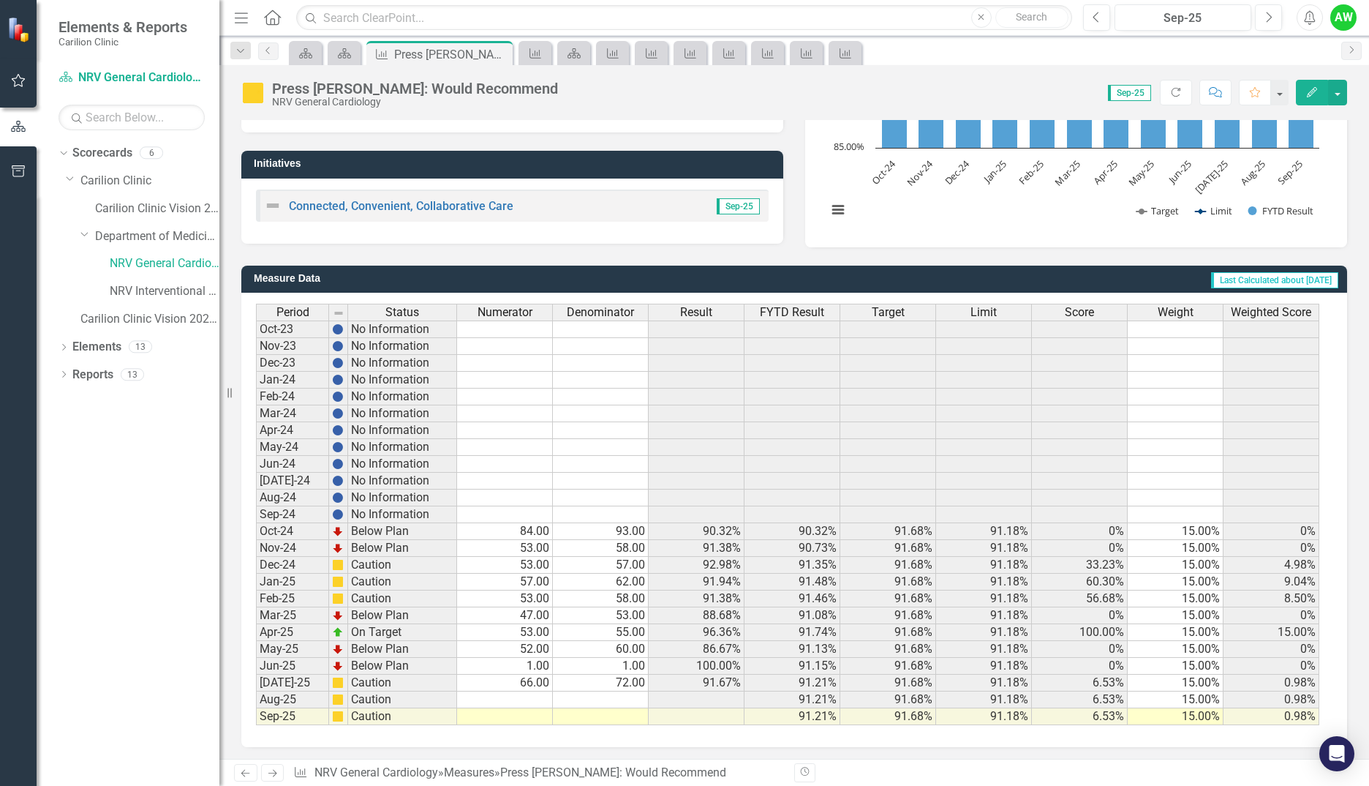
scroll to position [236, 0]
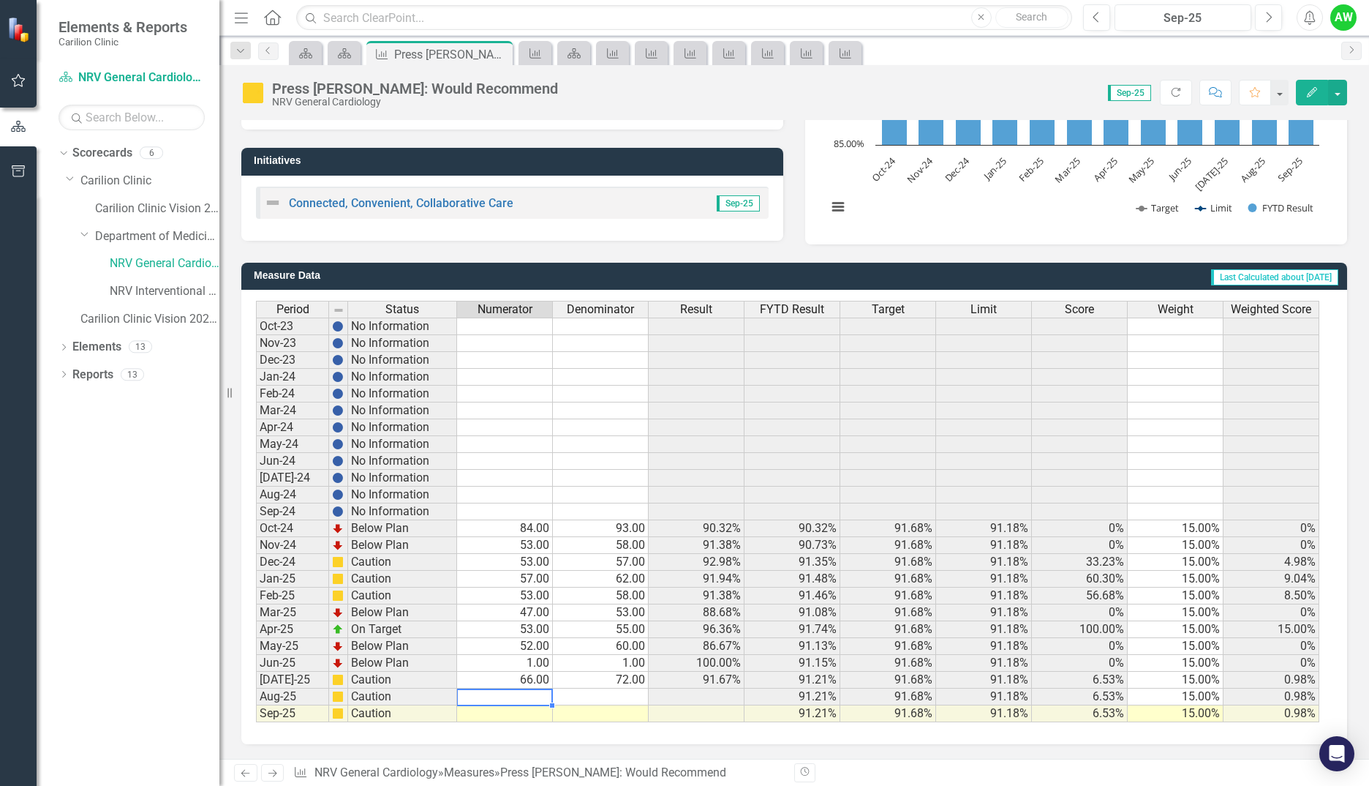
click at [531, 696] on td at bounding box center [505, 696] width 96 height 17
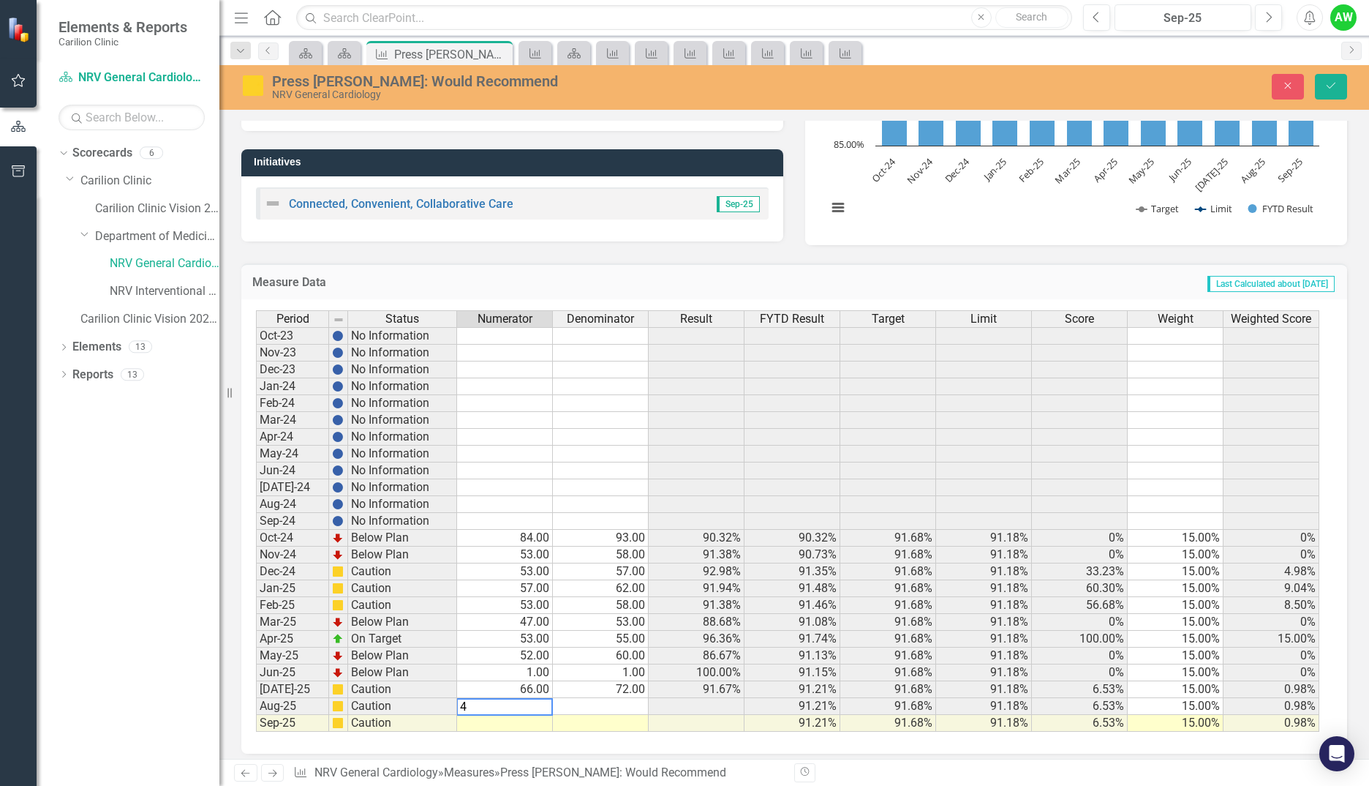
type textarea "47"
type textarea "52"
click at [256, 731] on div "Period Status Numerator Denominator Result FYTD Result Target Limit Score Weigh…" at bounding box center [256, 520] width 0 height 421
type textarea "15"
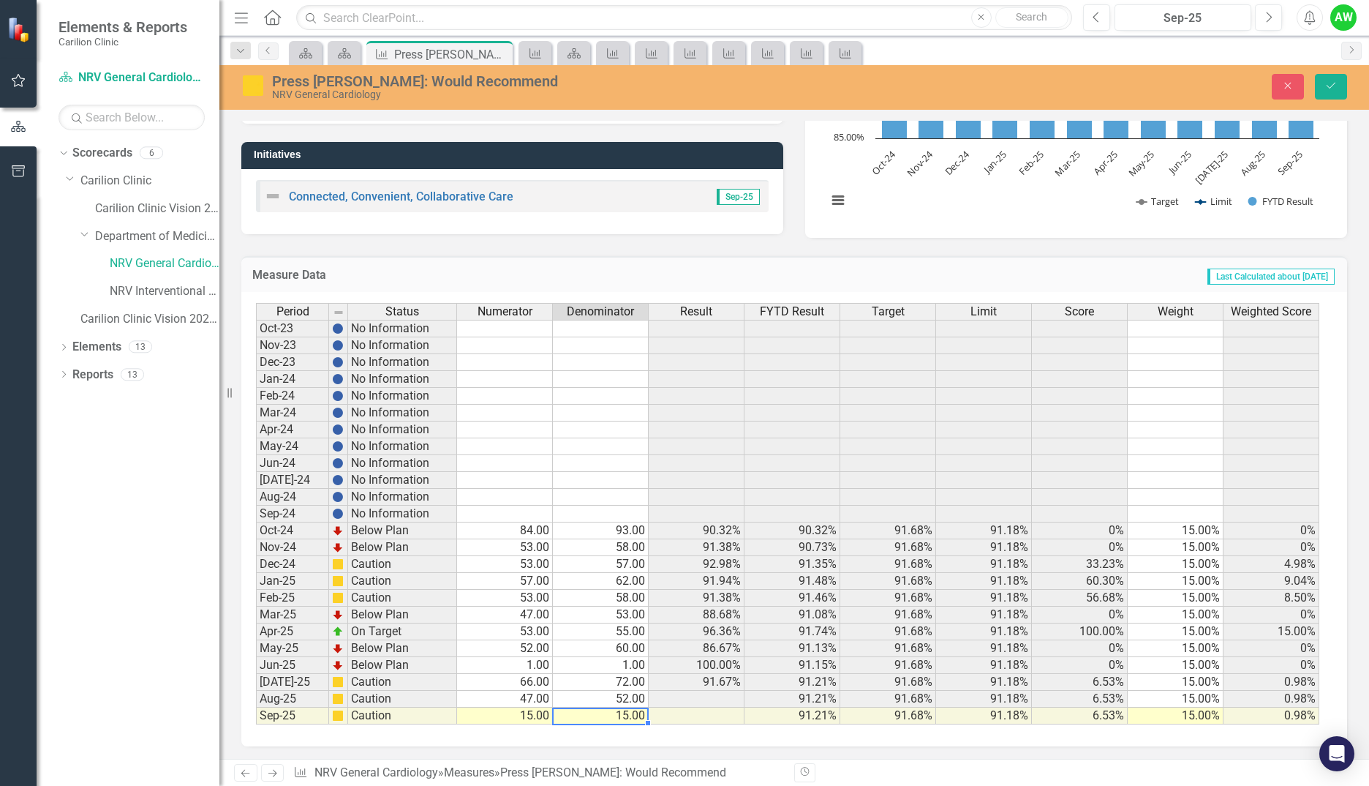
scroll to position [245, 0]
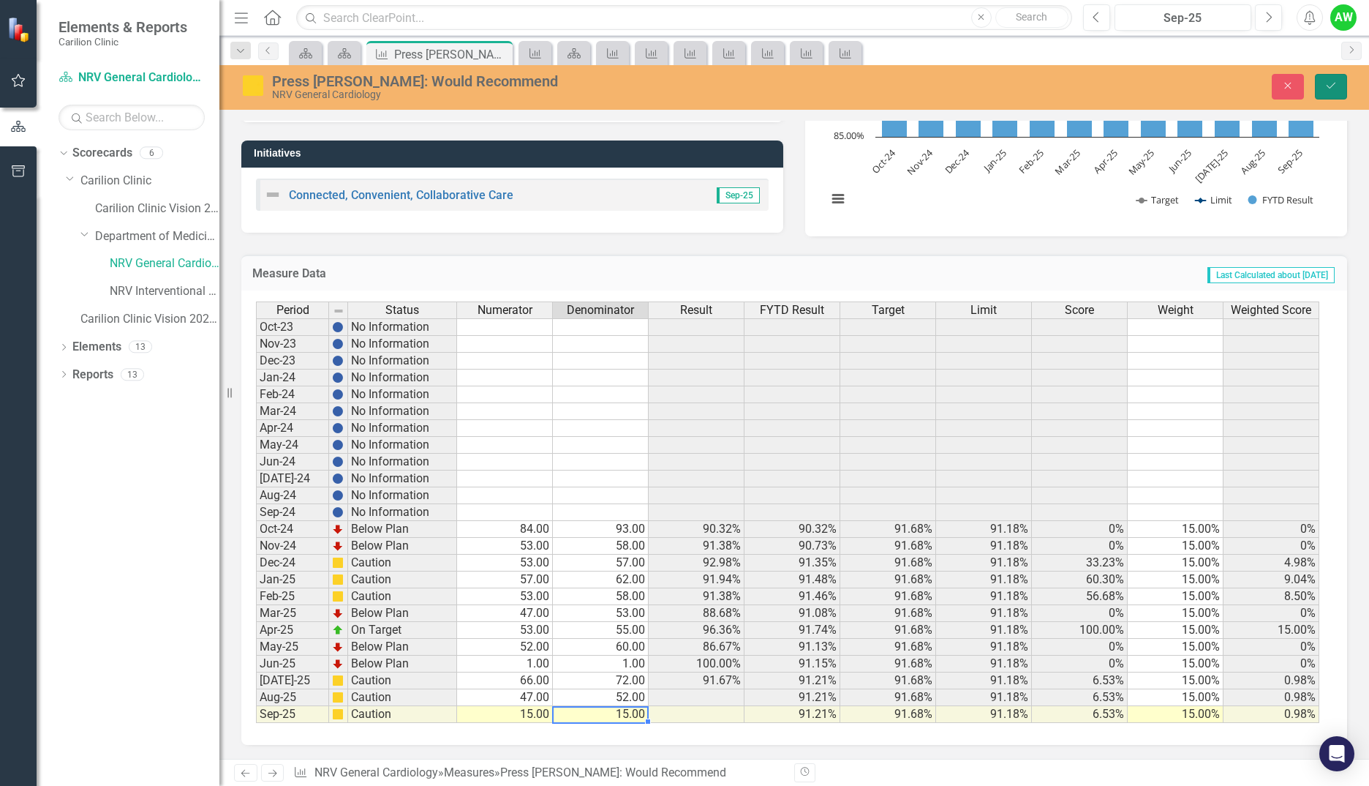
click at [1336, 86] on icon "Save" at bounding box center [1331, 85] width 13 height 10
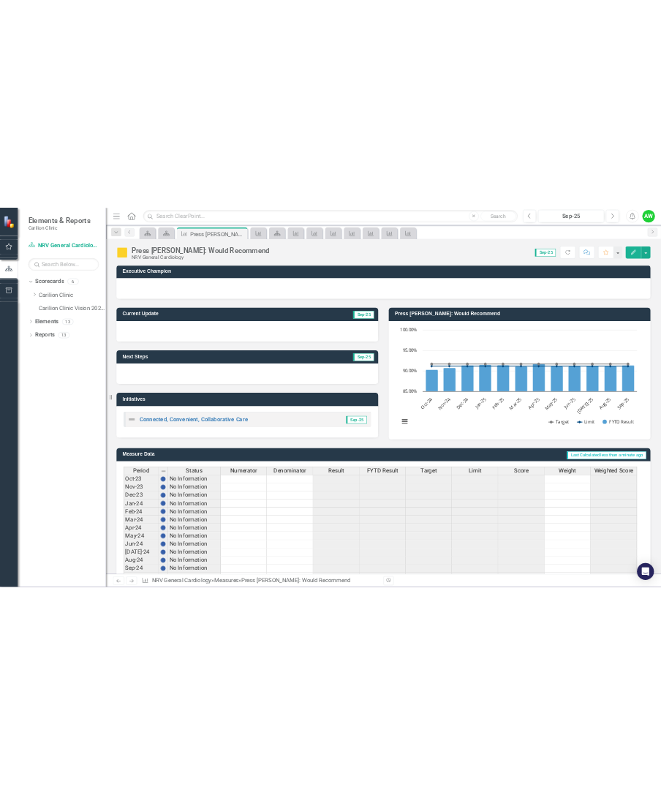
scroll to position [0, 0]
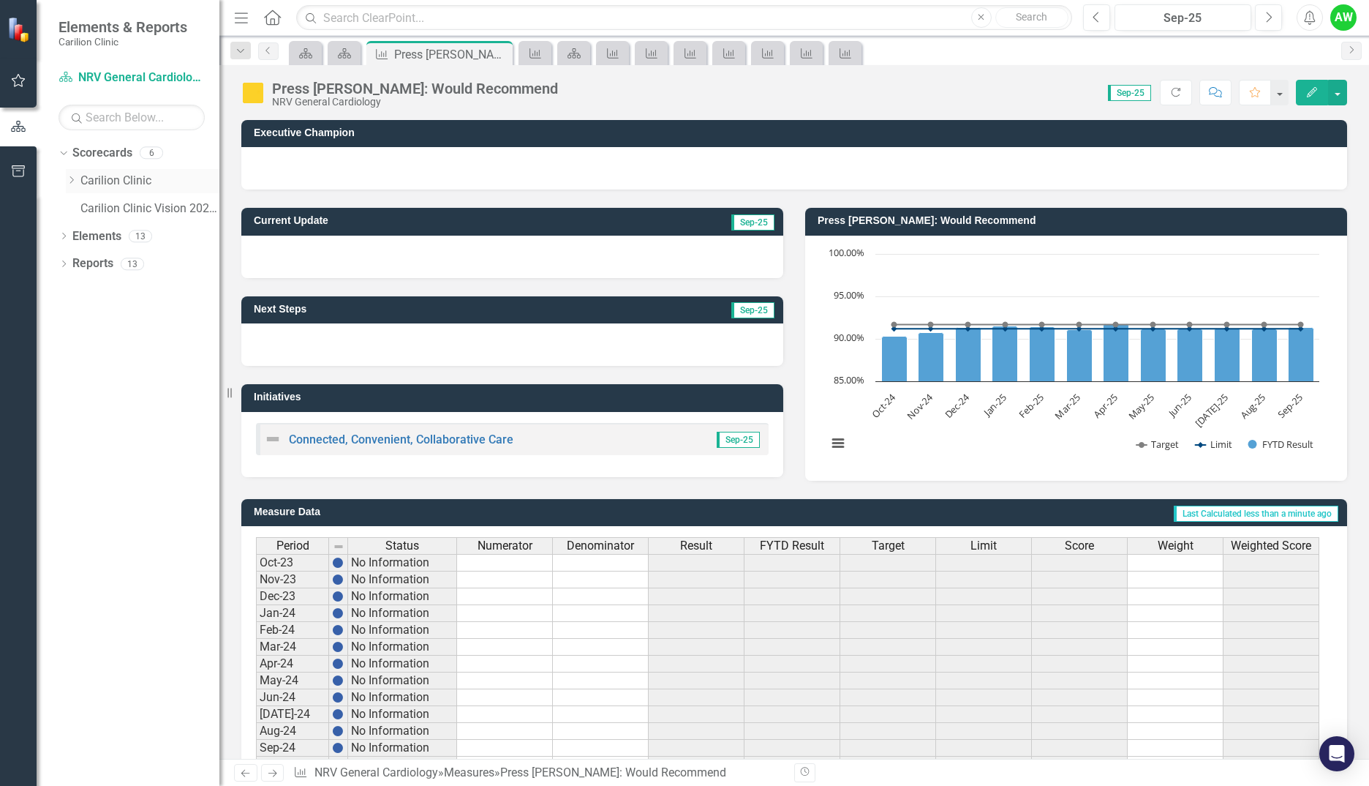
click at [71, 179] on icon "Dropdown" at bounding box center [71, 180] width 11 height 9
click at [92, 233] on div "Dropdown" at bounding box center [87, 236] width 15 height 12
click at [125, 258] on link "NRV General Cardiology" at bounding box center [165, 263] width 110 height 17
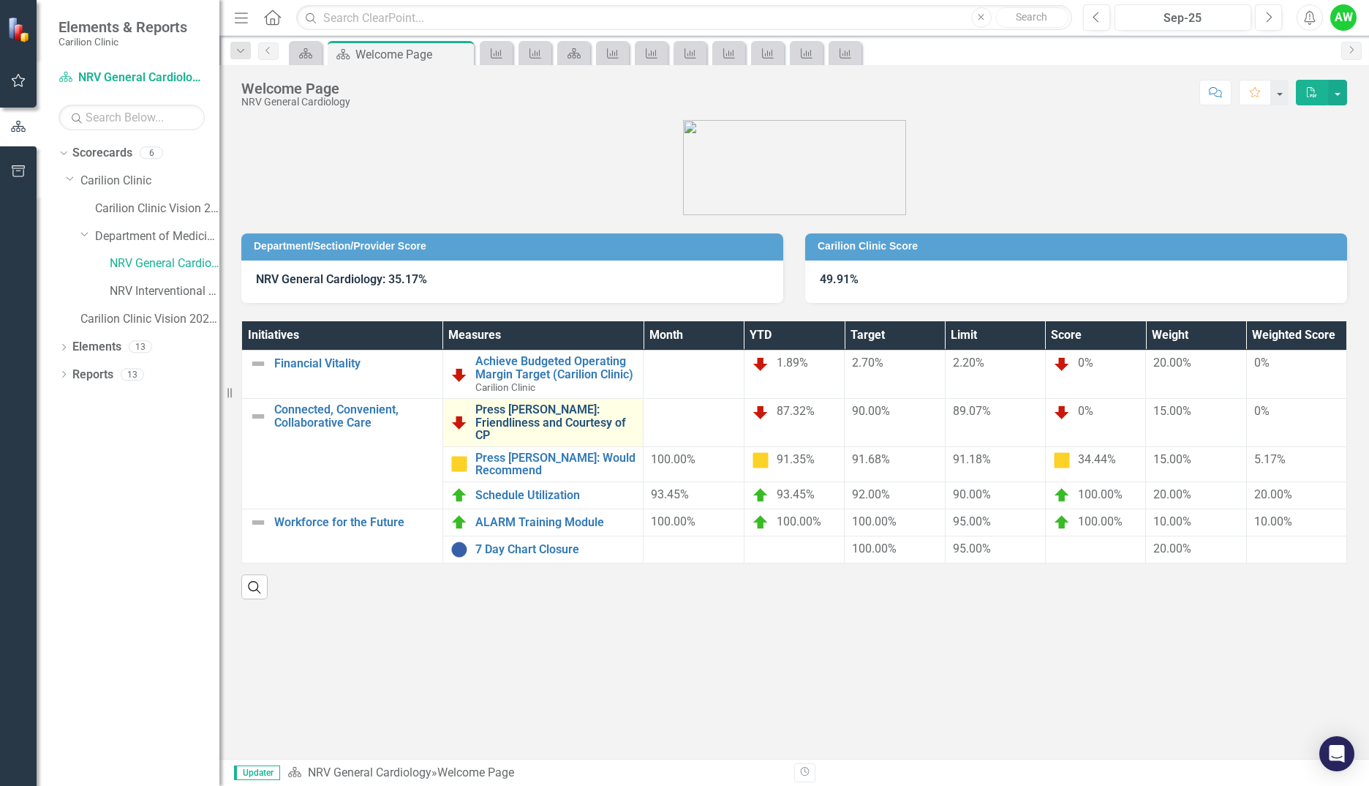
click at [549, 414] on link "Press [PERSON_NAME]: Friendliness and Courtesy of CP" at bounding box center [555, 422] width 161 height 39
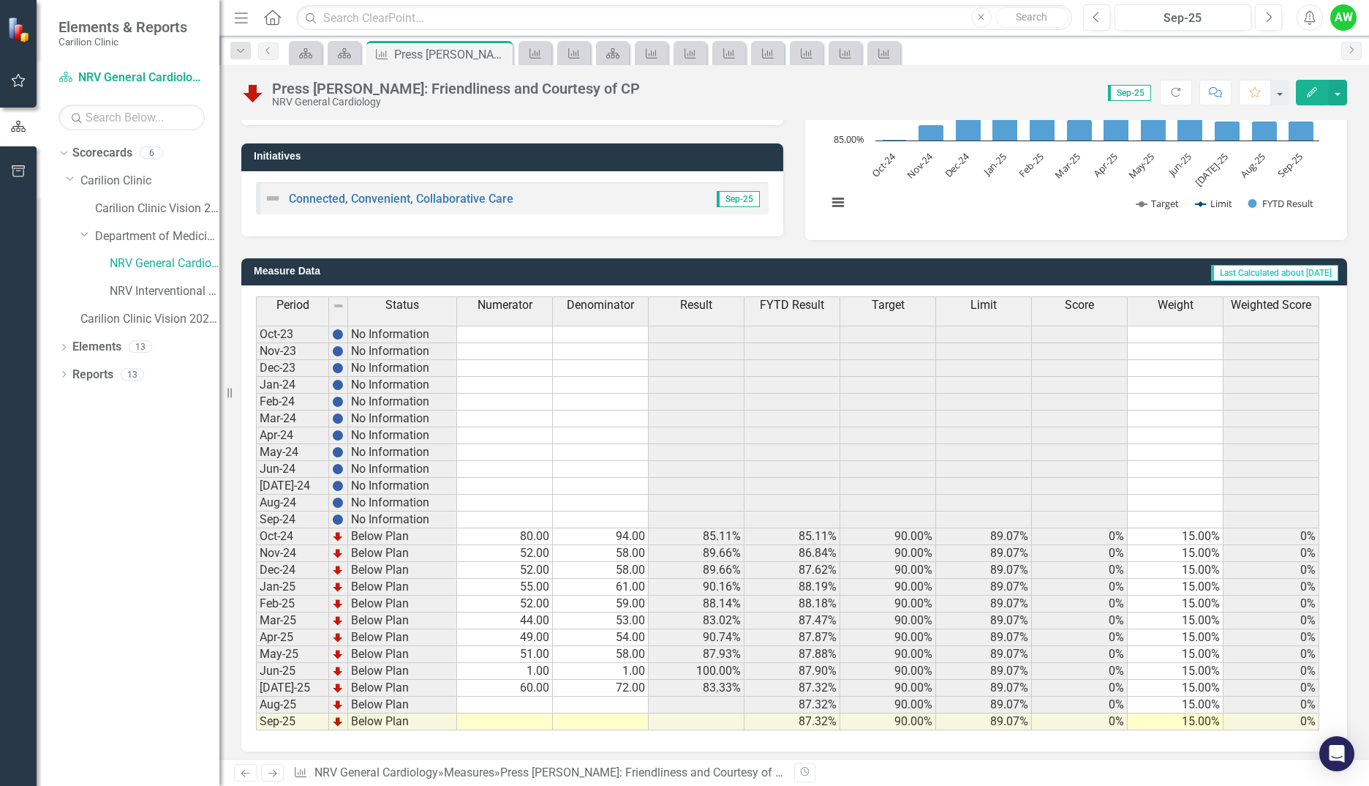
scroll to position [248, 0]
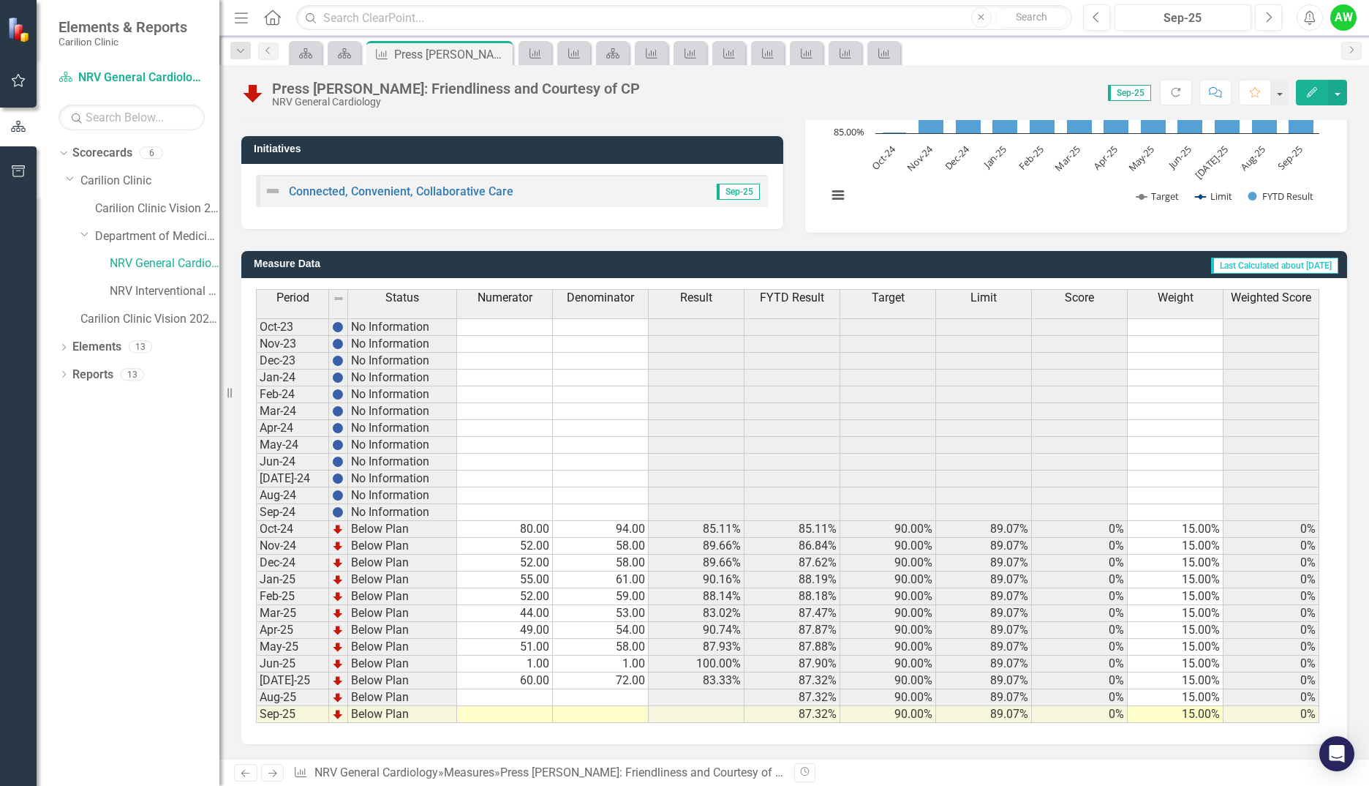
click at [256, 690] on div "Period Status Numerator Denominator Result FYTD Result Target Limit Score Weigh…" at bounding box center [256, 506] width 0 height 434
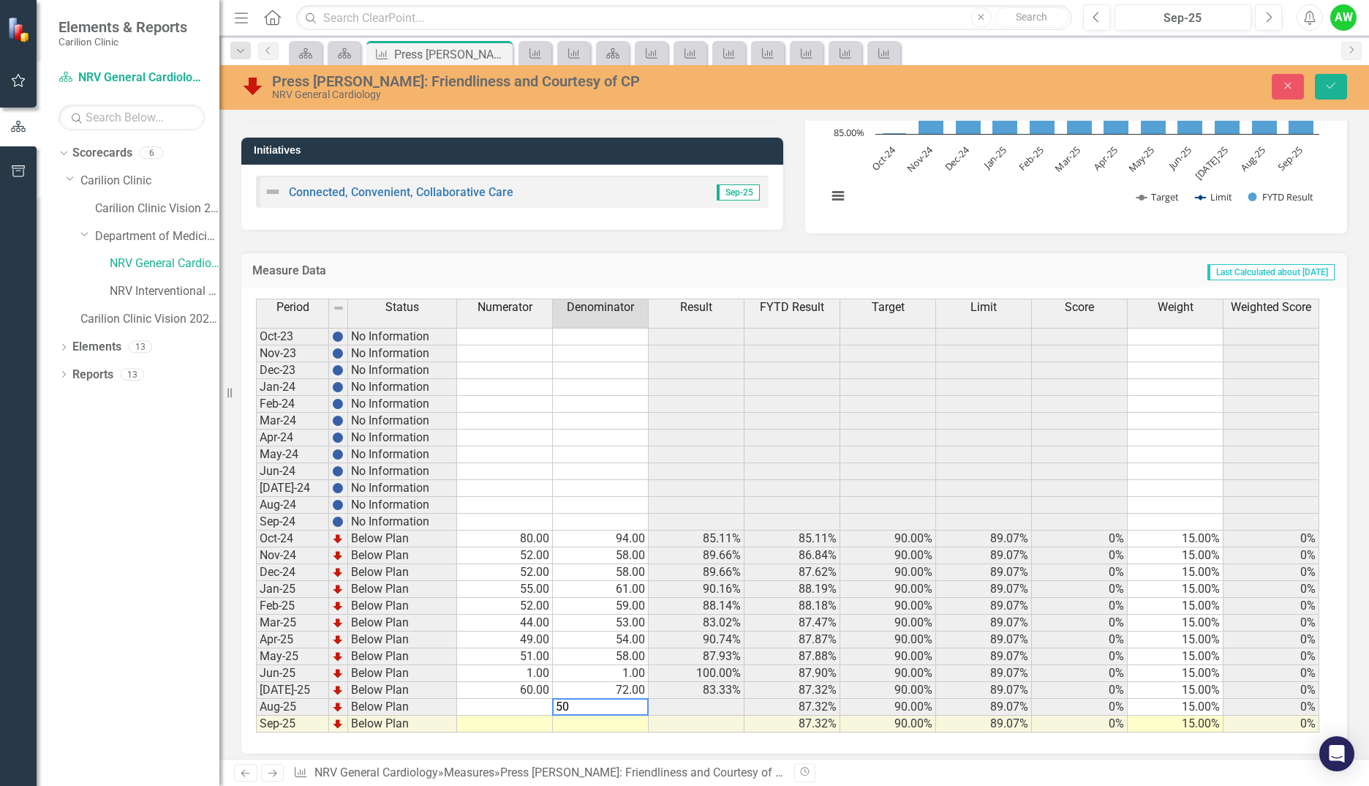
type textarea "50"
click at [515, 700] on td at bounding box center [505, 707] width 96 height 17
type textarea "46"
click at [1324, 82] on button "Save" at bounding box center [1331, 87] width 32 height 26
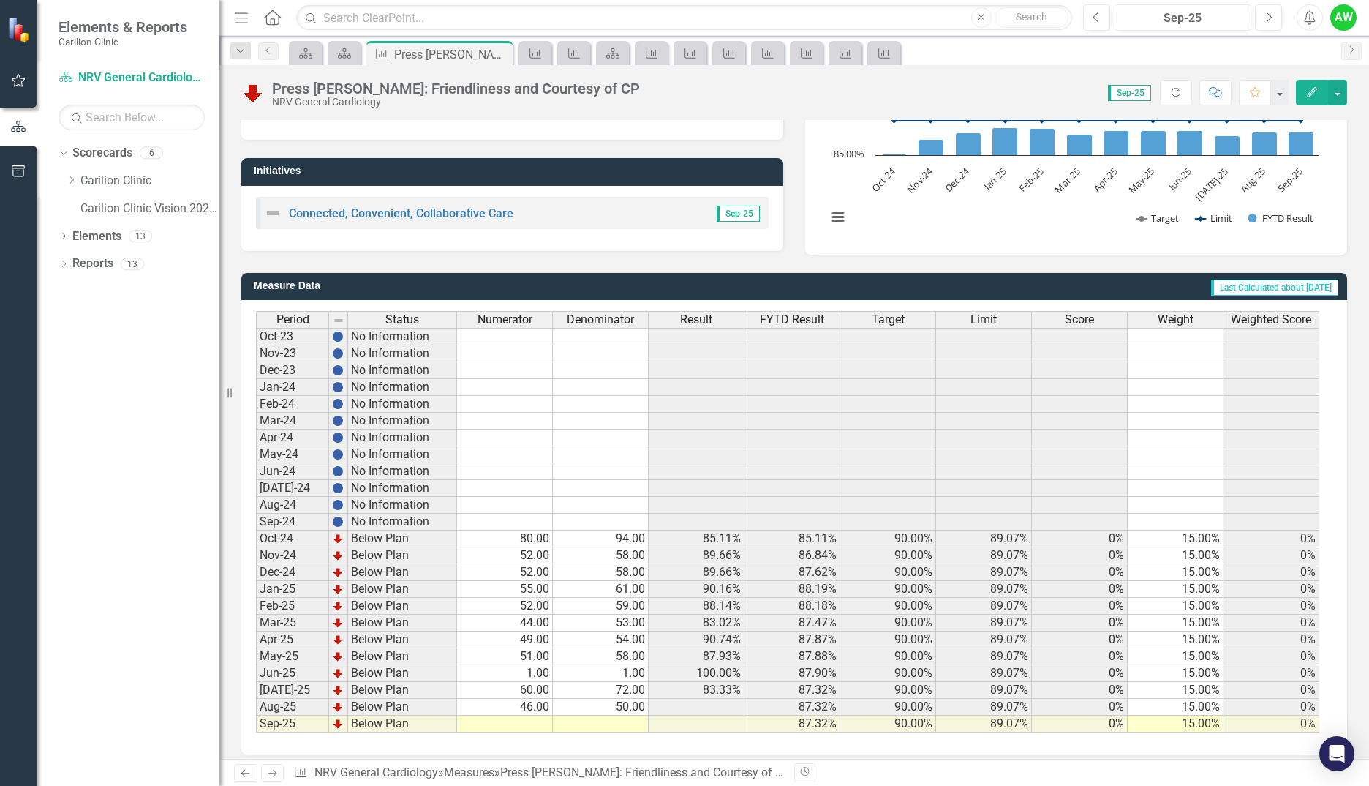
scroll to position [236, 0]
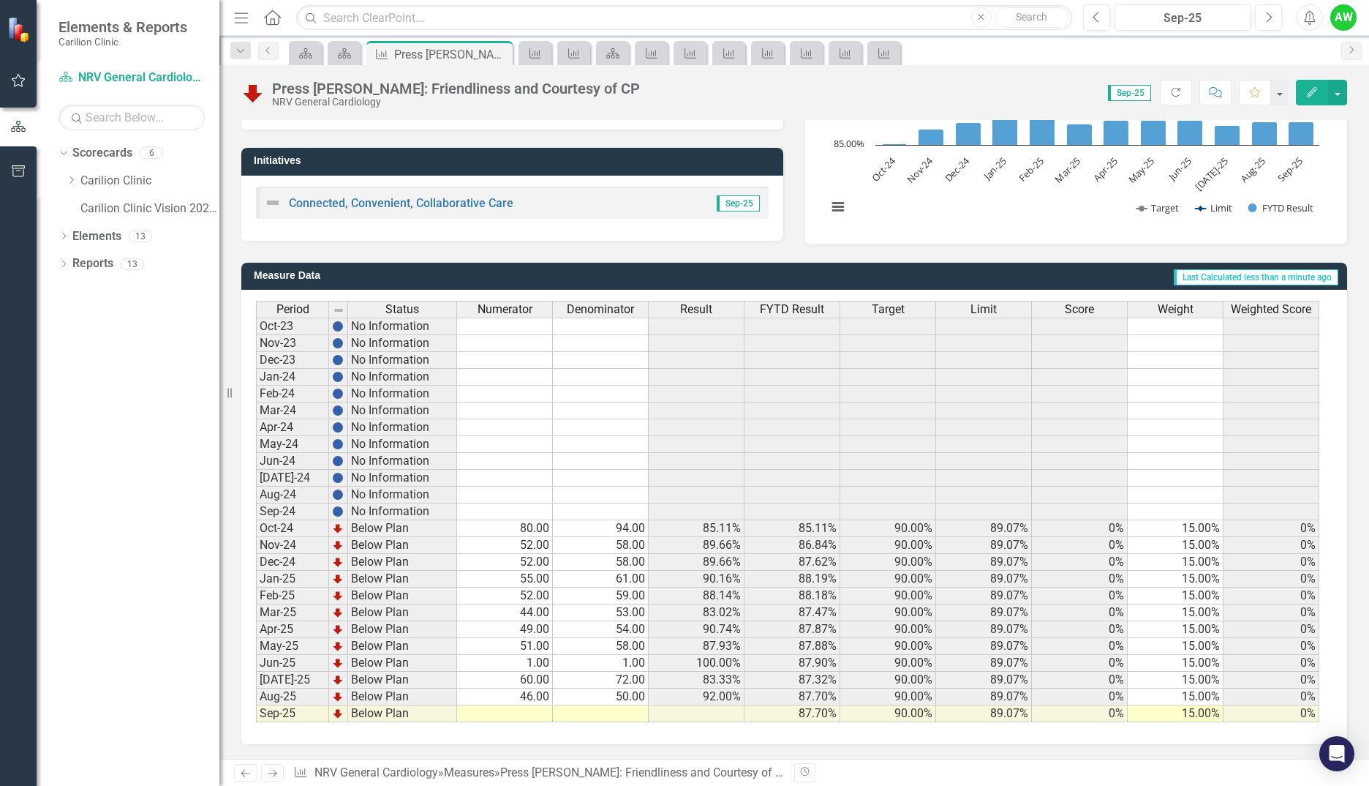
click at [529, 695] on td "46.00" at bounding box center [505, 696] width 96 height 17
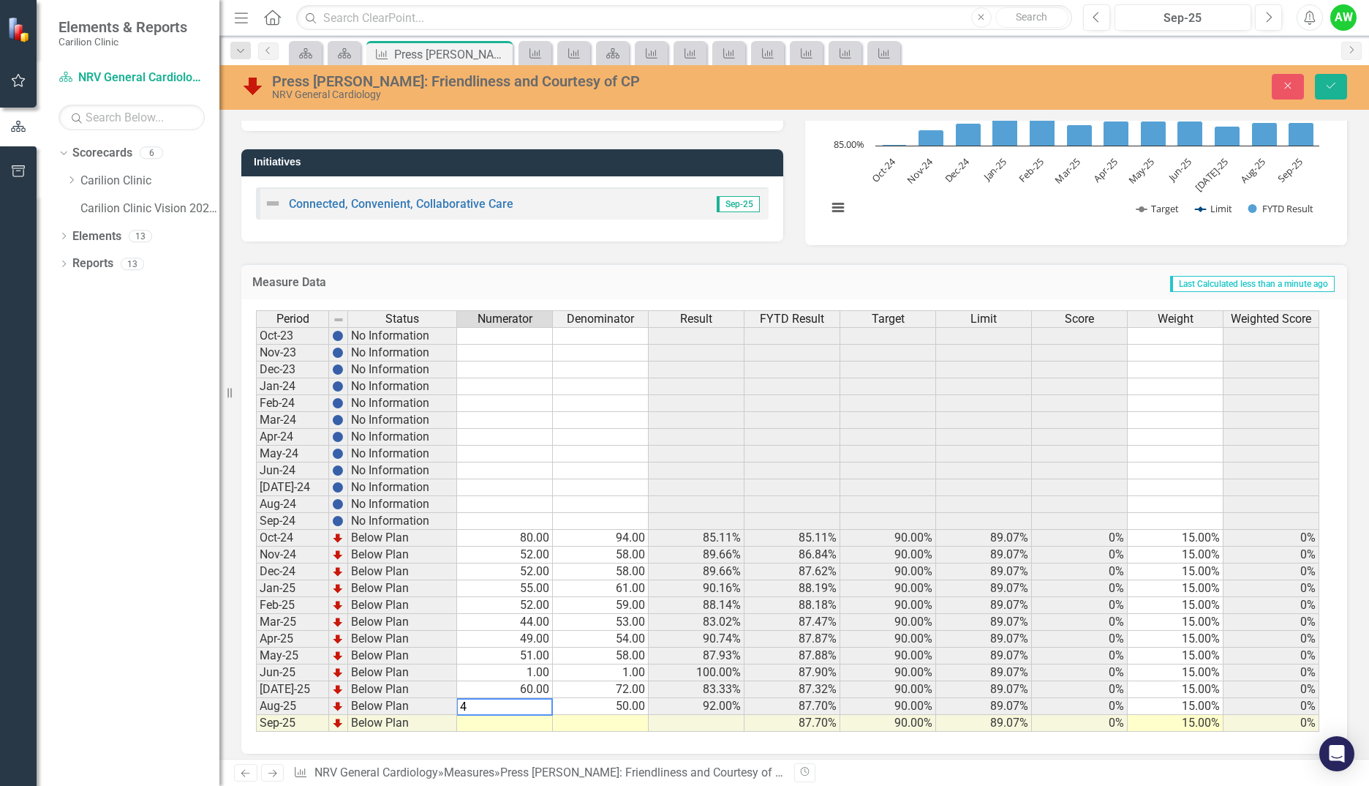
type textarea "44"
drag, startPoint x: 1345, startPoint y: 90, endPoint x: 1323, endPoint y: 97, distance: 23.8
click at [1342, 90] on button "Save" at bounding box center [1331, 87] width 32 height 26
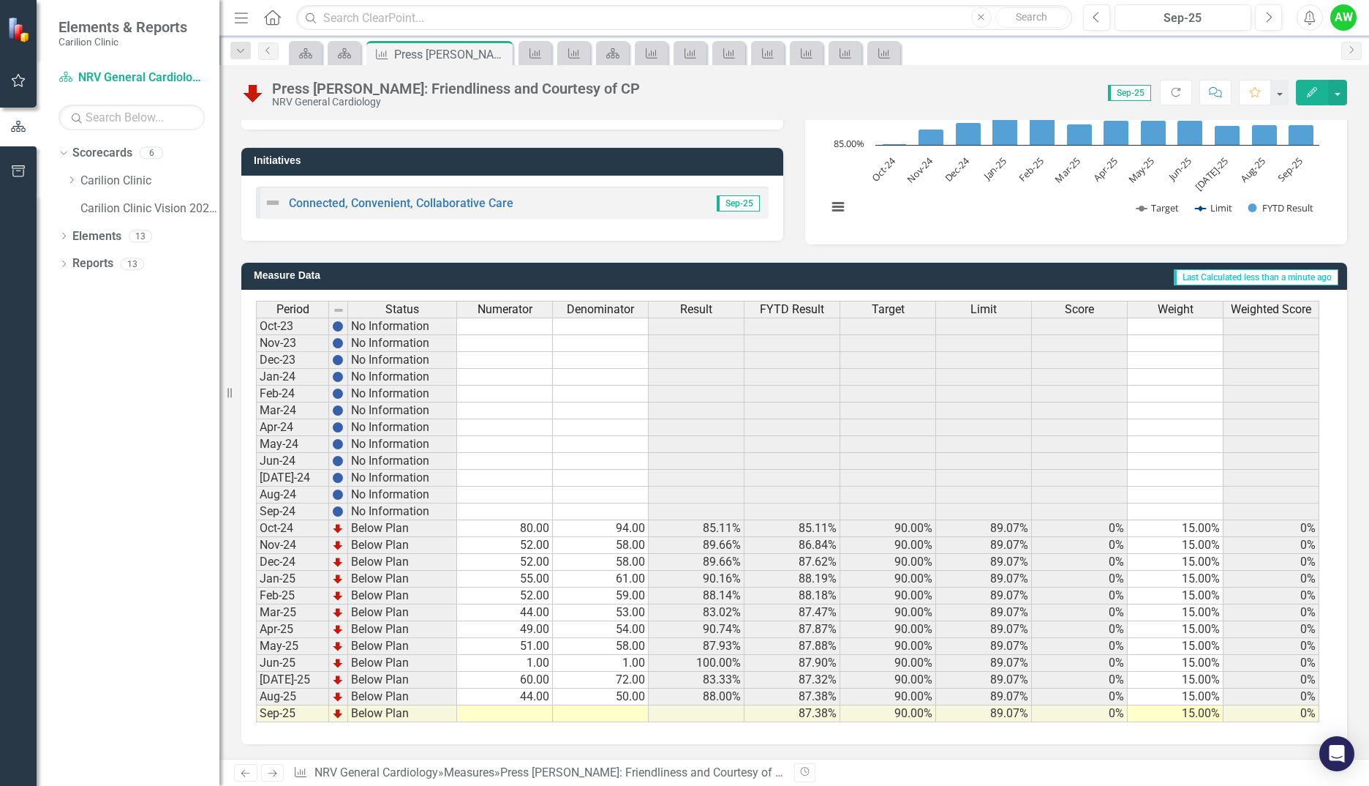
click at [516, 718] on td at bounding box center [505, 713] width 96 height 17
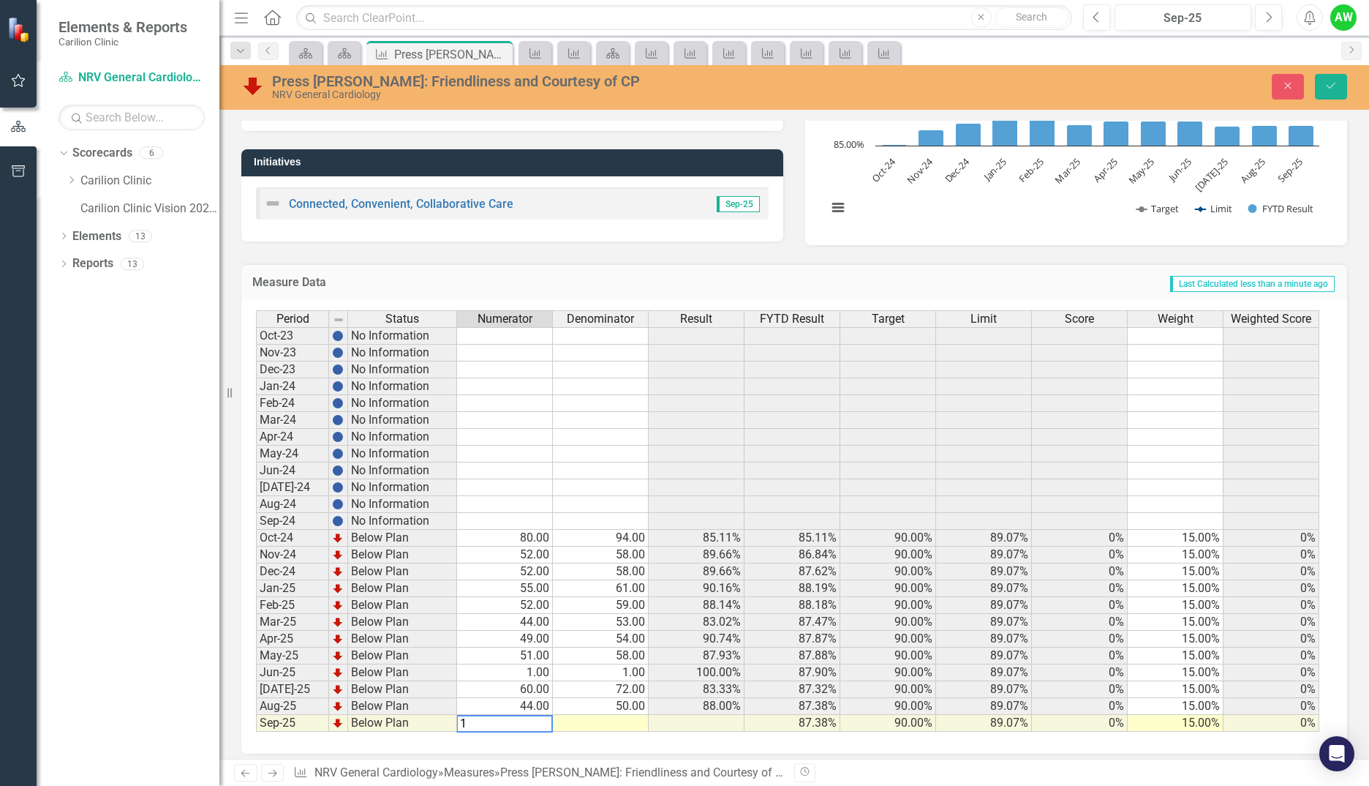
type textarea "12"
type textarea "15"
drag, startPoint x: 1336, startPoint y: 91, endPoint x: 1230, endPoint y: 151, distance: 122.1
click at [1336, 91] on button "Save" at bounding box center [1331, 87] width 32 height 26
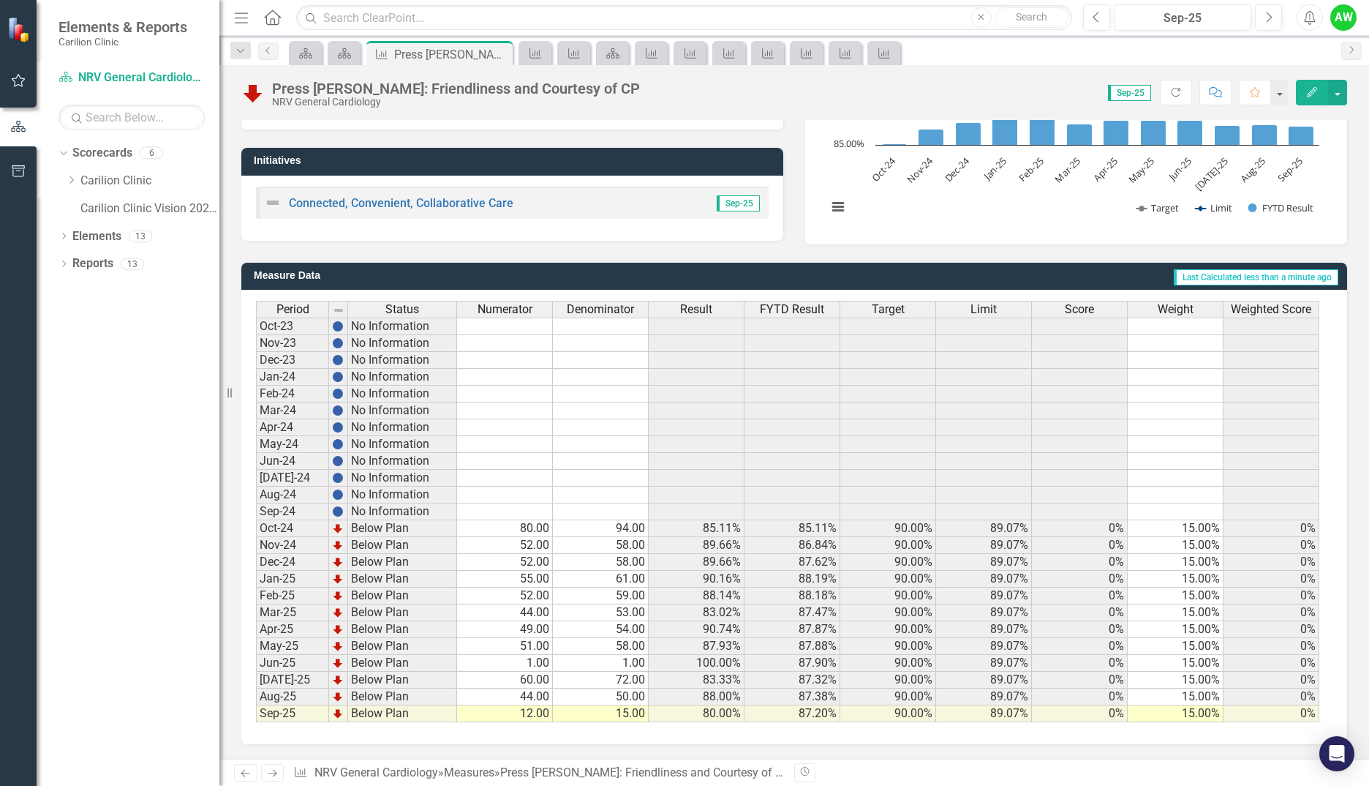
click at [582, 714] on td "15.00" at bounding box center [601, 713] width 96 height 17
click at [518, 715] on td "12.00" at bounding box center [505, 713] width 96 height 17
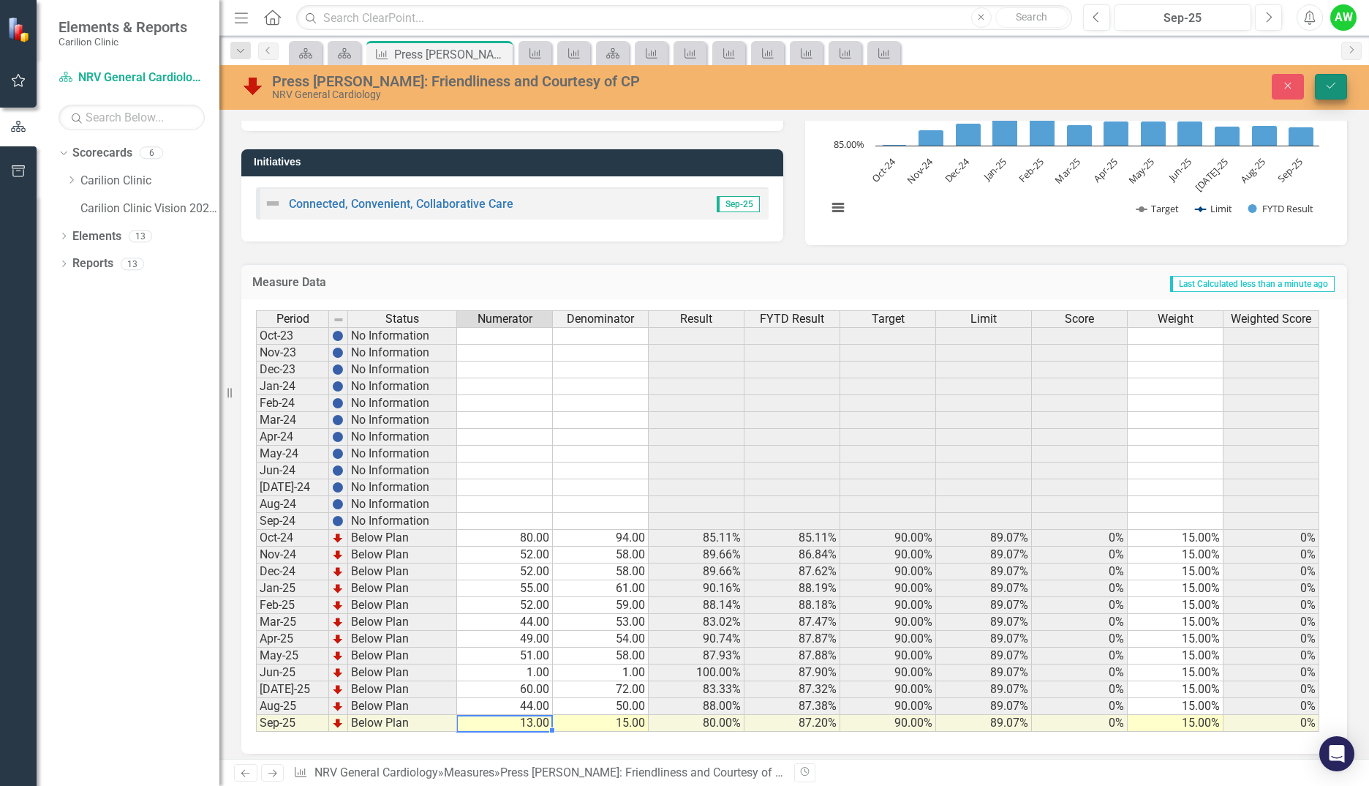
type textarea "13"
click at [1325, 96] on button "Save" at bounding box center [1331, 87] width 32 height 26
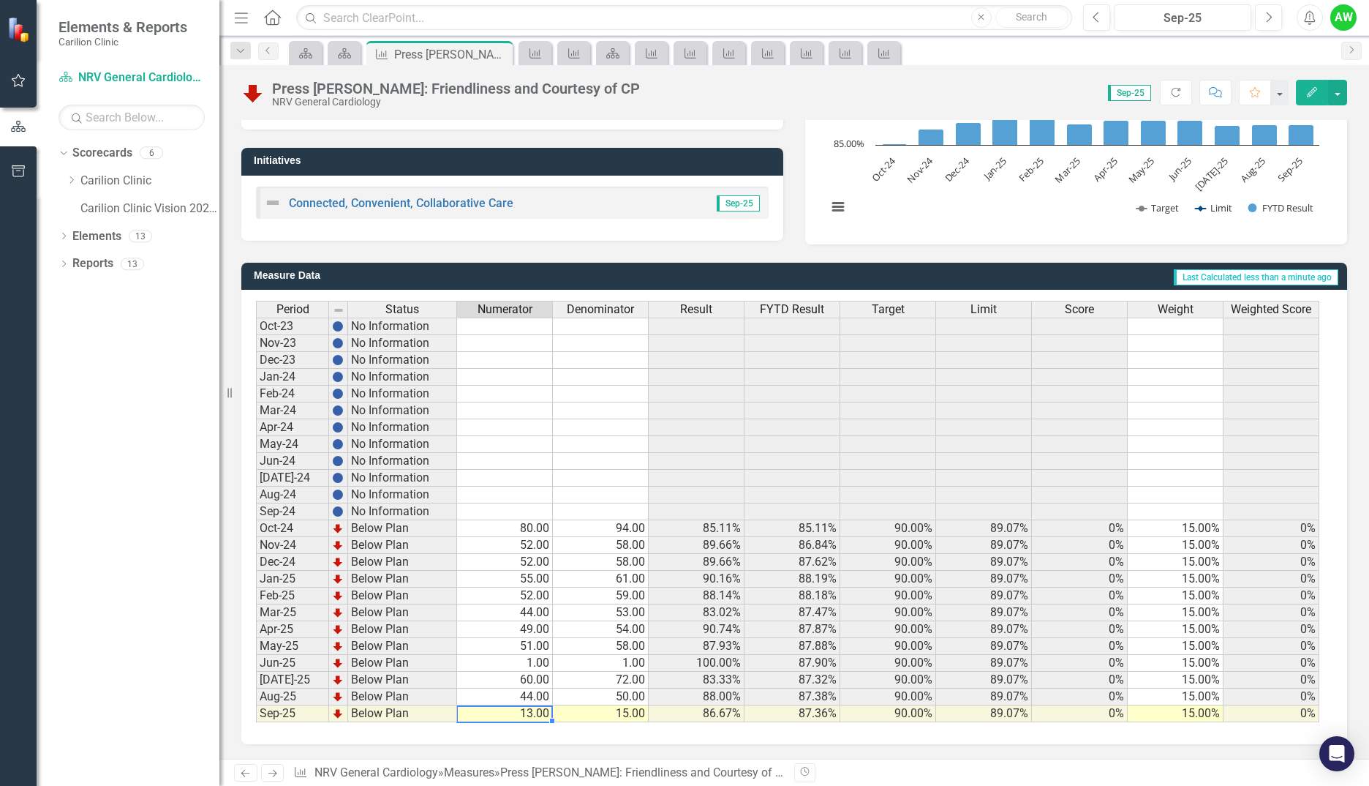
click at [256, 722] on div "Period Status Numerator Denominator Result FYTD Result Target Limit Score Weigh…" at bounding box center [256, 511] width 0 height 421
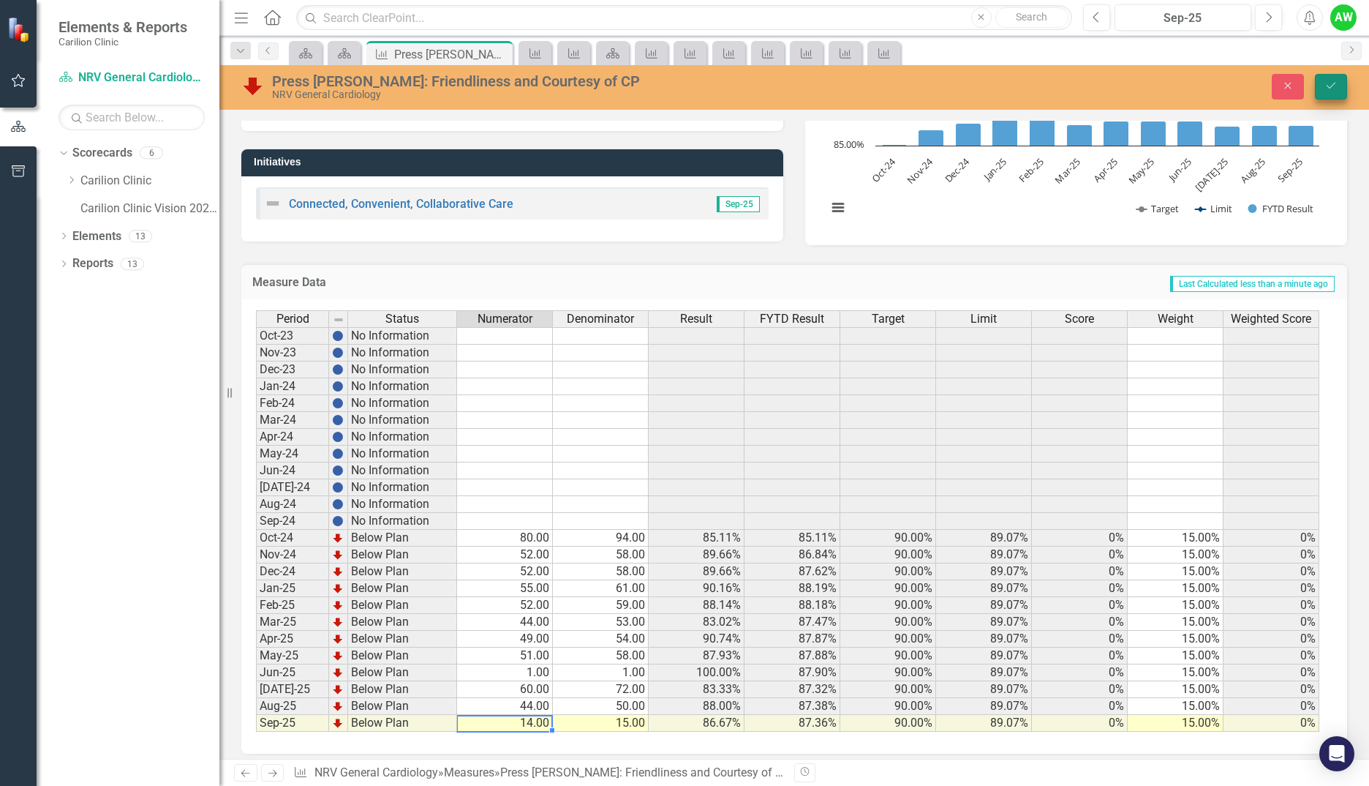
type textarea "14"
click at [1338, 80] on button "Save" at bounding box center [1331, 87] width 32 height 26
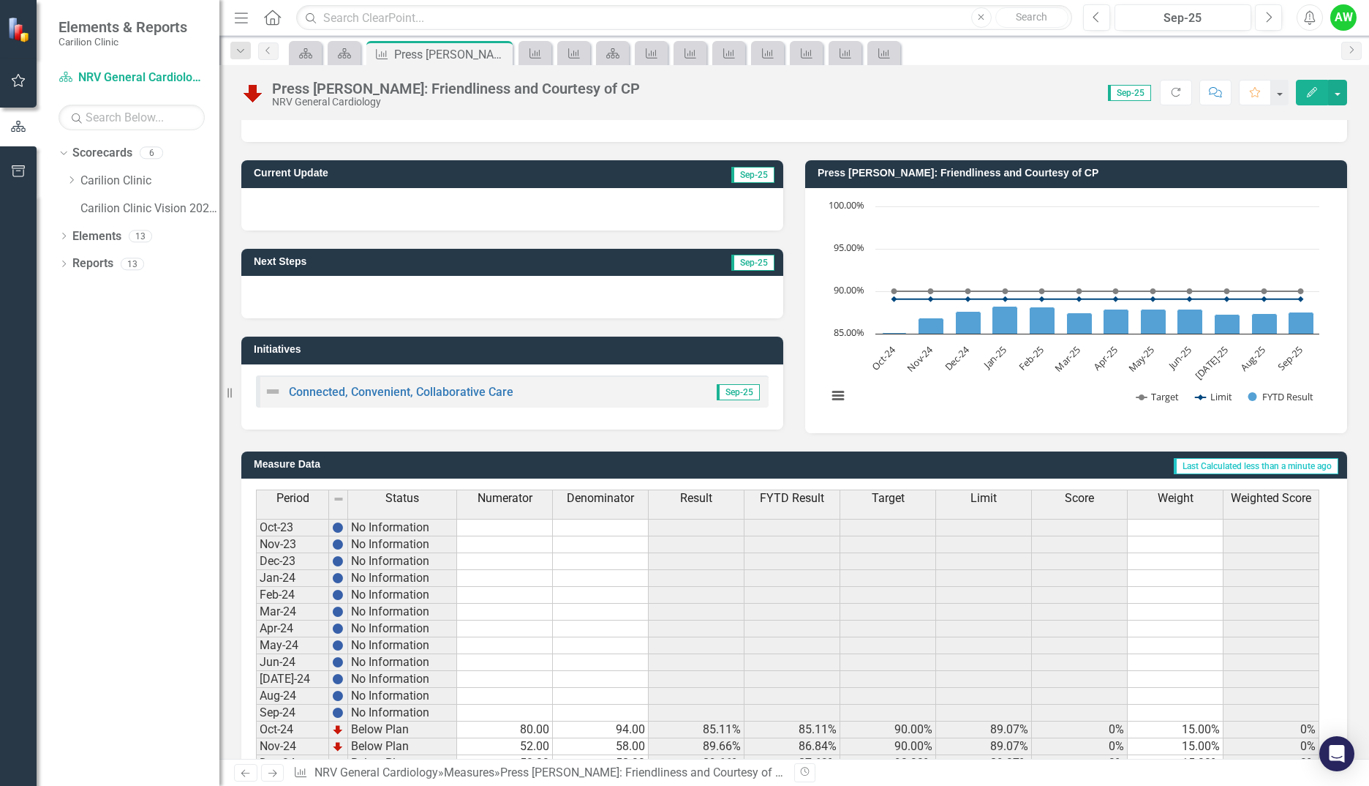
scroll to position [29, 0]
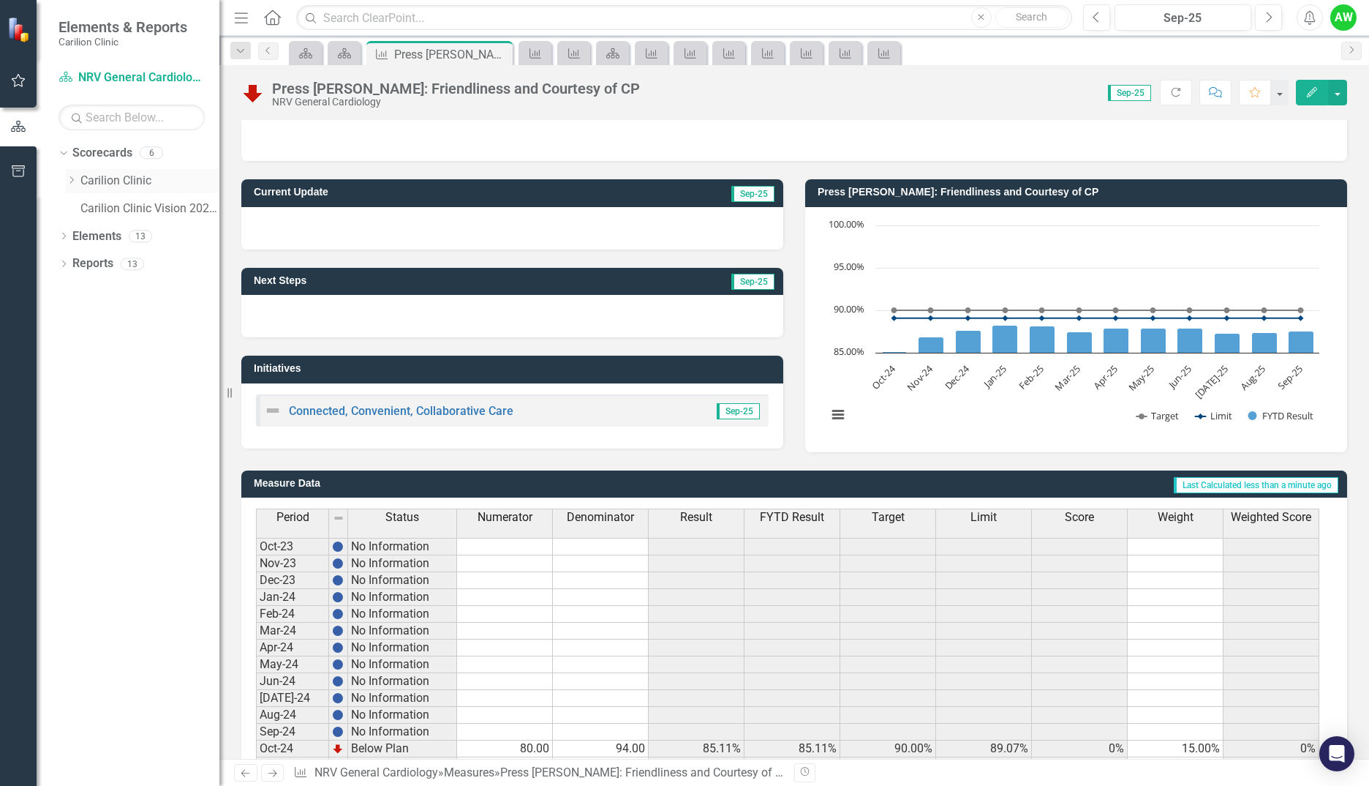
click at [74, 181] on icon "Dropdown" at bounding box center [71, 180] width 11 height 9
click at [89, 236] on icon "Dropdown" at bounding box center [85, 235] width 11 height 9
click at [135, 266] on link "NRV General Cardiology" at bounding box center [165, 263] width 110 height 17
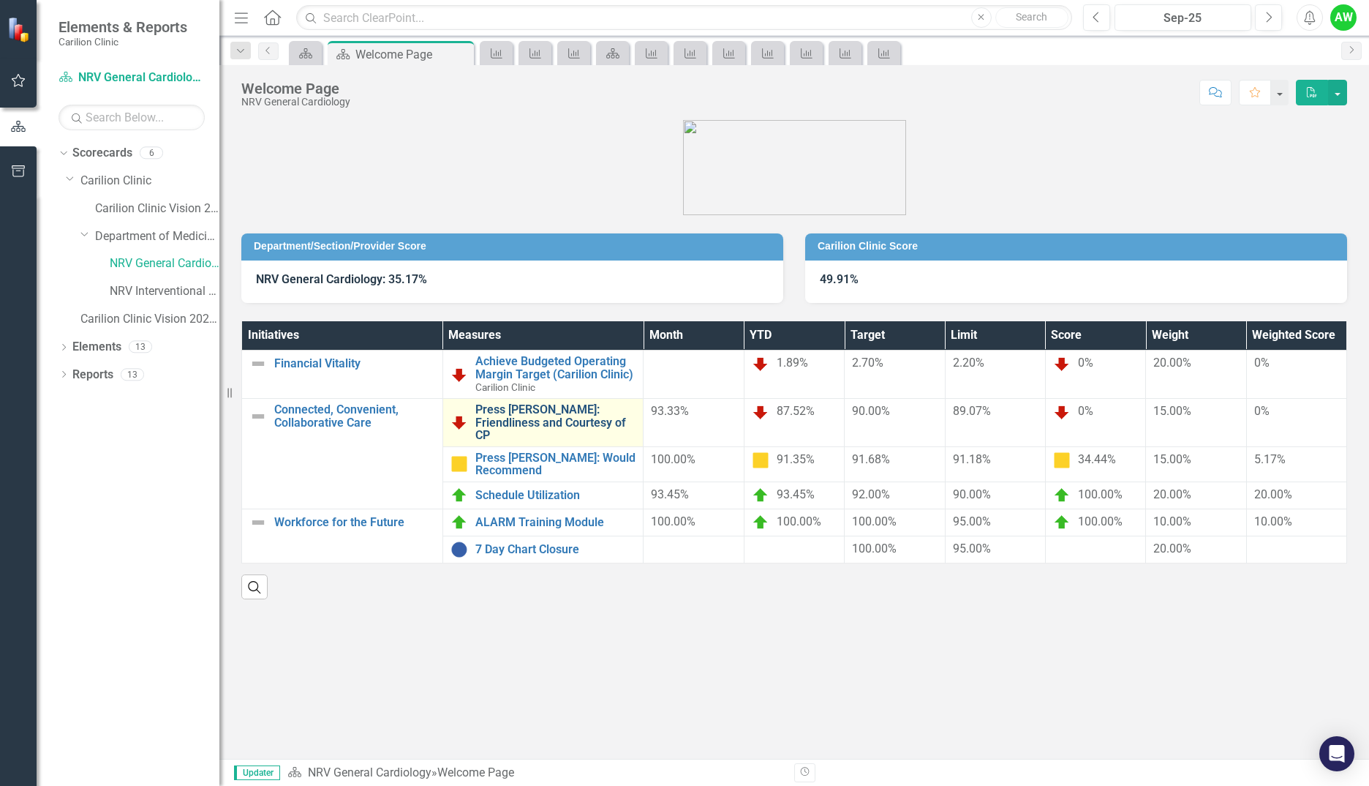
click at [535, 415] on link "Press [PERSON_NAME]: Friendliness and Courtesy of CP" at bounding box center [555, 422] width 161 height 39
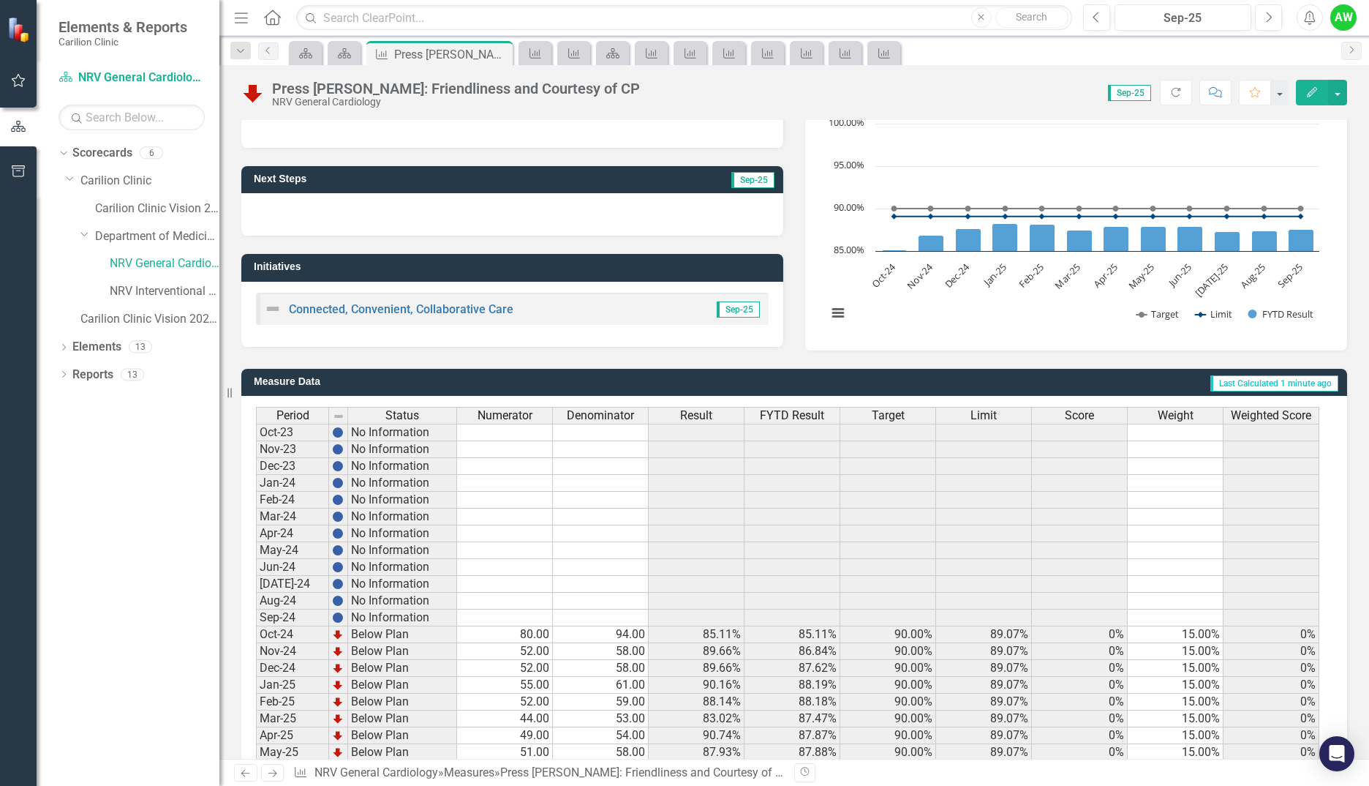
scroll to position [236, 0]
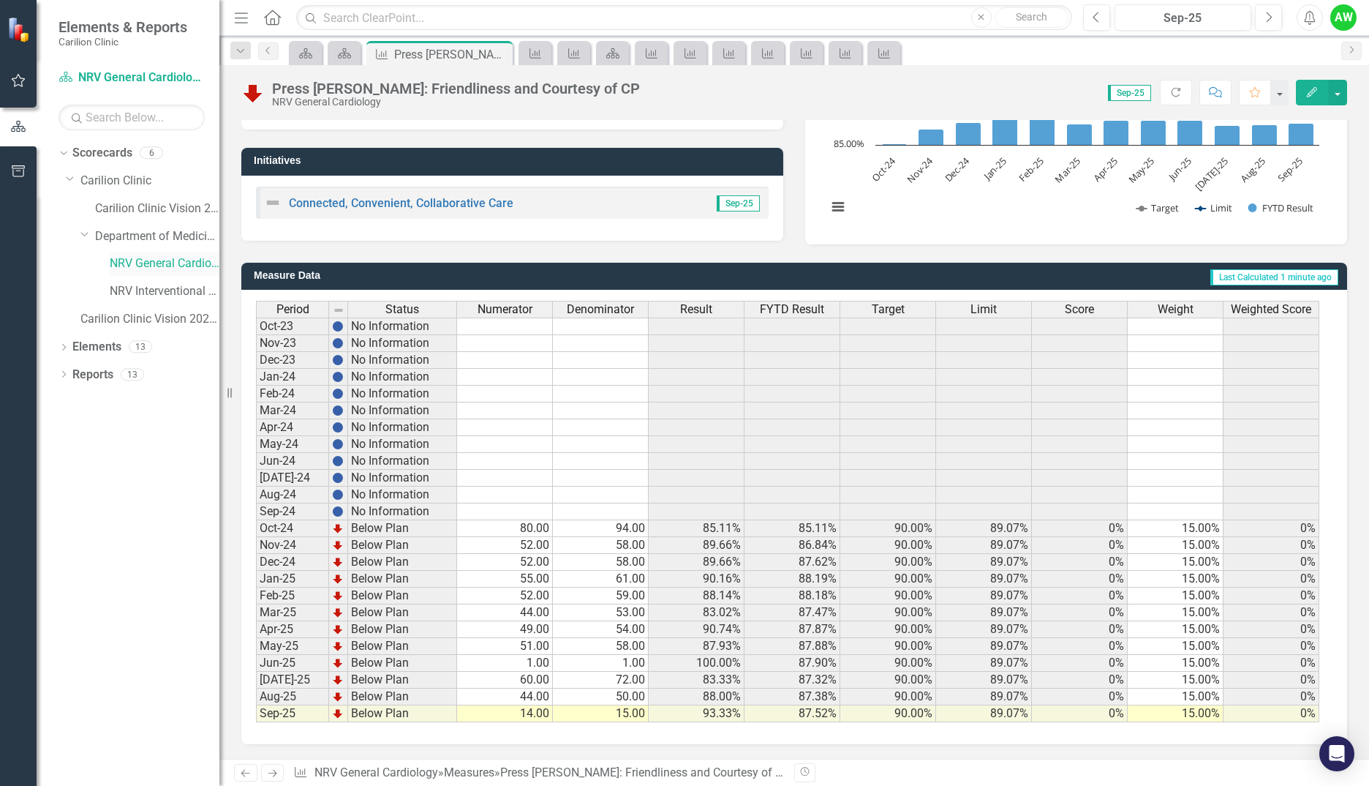
click at [146, 263] on link "NRV General Cardiology" at bounding box center [165, 263] width 110 height 17
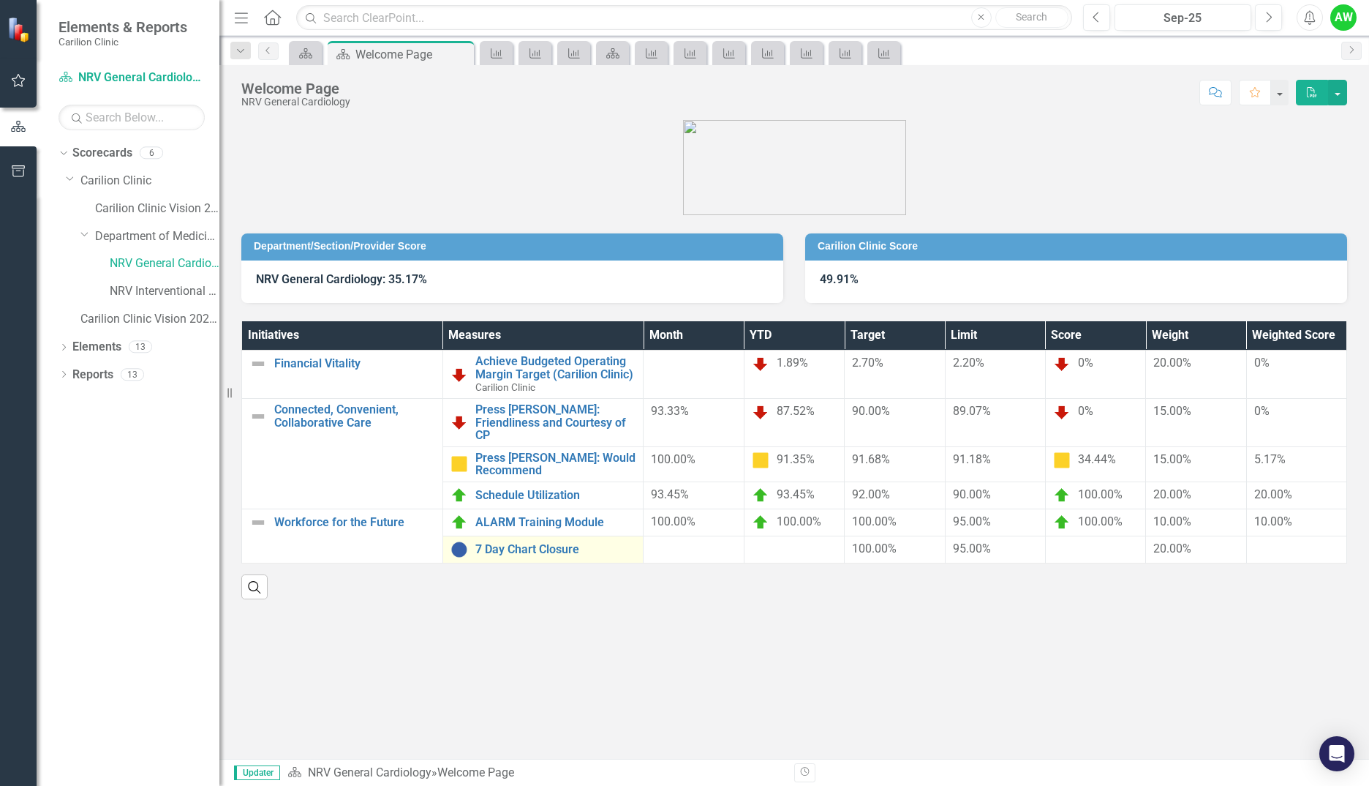
click at [549, 535] on td "7 Day Chart Closure Link Open Element" at bounding box center [543, 548] width 201 height 27
click at [543, 543] on link "7 Day Chart Closure" at bounding box center [555, 549] width 161 height 13
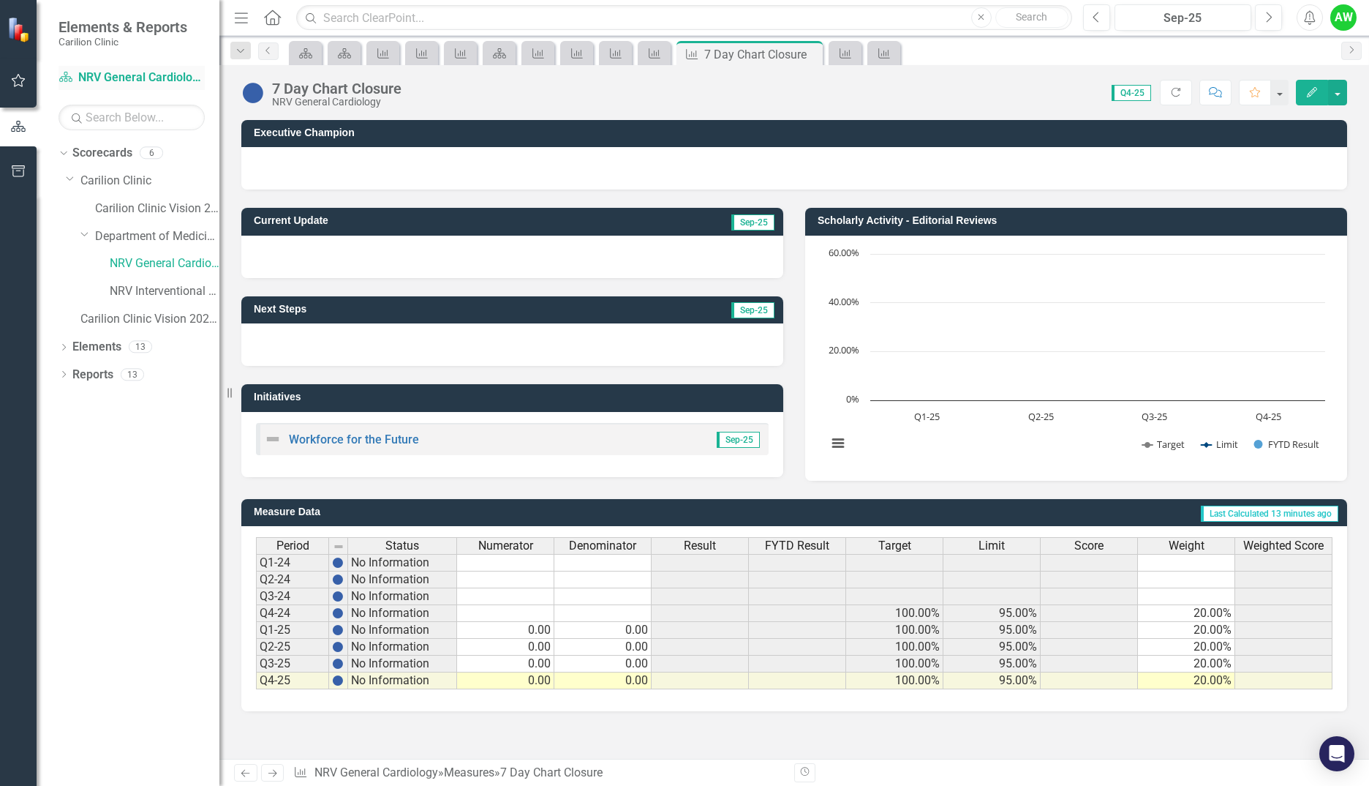
click at [161, 72] on link "Scorecard NRV General Cardiology" at bounding box center [132, 77] width 146 height 17
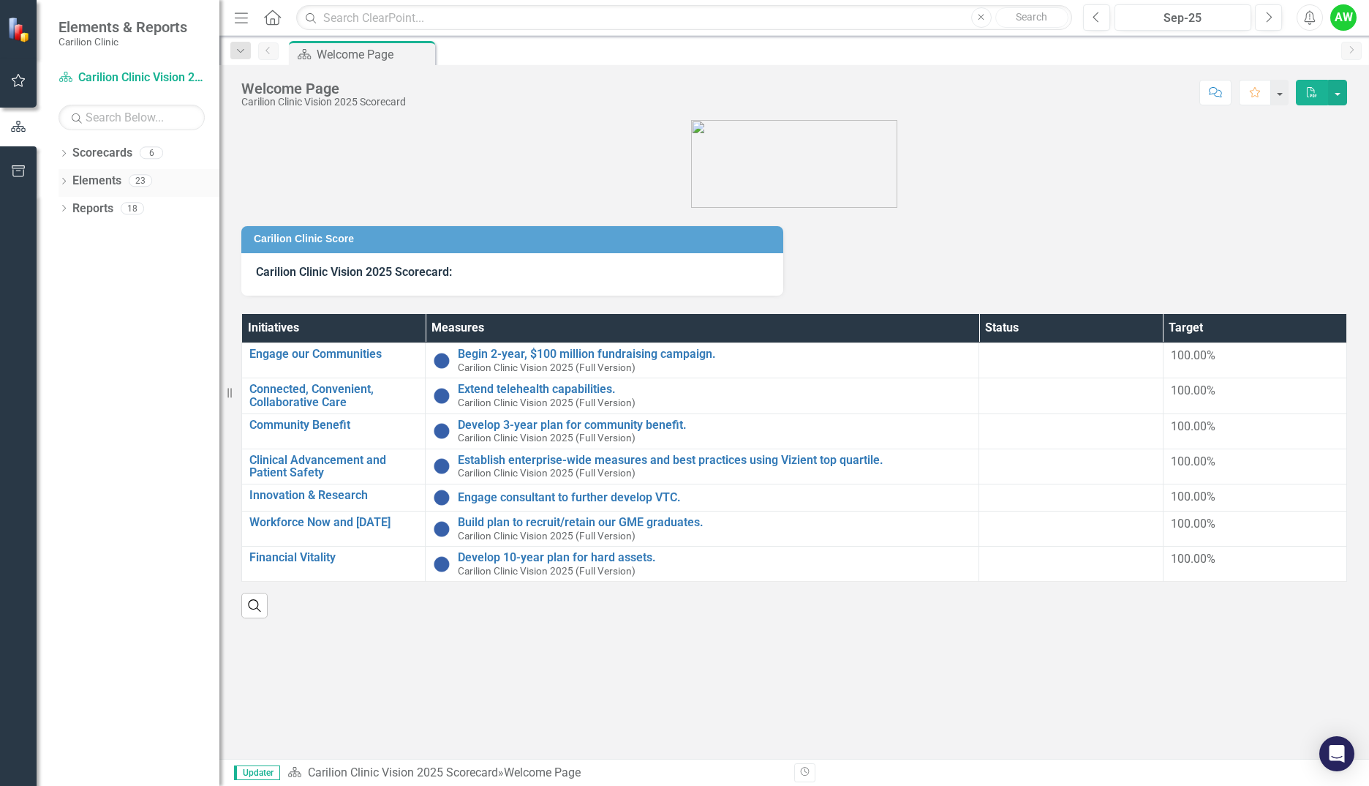
click at [63, 178] on icon "Dropdown" at bounding box center [64, 182] width 10 height 8
click at [64, 162] on div "Dropdown Scorecards 6" at bounding box center [139, 155] width 161 height 28
click at [64, 152] on icon "Dropdown" at bounding box center [64, 155] width 10 height 8
click at [68, 186] on div "Dropdown" at bounding box center [71, 181] width 11 height 12
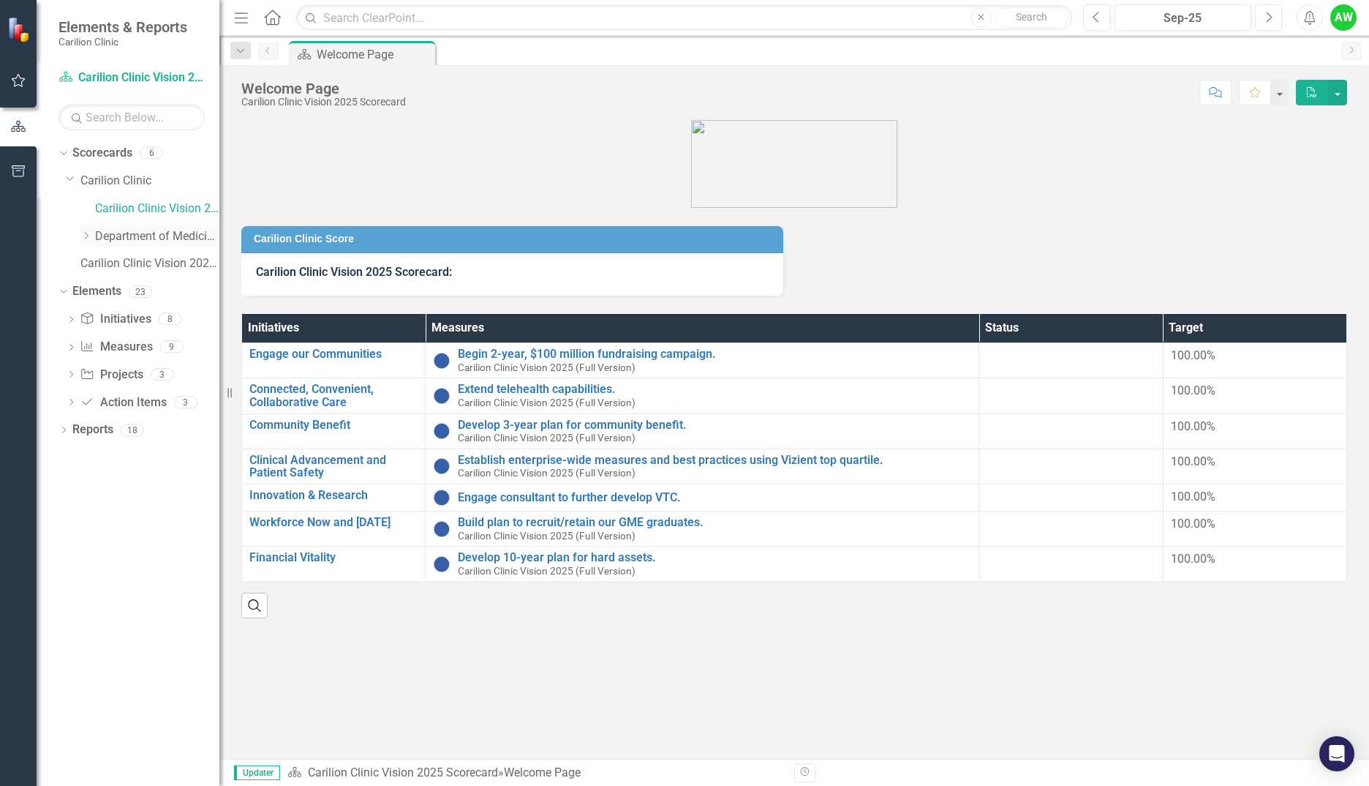
click at [88, 236] on icon "Dropdown" at bounding box center [85, 235] width 11 height 9
click at [119, 257] on link "NRV General Cardiology" at bounding box center [165, 263] width 110 height 17
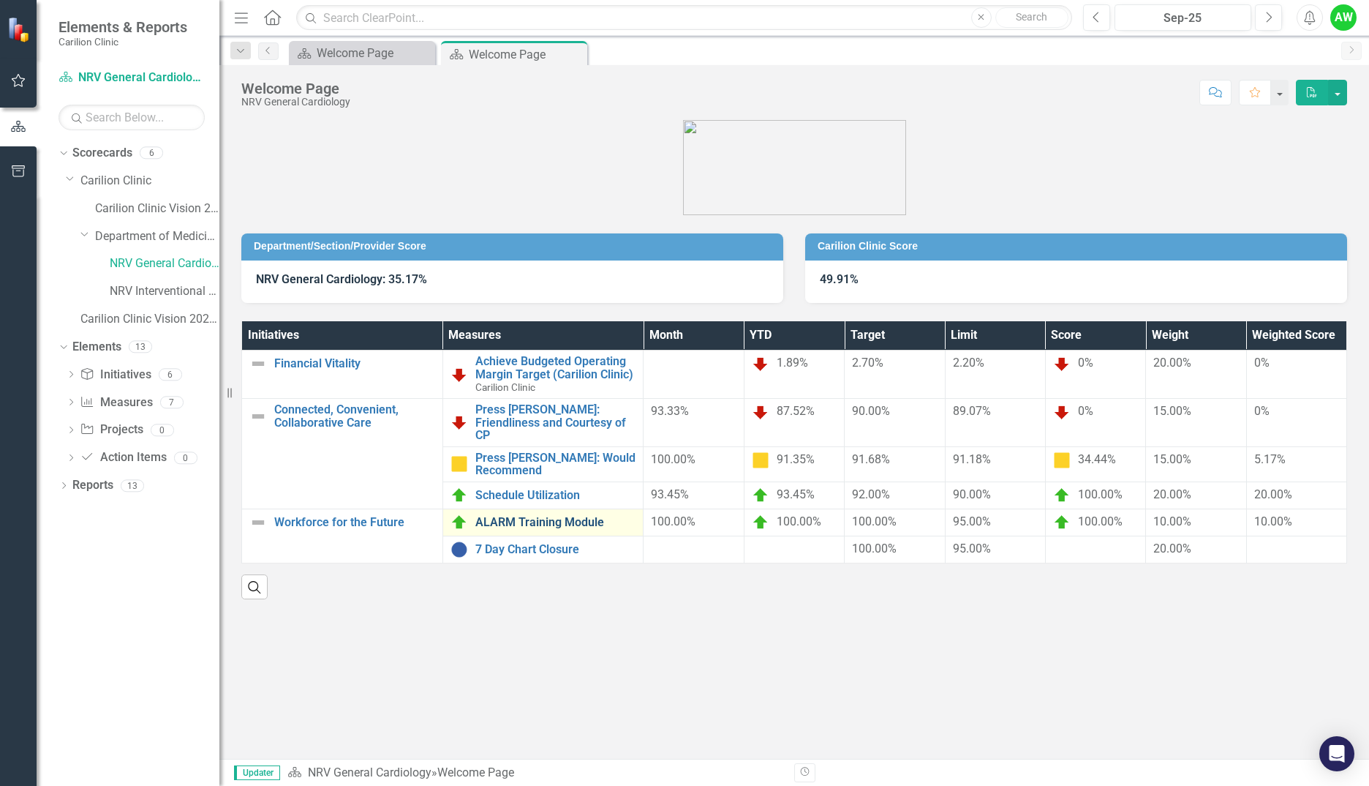
click at [520, 516] on link "ALARM Training Module" at bounding box center [555, 522] width 161 height 13
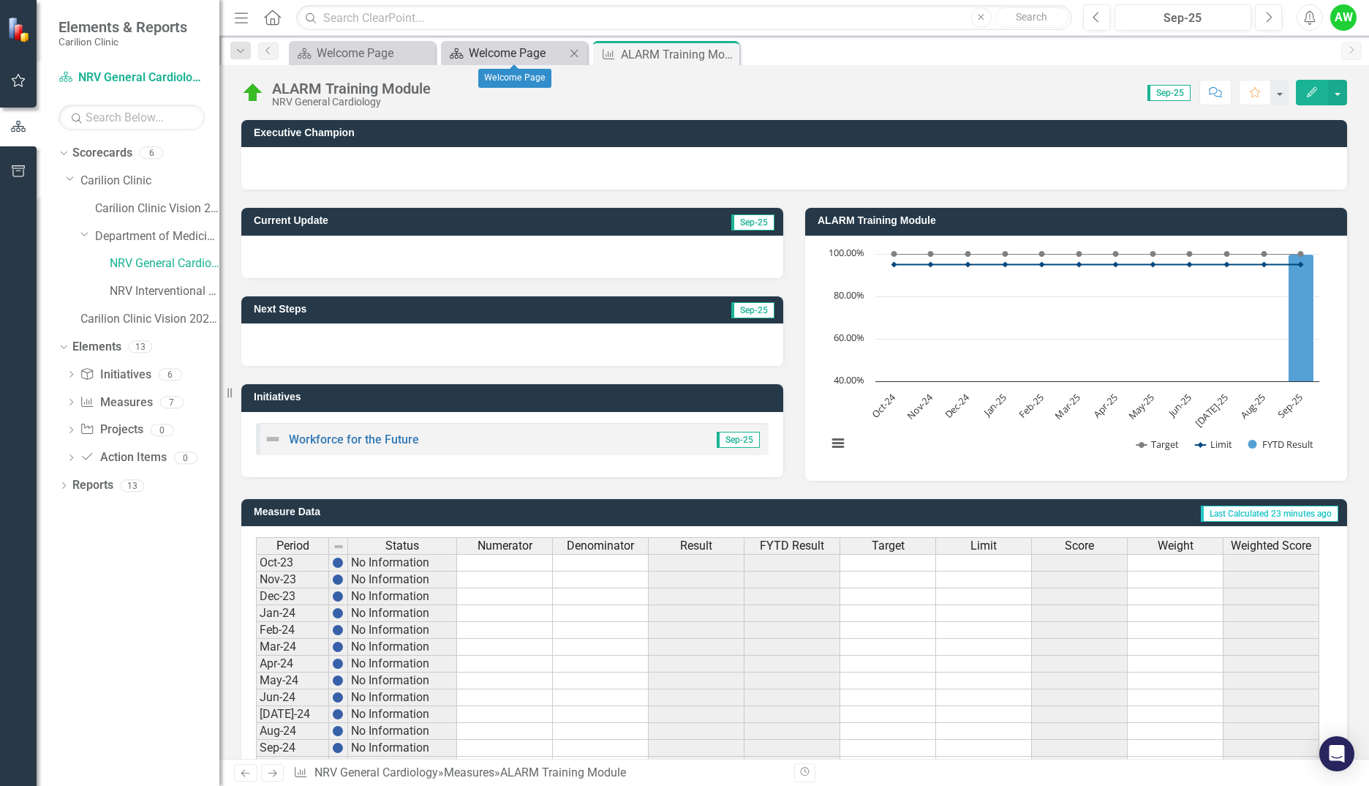
click at [502, 50] on div "Welcome Page" at bounding box center [517, 53] width 97 height 18
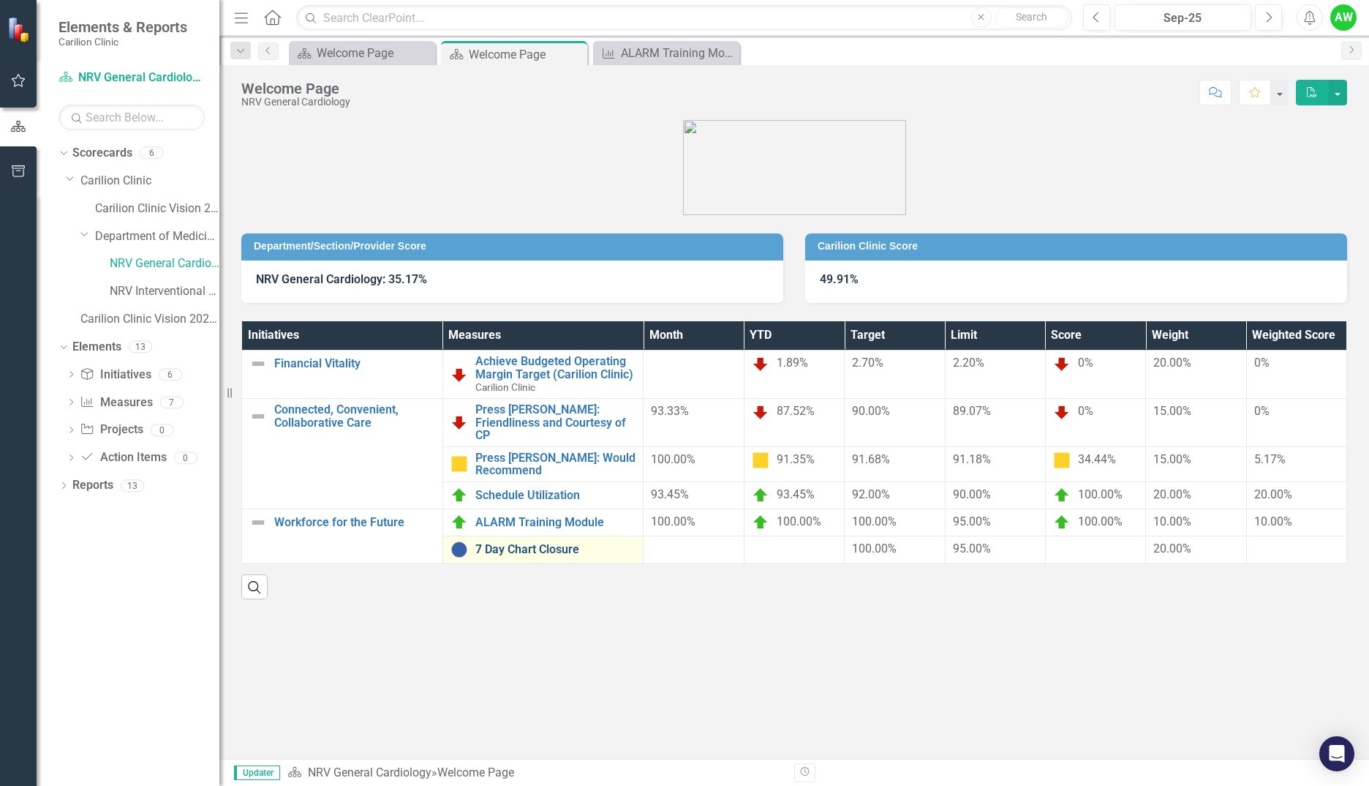
click at [527, 543] on link "7 Day Chart Closure" at bounding box center [555, 549] width 161 height 13
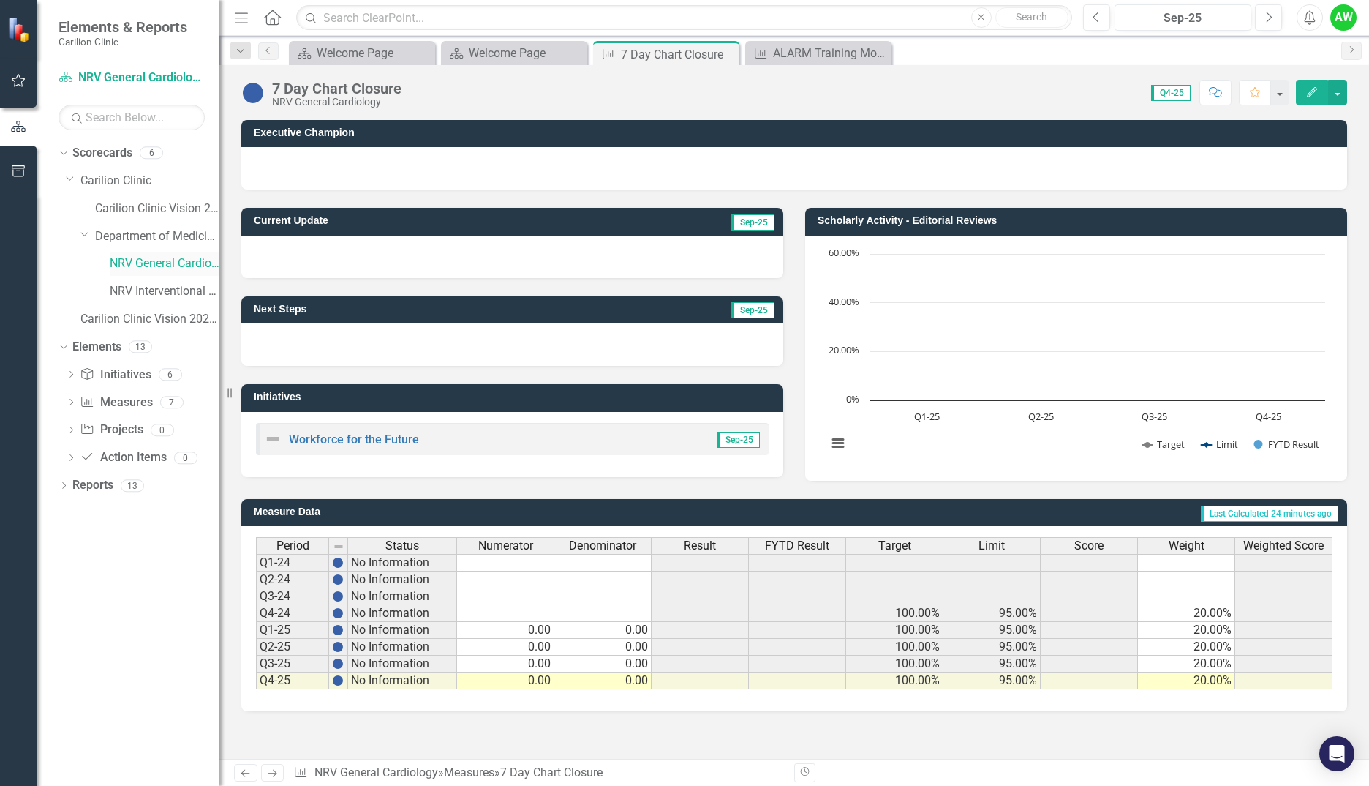
click at [165, 260] on link "NRV General Cardiology" at bounding box center [165, 263] width 110 height 17
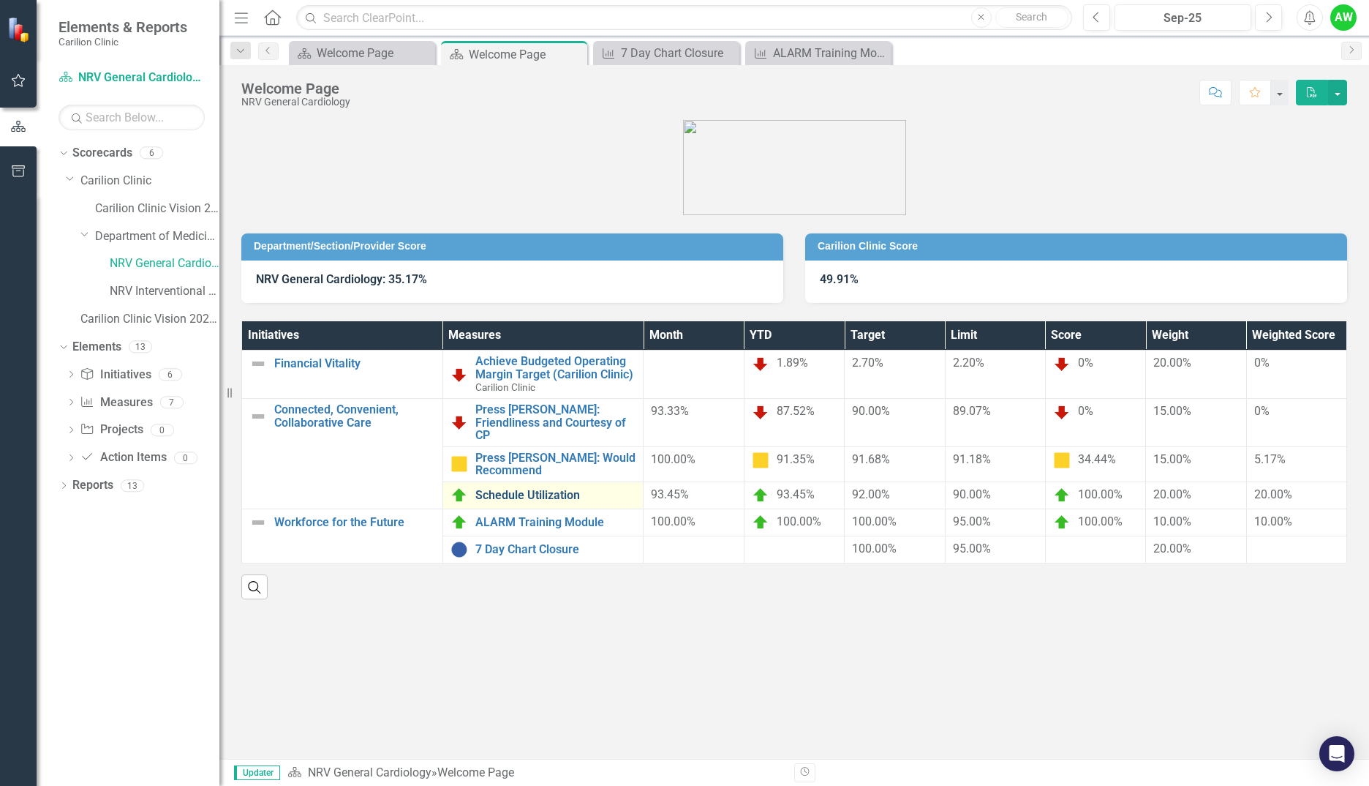
click at [536, 489] on link "Schedule Utilization" at bounding box center [555, 495] width 161 height 13
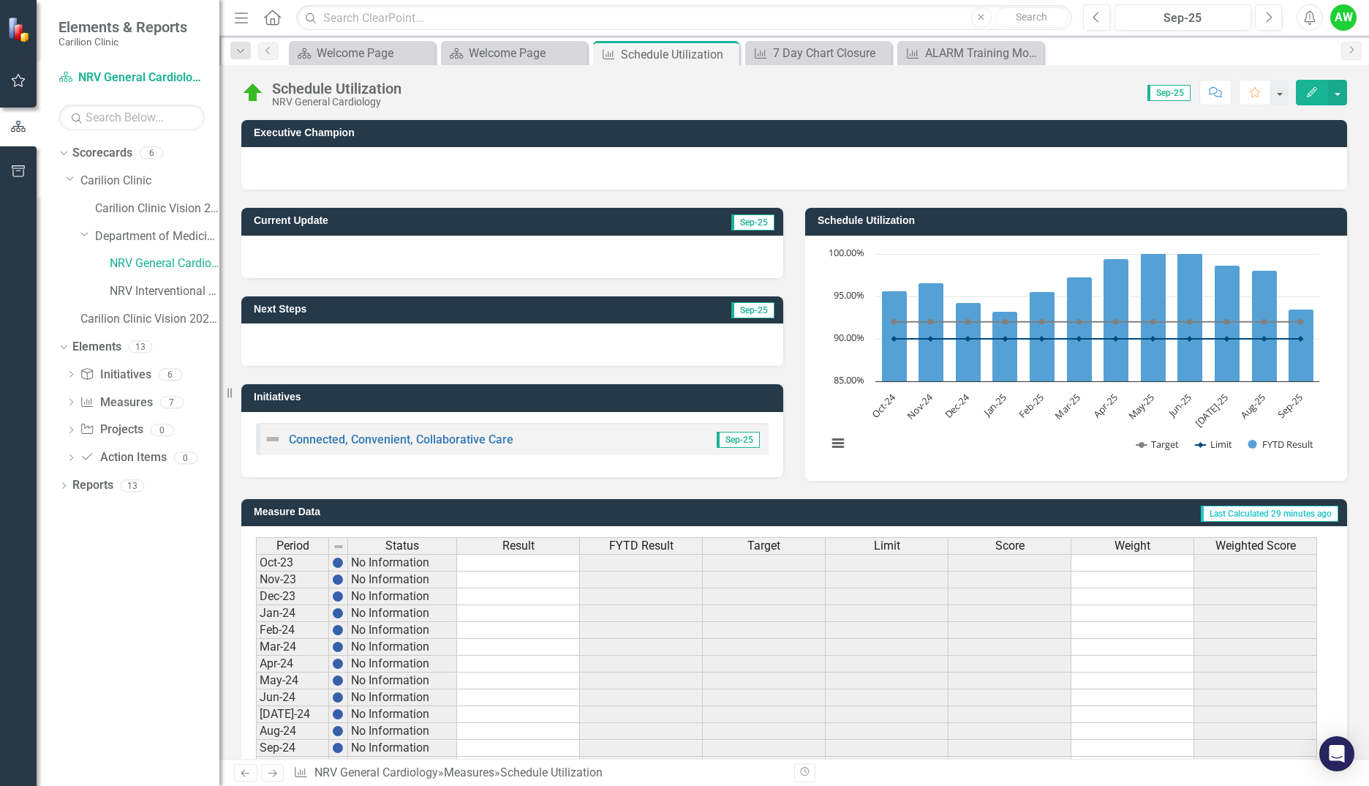
scroll to position [236, 0]
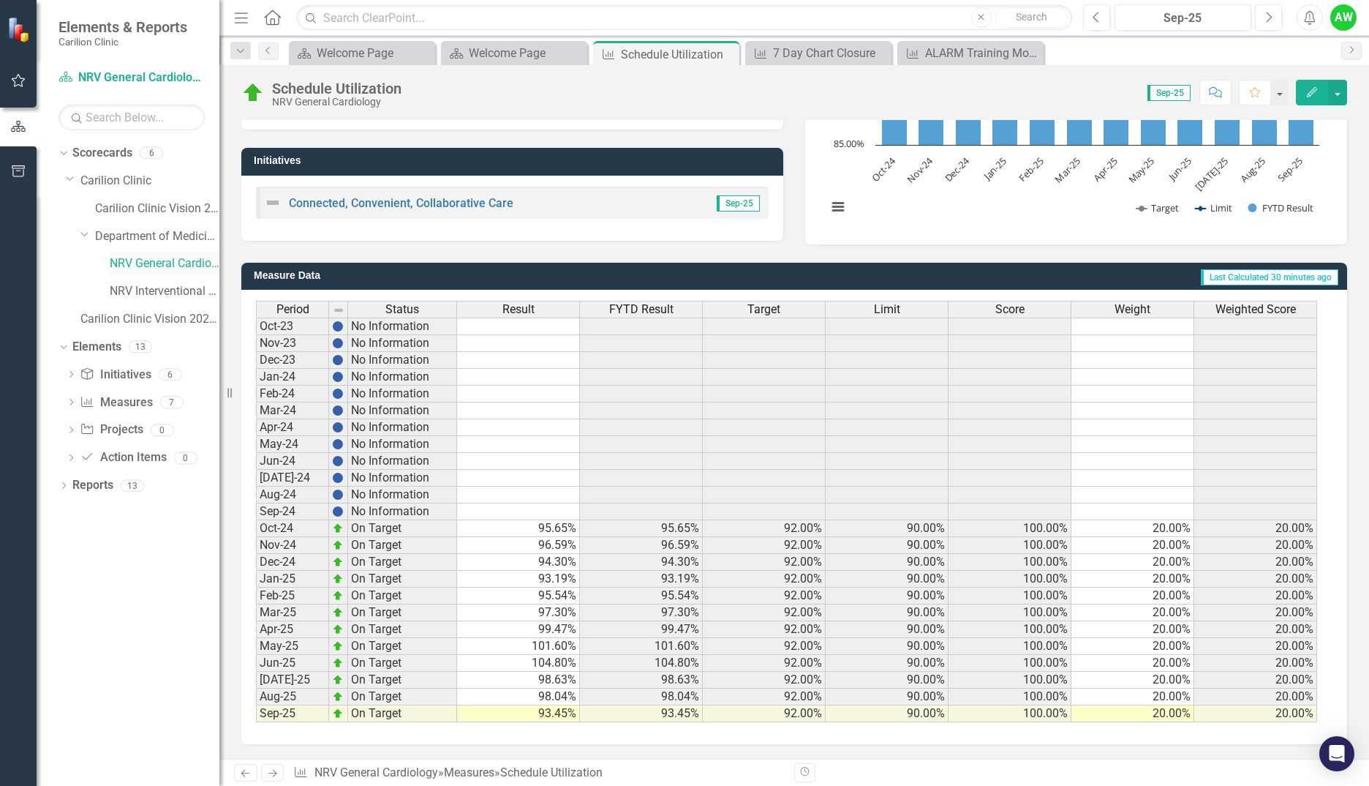
click at [160, 257] on link "NRV General Cardiology" at bounding box center [165, 263] width 110 height 17
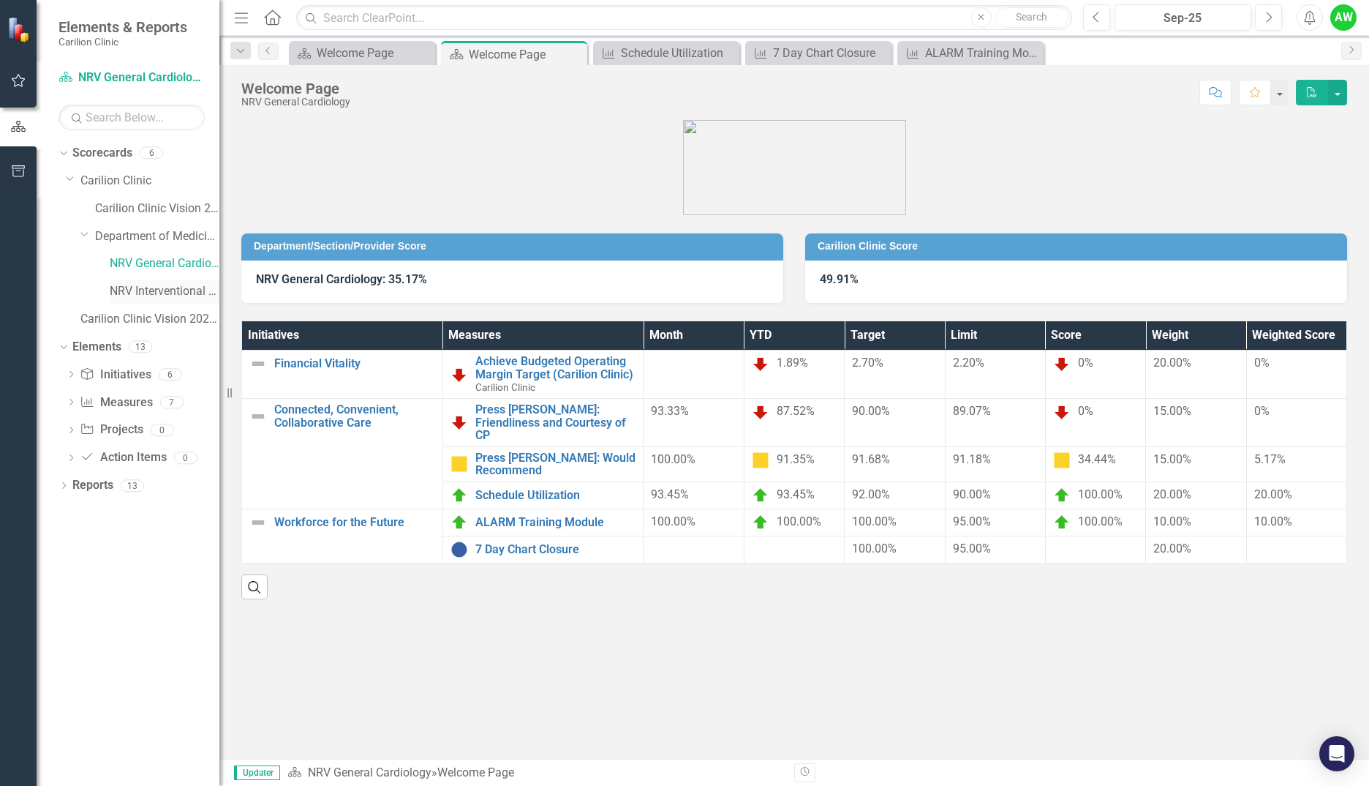
click at [173, 290] on link "NRV Interventional Cardiology" at bounding box center [165, 291] width 110 height 17
